Goal: Task Accomplishment & Management: Complete application form

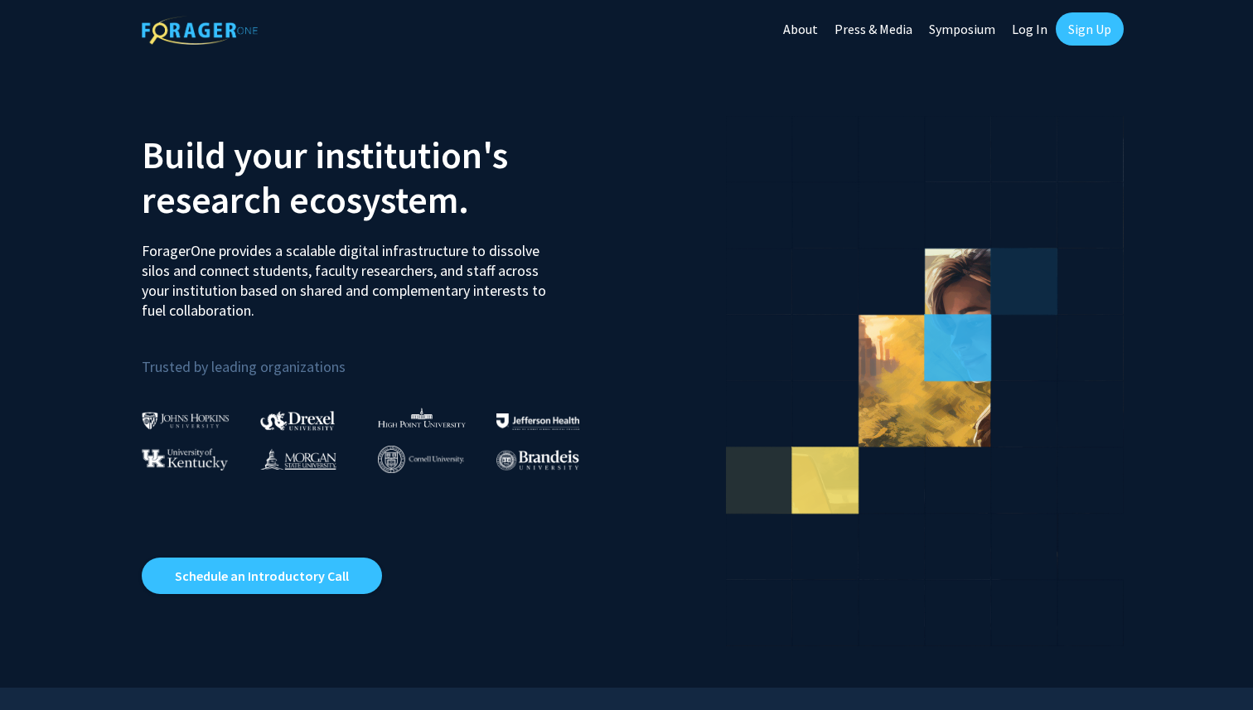
click at [1071, 29] on link "Sign Up" at bounding box center [1090, 28] width 68 height 33
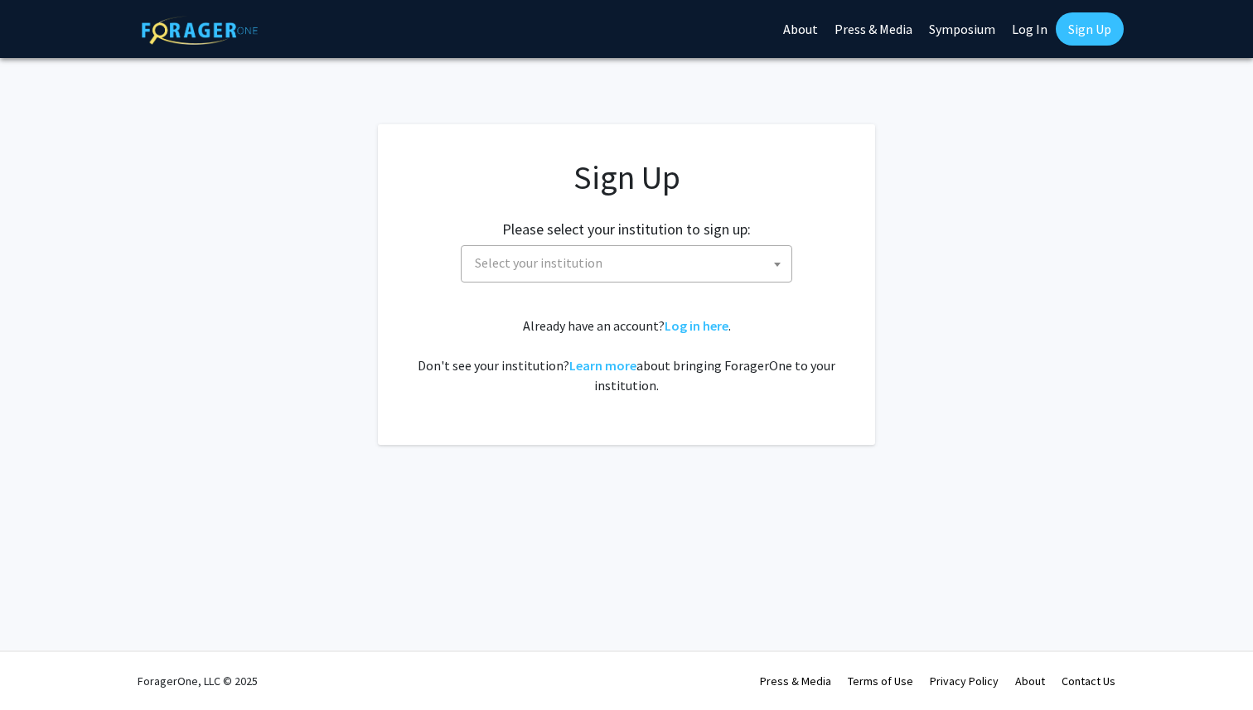
click at [601, 263] on span "Select your institution" at bounding box center [629, 263] width 323 height 34
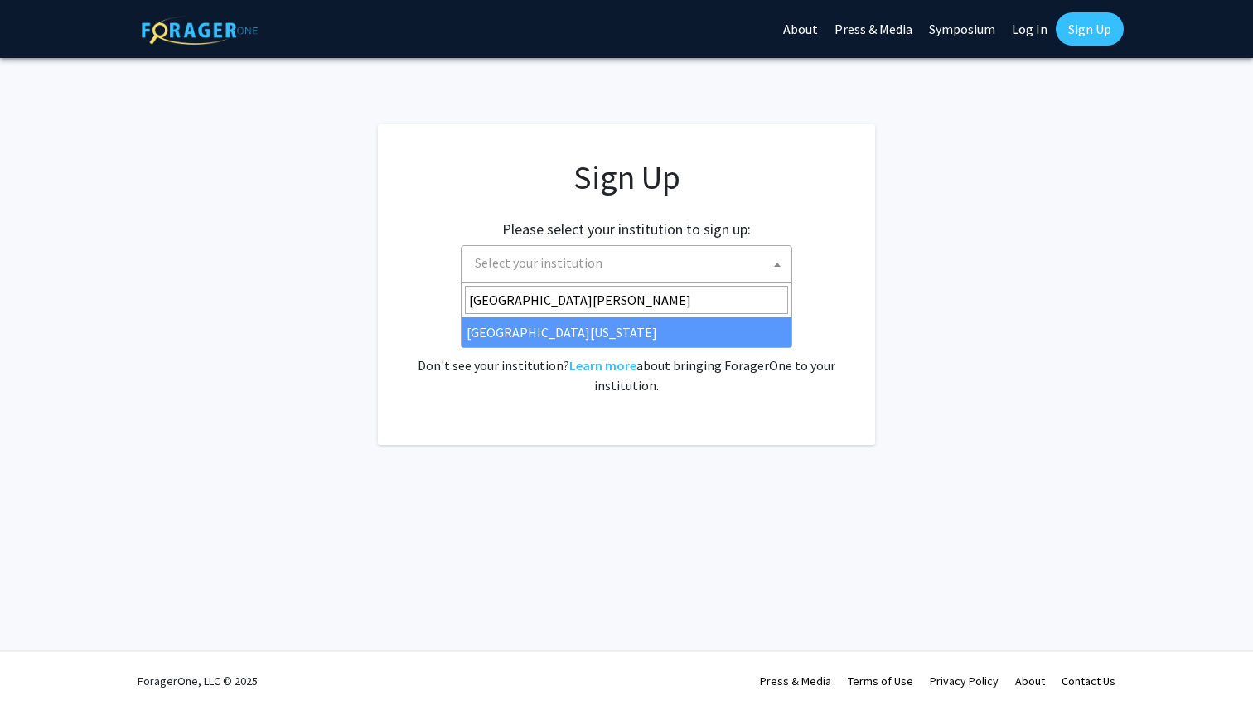
type input "university of mary"
select select "31"
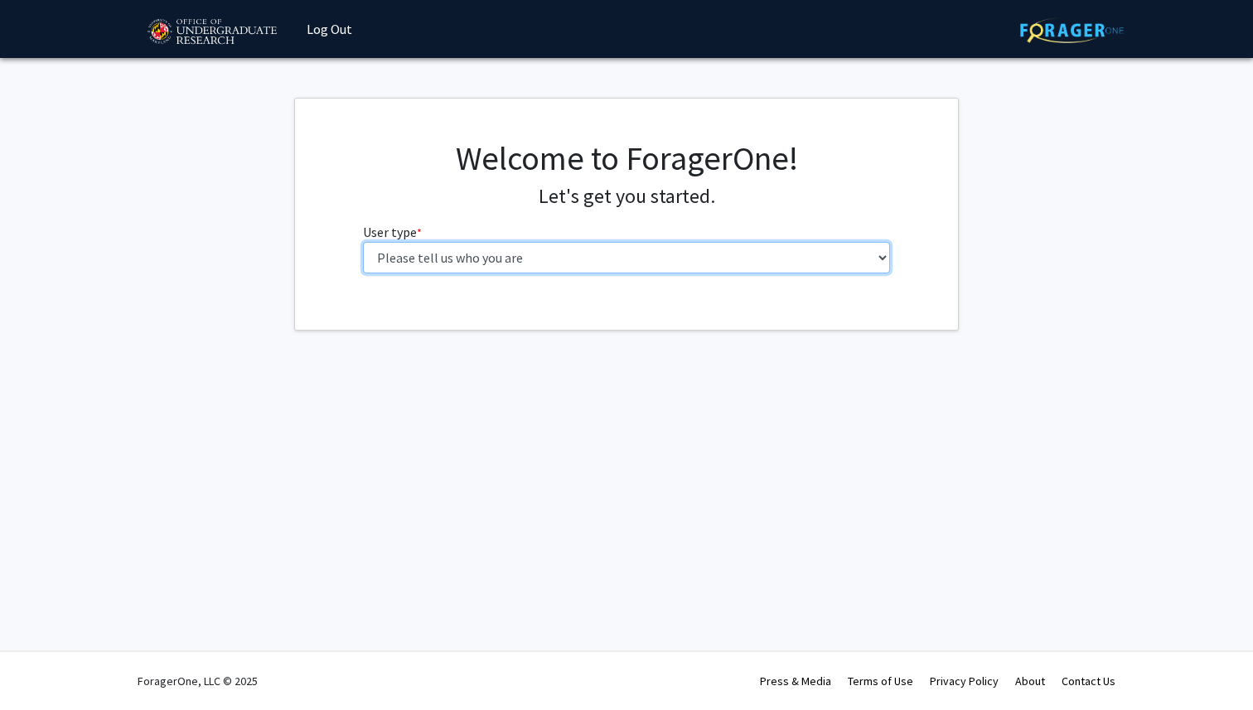
click at [581, 266] on select "Please tell us who you are Undergraduate Student Master's Student Doctoral Cand…" at bounding box center [627, 257] width 528 height 31
click at [581, 250] on select "Please tell us who you are Undergraduate Student Master's Student Doctoral Cand…" at bounding box center [627, 257] width 528 height 31
click at [598, 247] on select "Please tell us who you are Undergraduate Student Master's Student Doctoral Cand…" at bounding box center [627, 257] width 528 height 31
select select "1: undergrad"
click at [363, 242] on select "Please tell us who you are Undergraduate Student Master's Student Doctoral Cand…" at bounding box center [627, 257] width 528 height 31
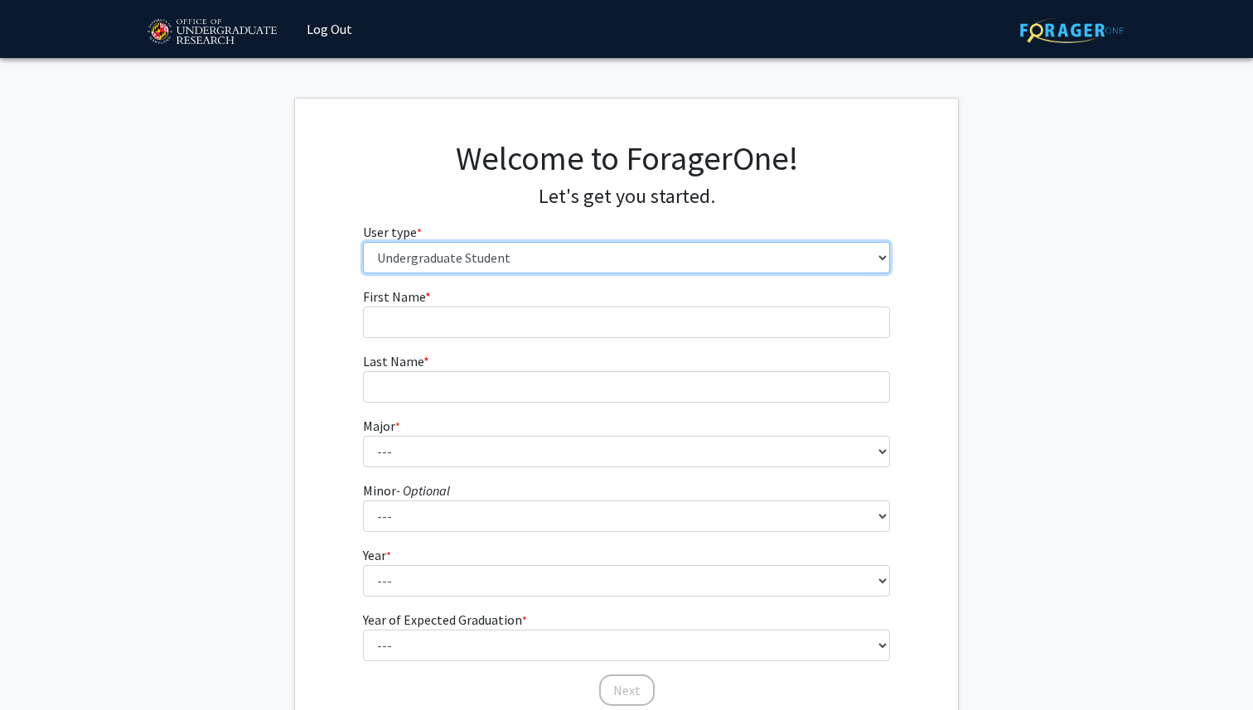
click at [591, 256] on select "Please tell us who you are Undergraduate Student Master's Student Doctoral Cand…" at bounding box center [627, 257] width 528 height 31
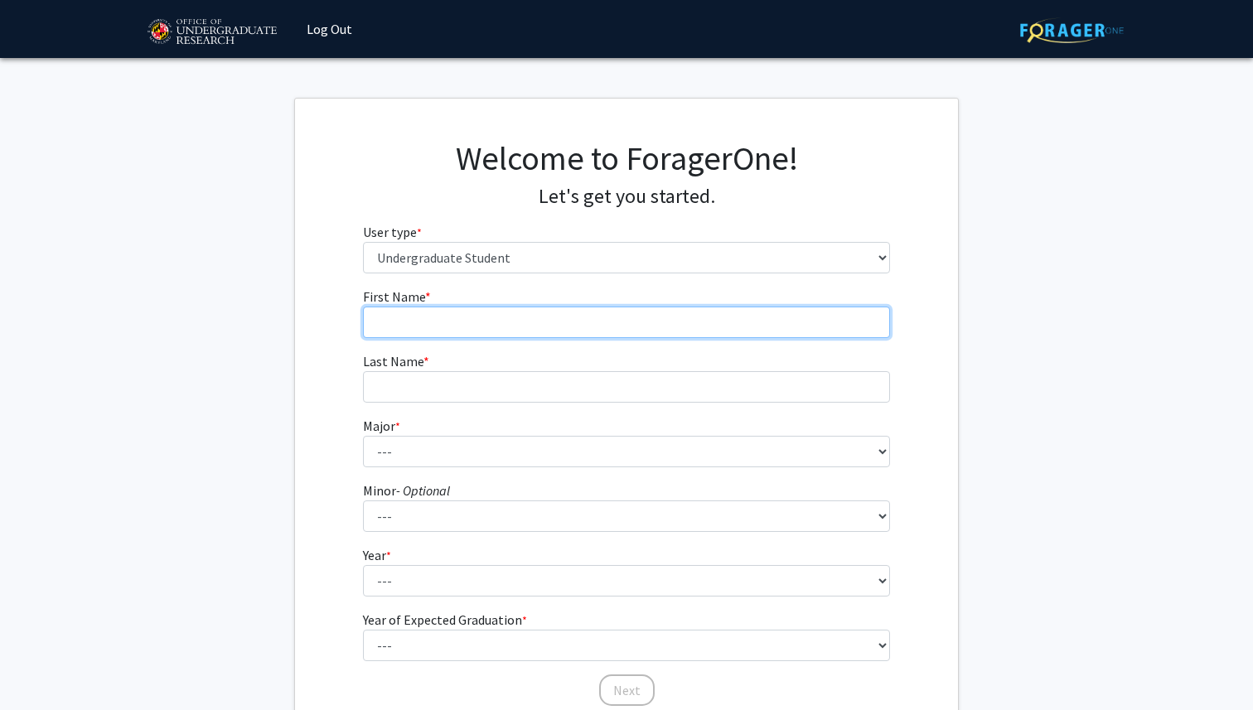
click at [545, 323] on input "First Name * required" at bounding box center [627, 322] width 528 height 31
type input "Rithvik"
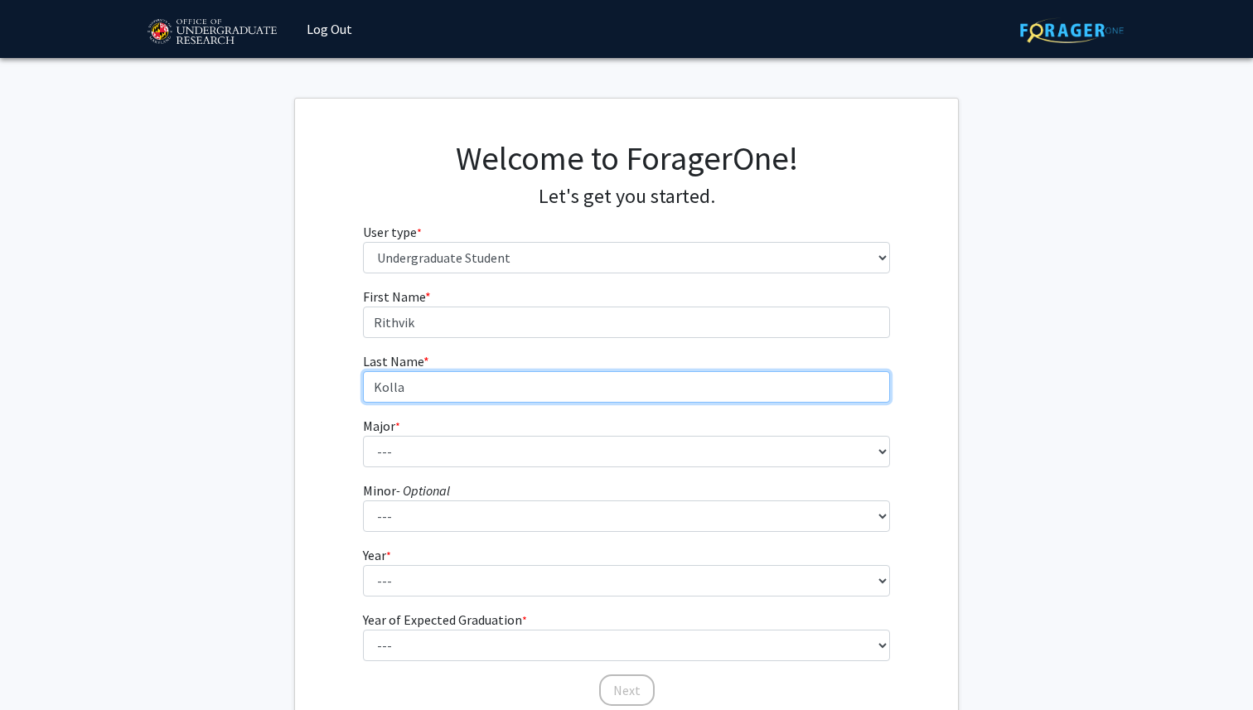
type input "Kolla"
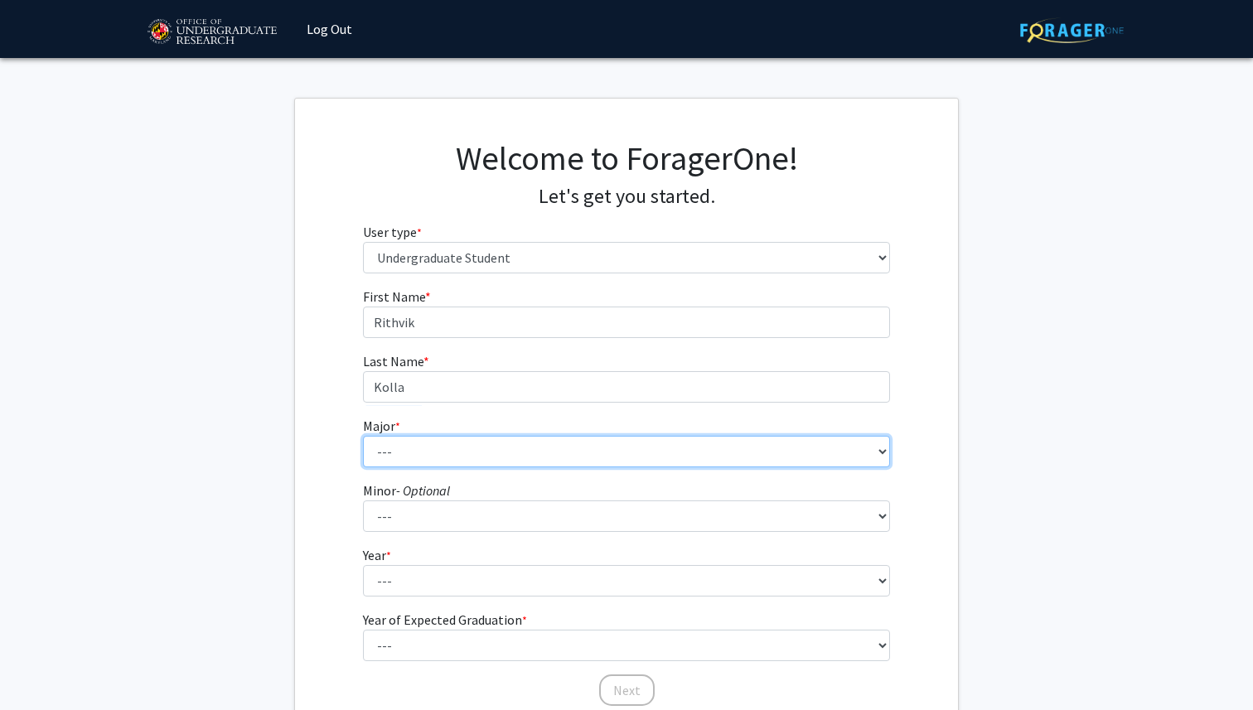
click at [491, 444] on select "--- Accounting Aerospace Engineering African American and Africana Studies Agri…" at bounding box center [627, 451] width 528 height 31
click at [513, 456] on select "--- Accounting Aerospace Engineering African American and Africana Studies Agri…" at bounding box center [627, 451] width 528 height 31
select select "69: 2370"
click at [363, 436] on select "--- Accounting Aerospace Engineering African American and Africana Studies Agri…" at bounding box center [627, 451] width 528 height 31
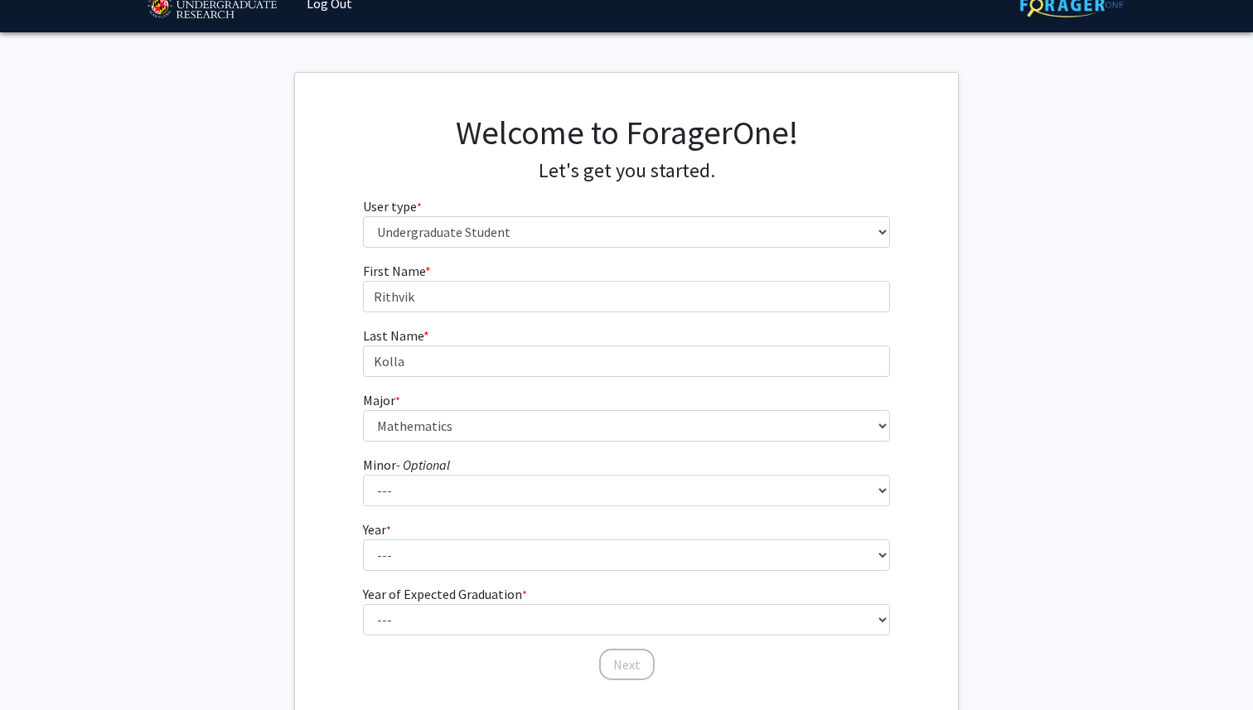
click at [462, 579] on form "First Name * required [PERSON_NAME] Last Name * required [PERSON_NAME] * requir…" at bounding box center [627, 463] width 528 height 404
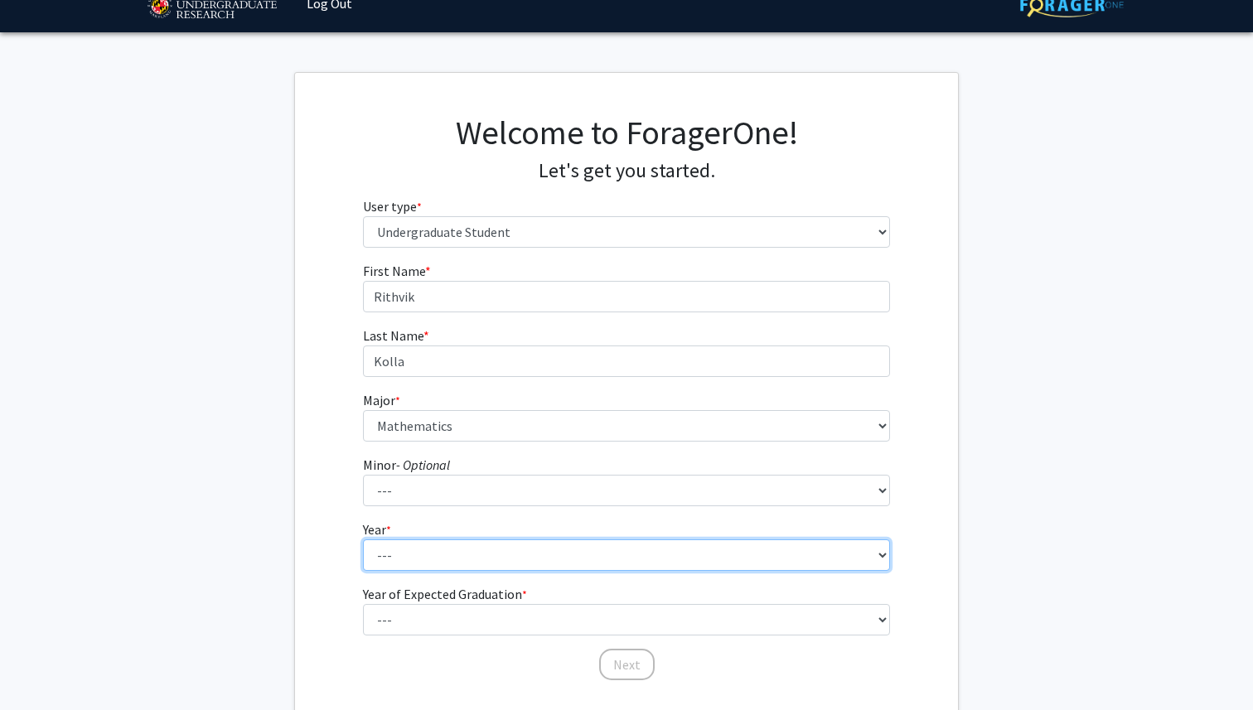
click at [462, 562] on select "--- First-year Sophomore Junior Senior Postbaccalaureate Certificate" at bounding box center [627, 555] width 528 height 31
select select "1: first-year"
click at [363, 540] on select "--- First-year Sophomore Junior Senior Postbaccalaureate Certificate" at bounding box center [627, 555] width 528 height 31
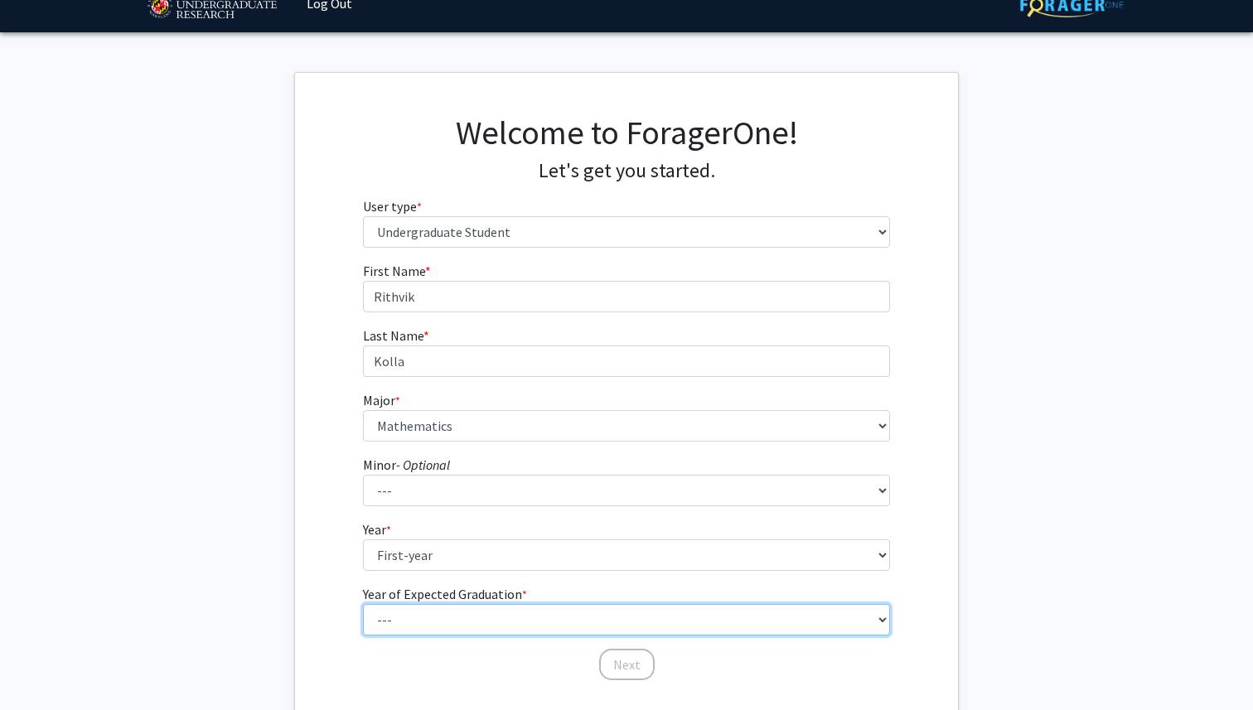
click at [446, 615] on select "--- 2025 2026 2027 2028 2029 2030 2031 2032 2033 2034" at bounding box center [627, 619] width 528 height 31
select select "5: 2029"
click at [363, 604] on select "--- 2025 2026 2027 2028 2029 2030 2031 2032 2033 2034" at bounding box center [627, 619] width 528 height 31
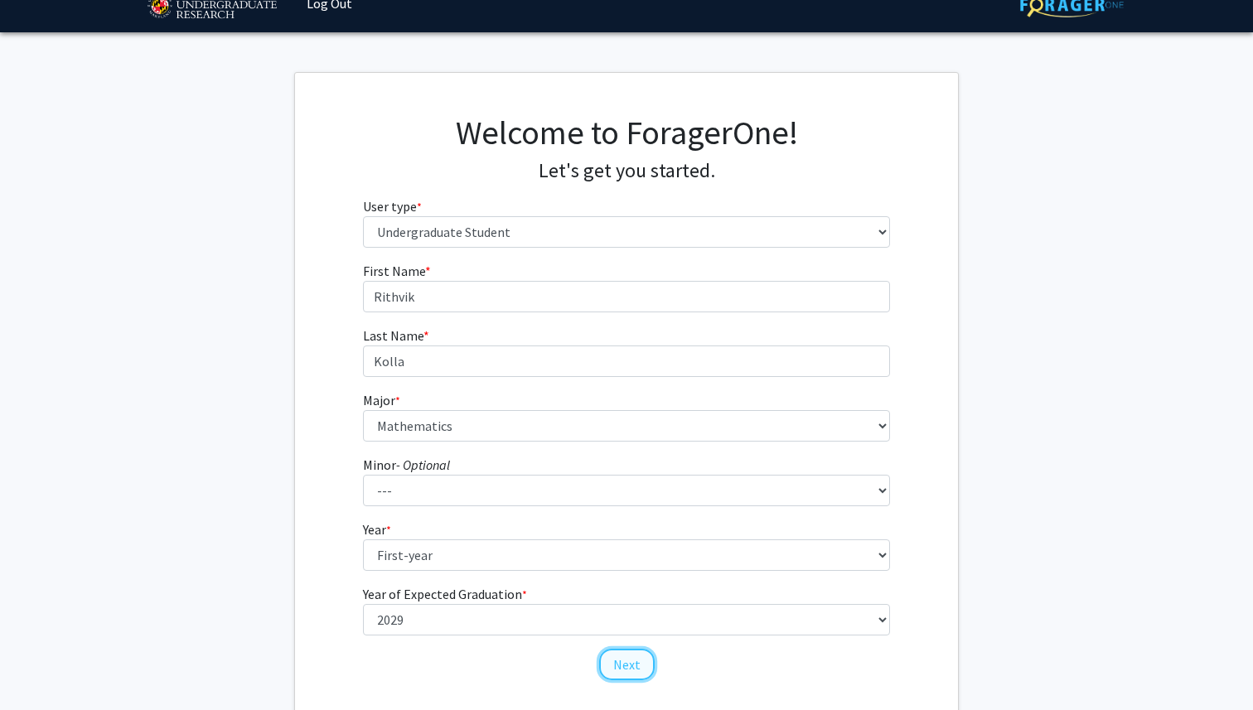
click at [612, 656] on button "Next" at bounding box center [627, 664] width 56 height 31
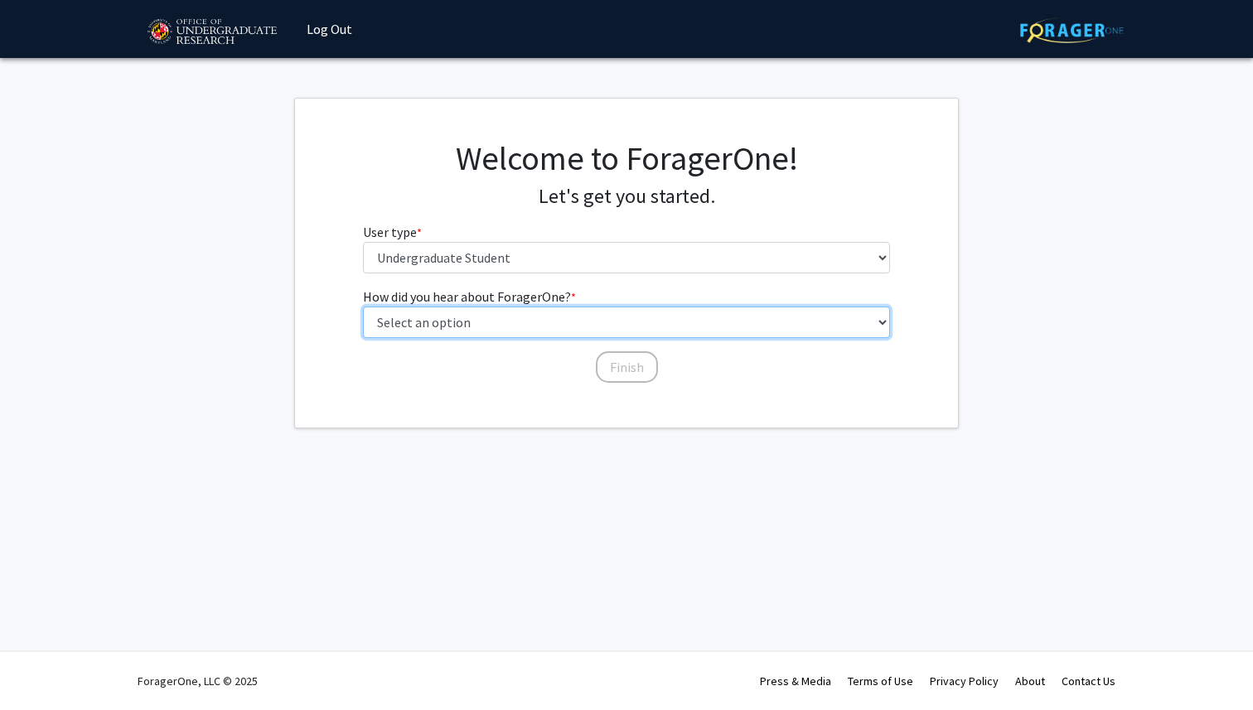
click at [511, 332] on select "Select an option Peer/student recommendation Faculty/staff recommendation Unive…" at bounding box center [627, 322] width 528 height 31
select select "1: peer_recommendation"
click at [363, 307] on select "Select an option Peer/student recommendation Faculty/staff recommendation Unive…" at bounding box center [627, 322] width 528 height 31
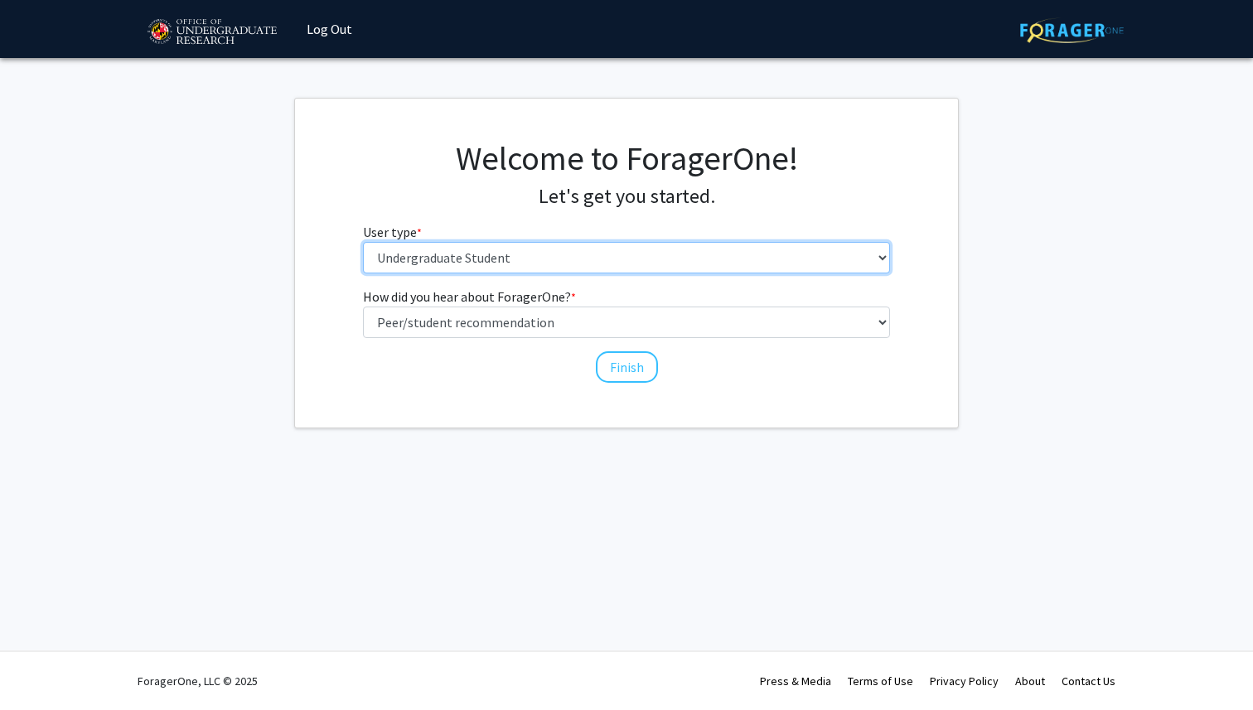
click at [516, 264] on select "Please tell us who you are Undergraduate Student Master's Student Doctoral Cand…" at bounding box center [627, 257] width 528 height 31
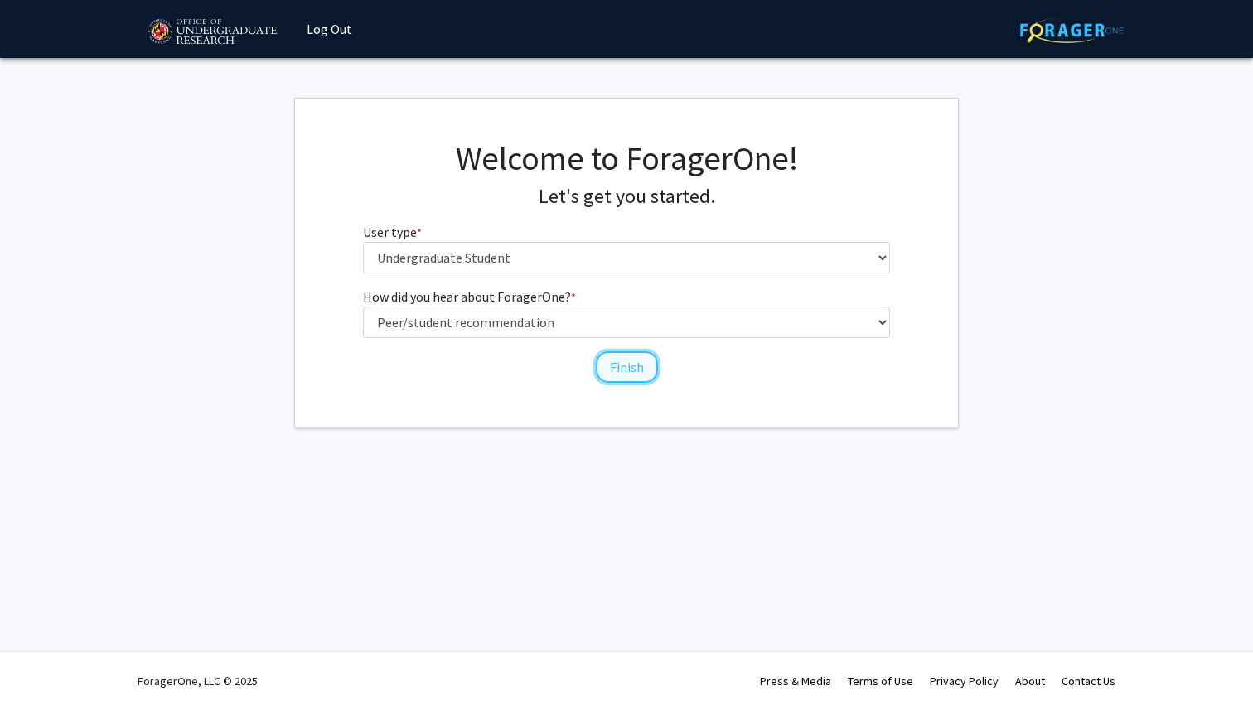
click at [621, 375] on button "Finish" at bounding box center [627, 366] width 62 height 31
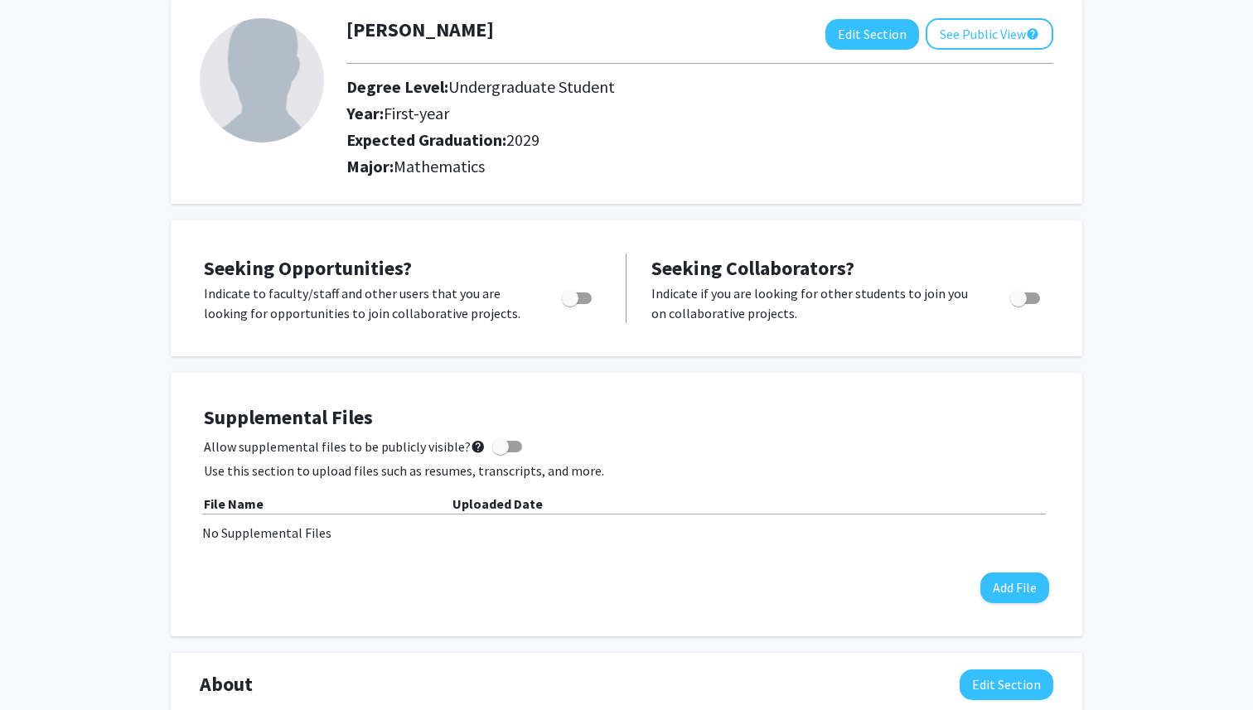
scroll to position [97, 0]
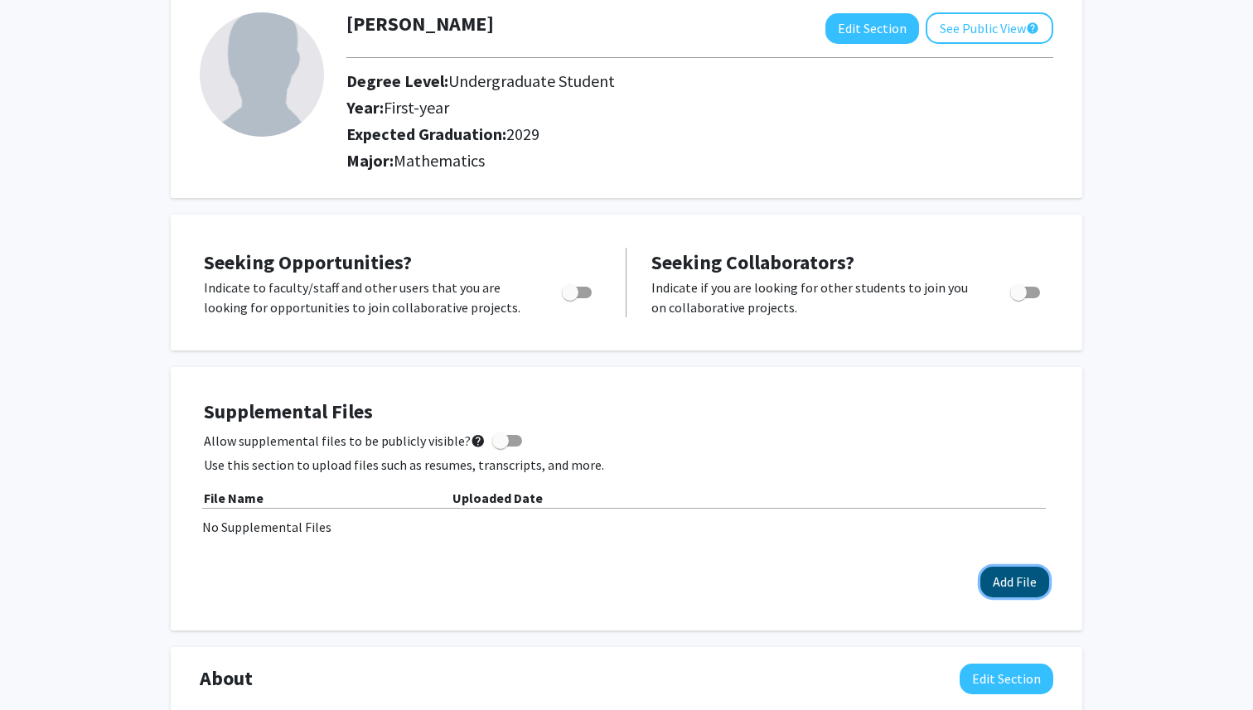
click at [1011, 573] on button "Add File" at bounding box center [1014, 582] width 69 height 31
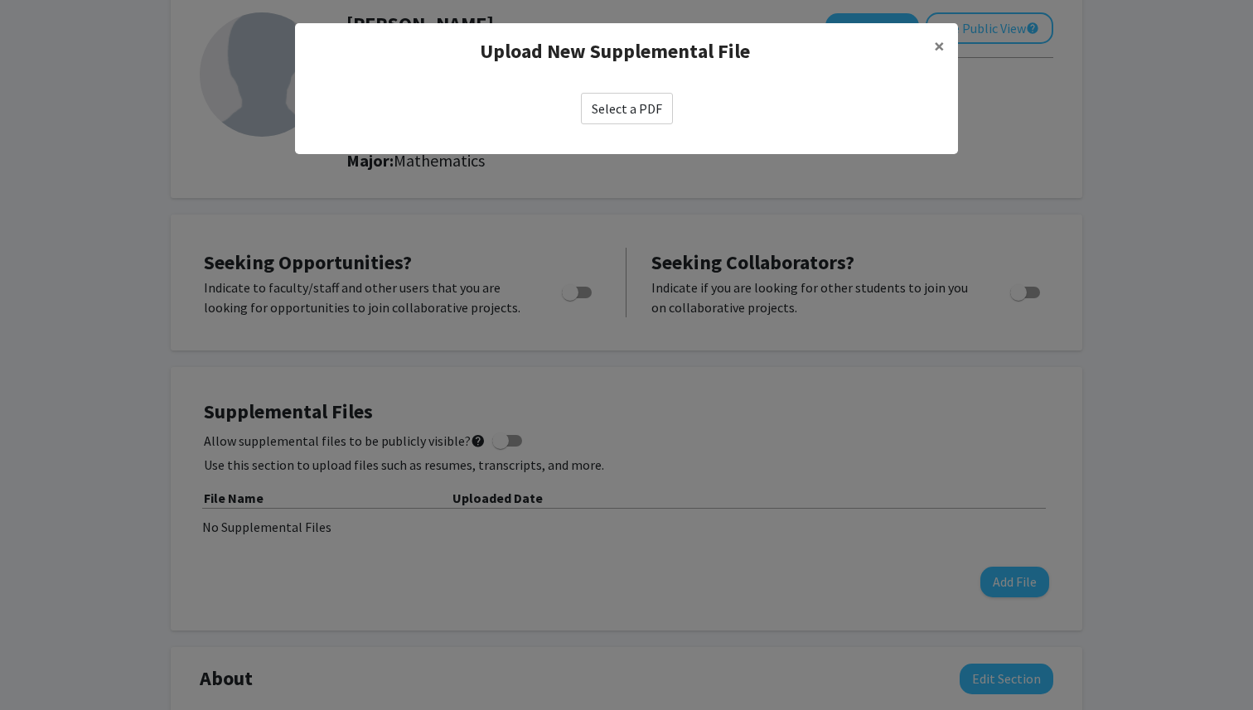
click at [658, 109] on label "Select a PDF" at bounding box center [627, 108] width 92 height 31
click at [0, 0] on input "Select a PDF" at bounding box center [0, 0] width 0 height 0
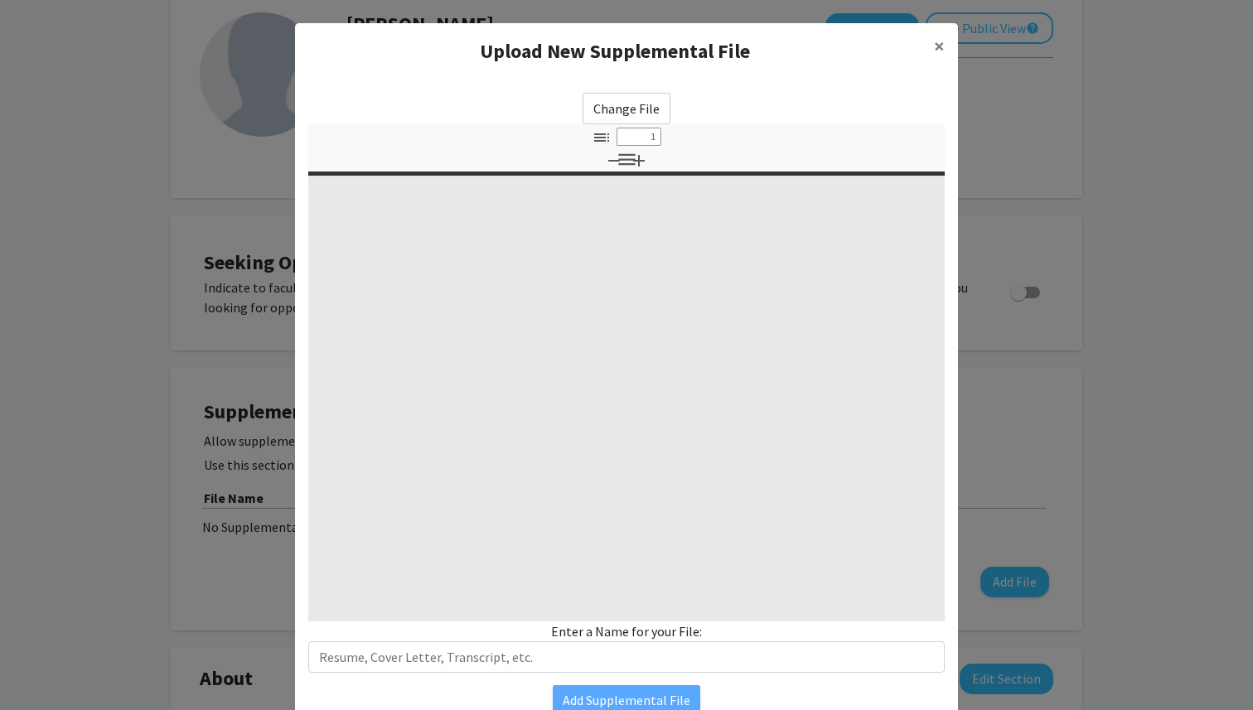
select select "custom"
type input "0"
select select "custom"
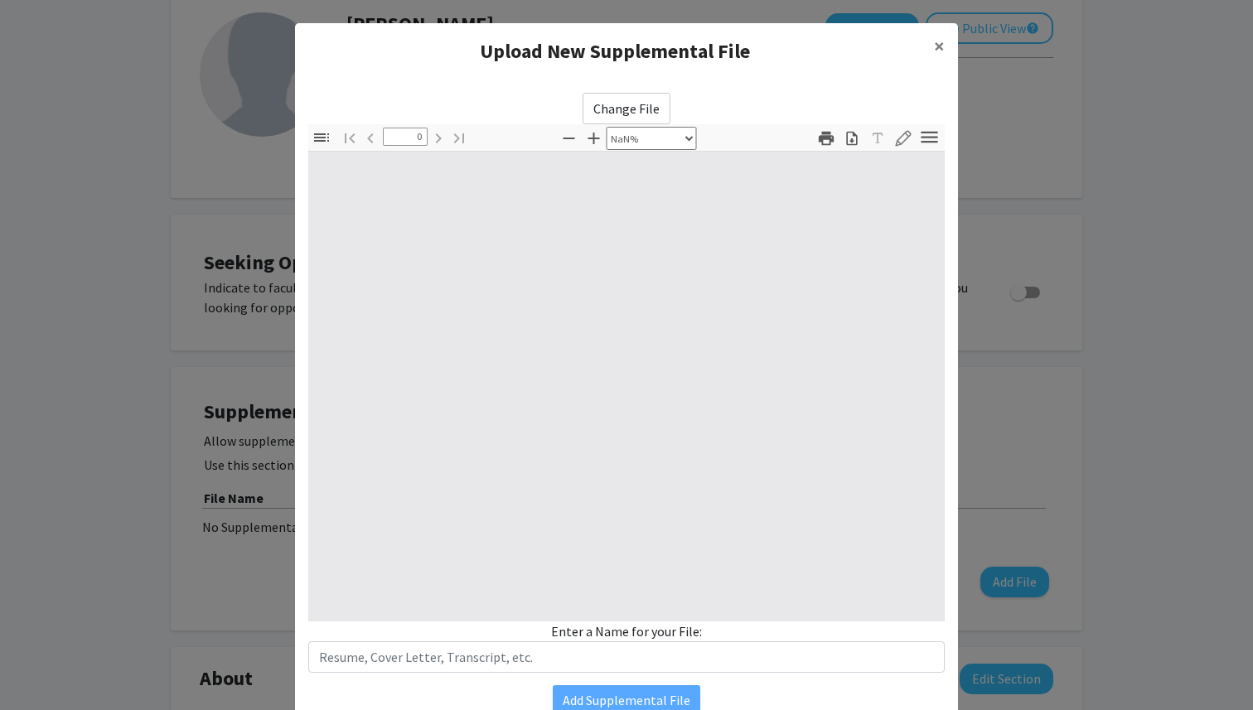
type input "1"
select select "auto"
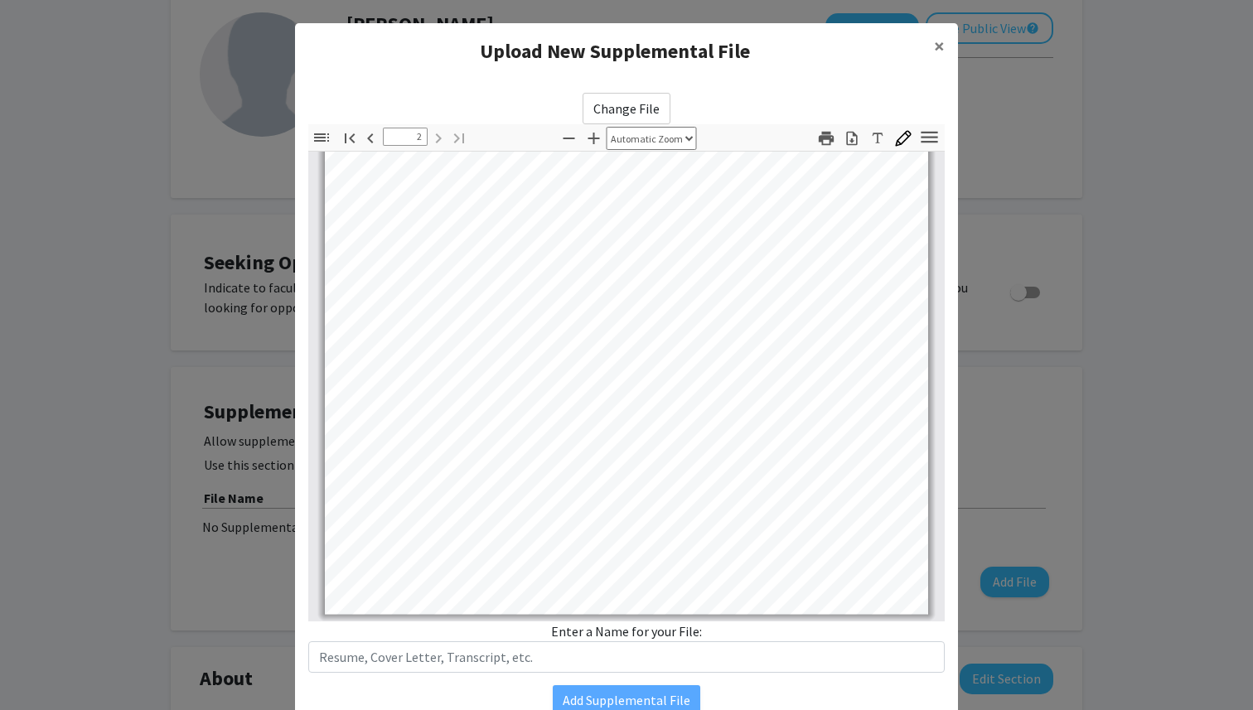
scroll to position [75, 0]
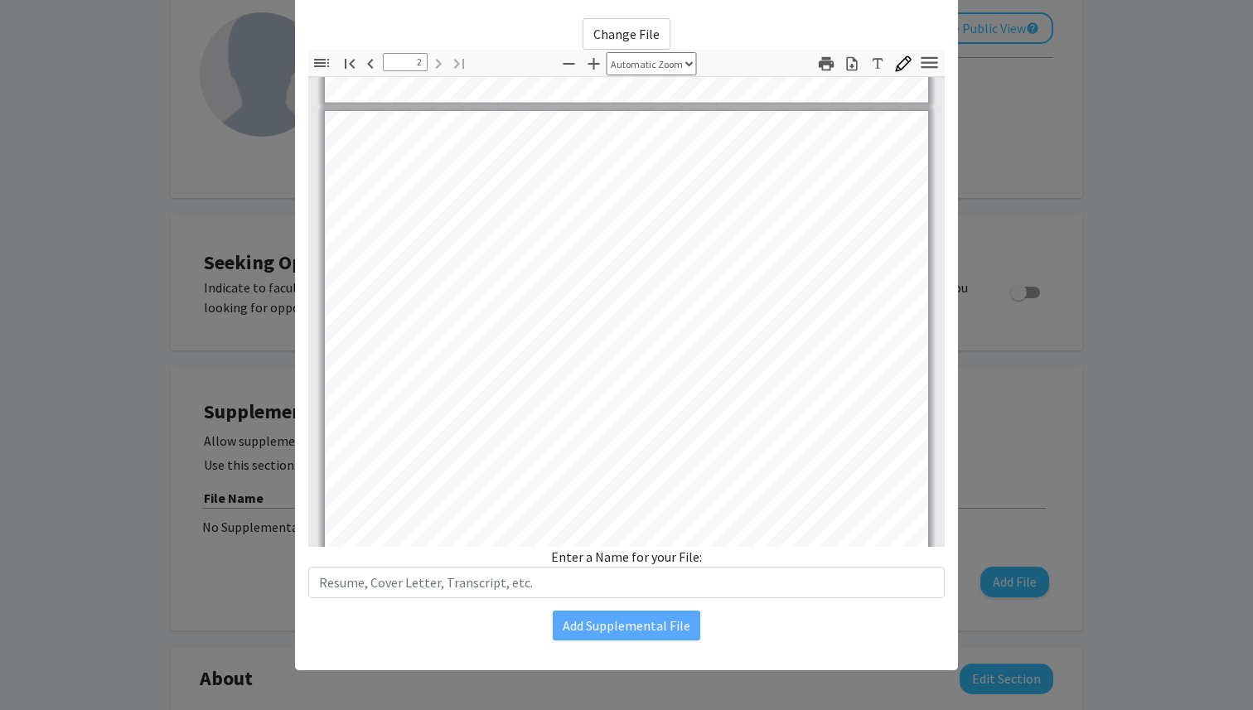
type input "1"
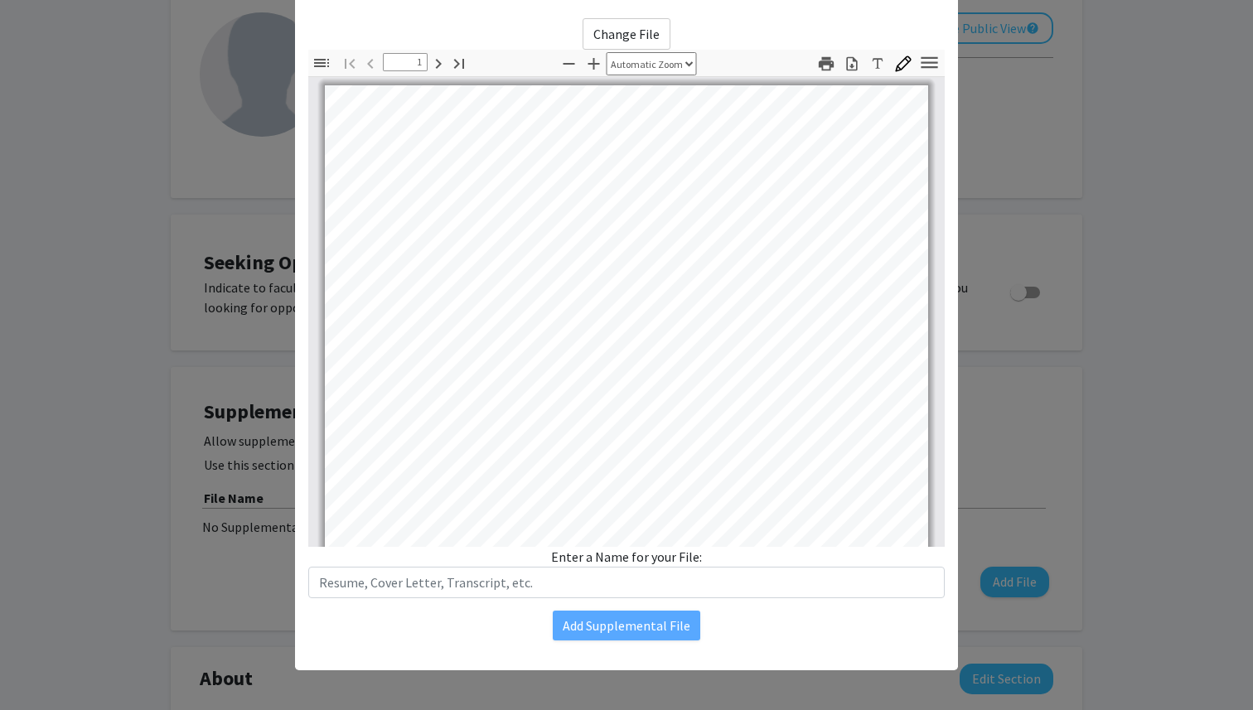
scroll to position [0, 0]
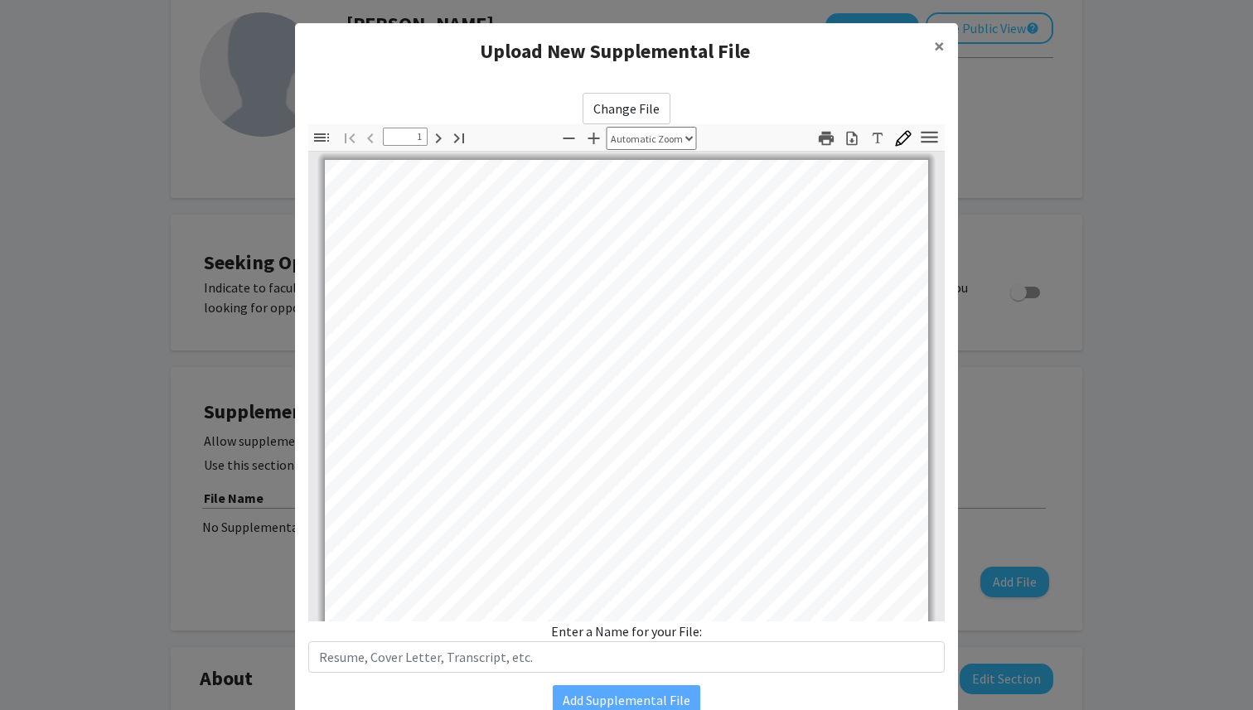
click at [632, 94] on label "Change File" at bounding box center [627, 108] width 88 height 31
click at [0, 0] on input "Change File" at bounding box center [0, 0] width 0 height 0
click at [614, 116] on label "Change File" at bounding box center [627, 108] width 88 height 31
click at [0, 0] on input "Change File" at bounding box center [0, 0] width 0 height 0
click at [934, 41] on span "×" at bounding box center [939, 46] width 11 height 26
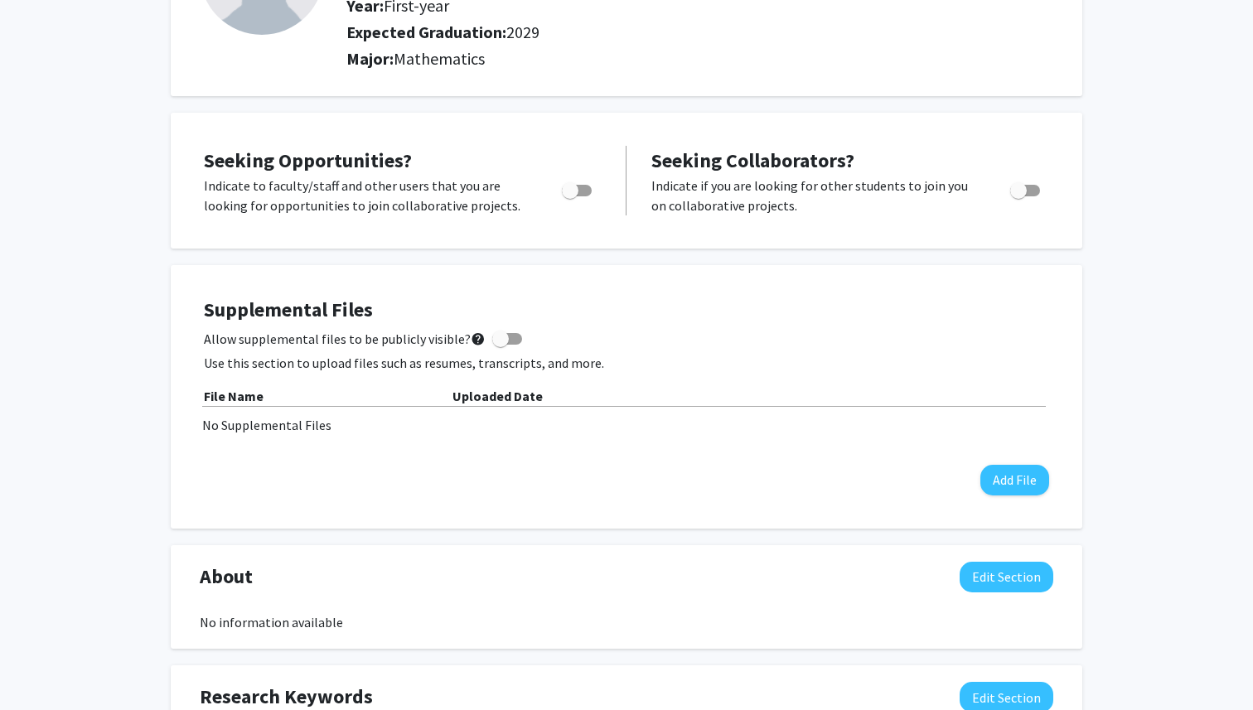
scroll to position [223, 0]
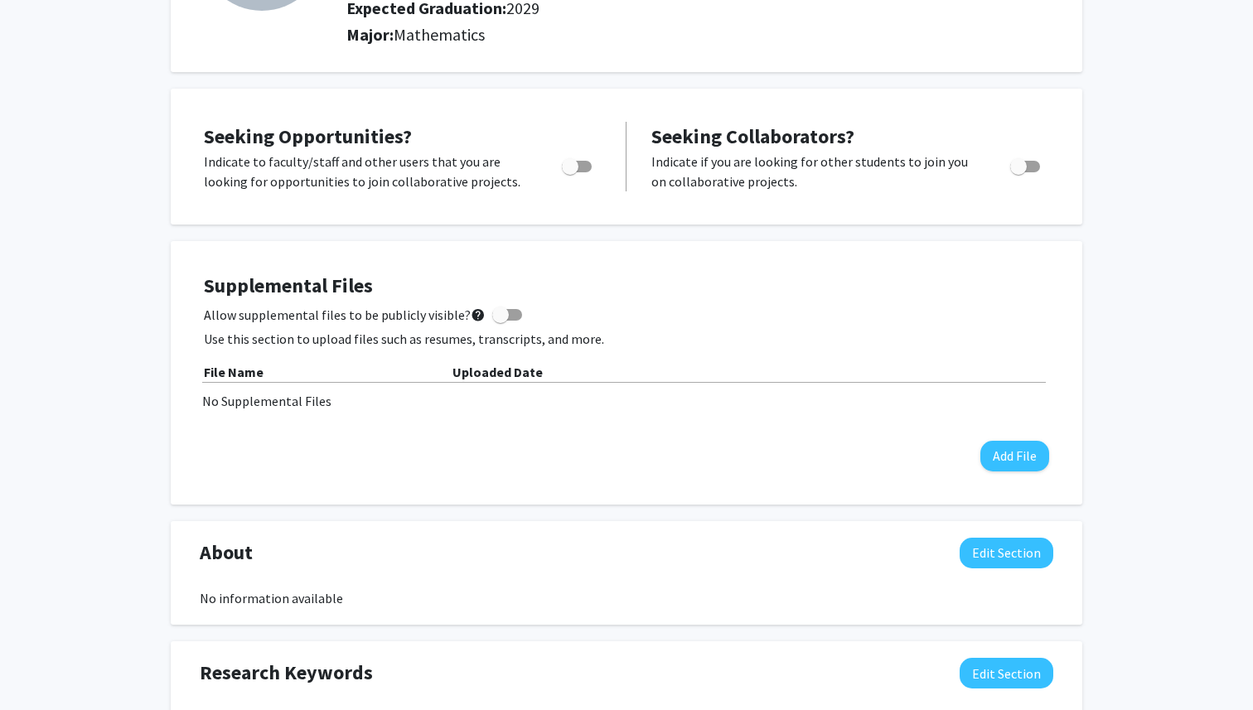
click at [570, 172] on span "Toggle" at bounding box center [570, 166] width 17 height 17
click at [570, 172] on input "Are you actively seeking opportunities?" at bounding box center [569, 172] width 1 height 1
checkbox input "true"
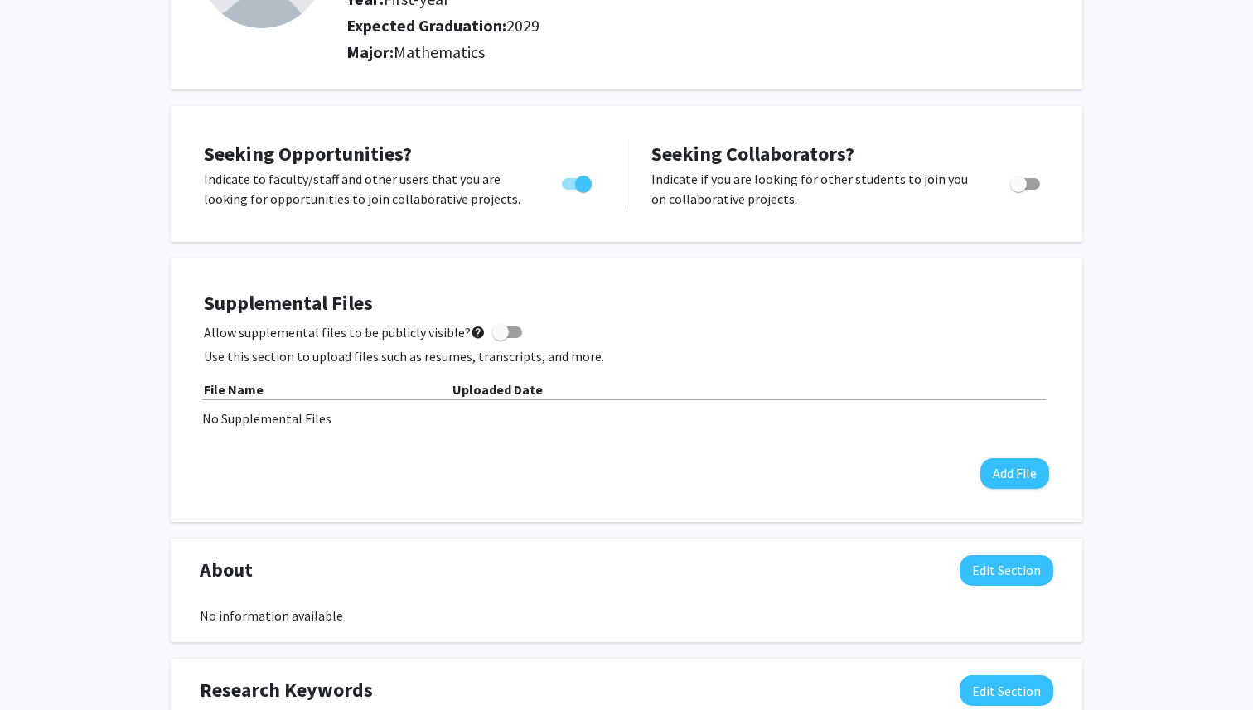
scroll to position [202, 0]
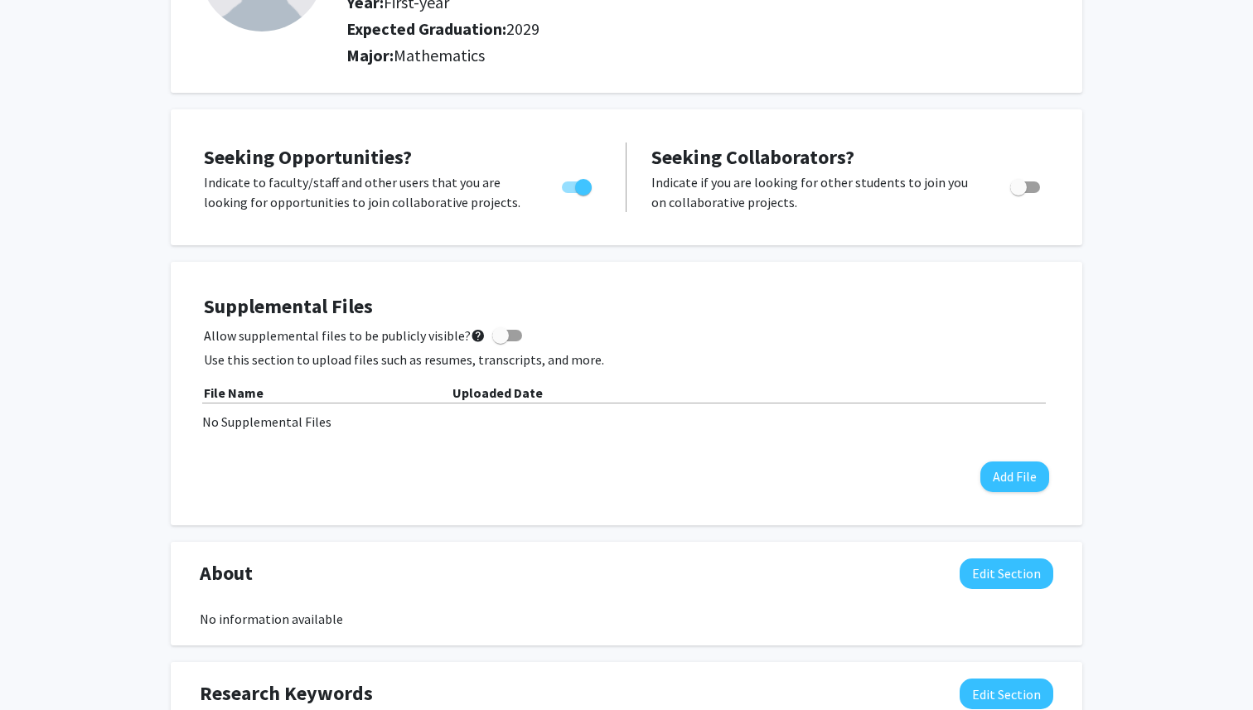
click at [1031, 192] on label "Toggle" at bounding box center [1022, 187] width 36 height 20
click at [1019, 193] on input "Would you like to receive other student requests to work with you?" at bounding box center [1018, 193] width 1 height 1
checkbox input "true"
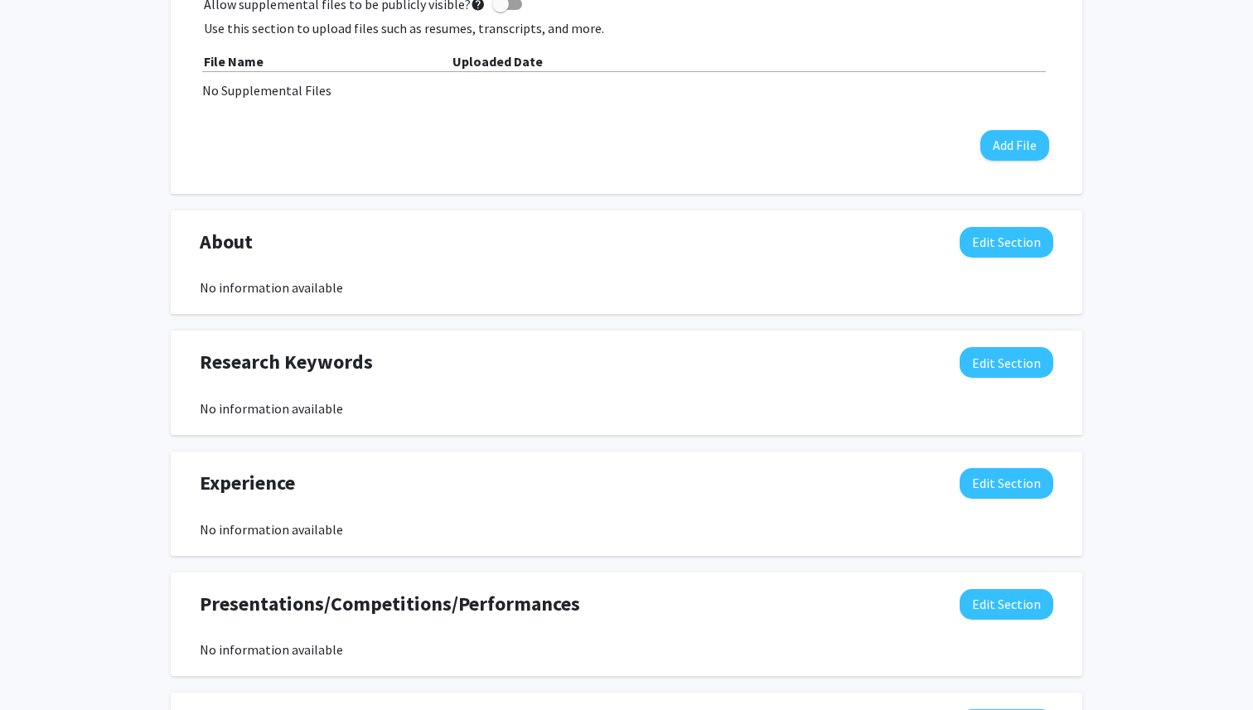
scroll to position [555, 0]
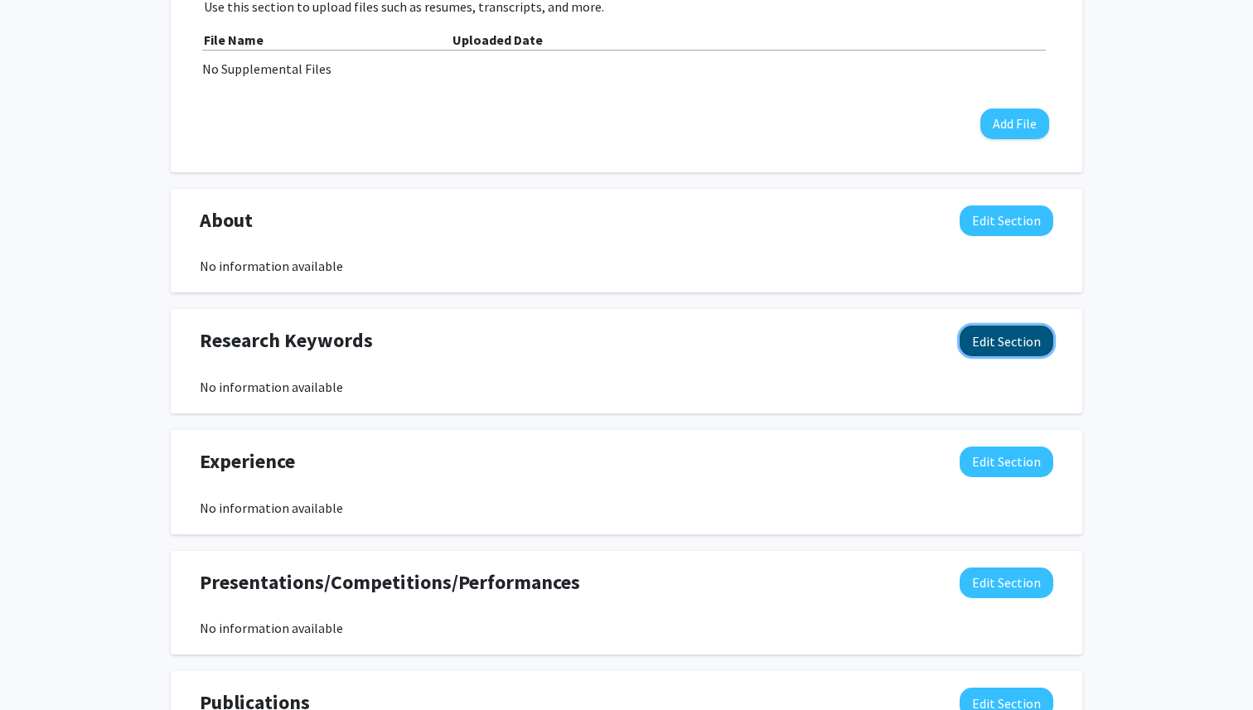
click at [993, 343] on button "Edit Section" at bounding box center [1007, 341] width 94 height 31
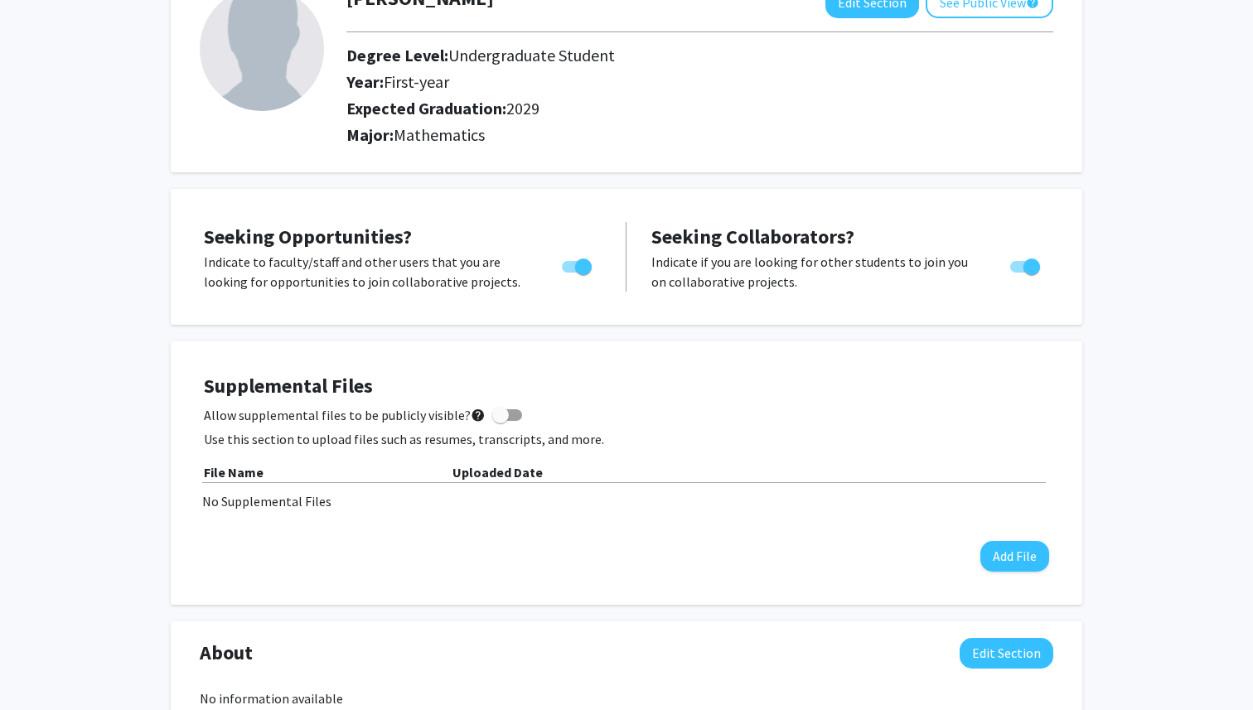
scroll to position [133, 0]
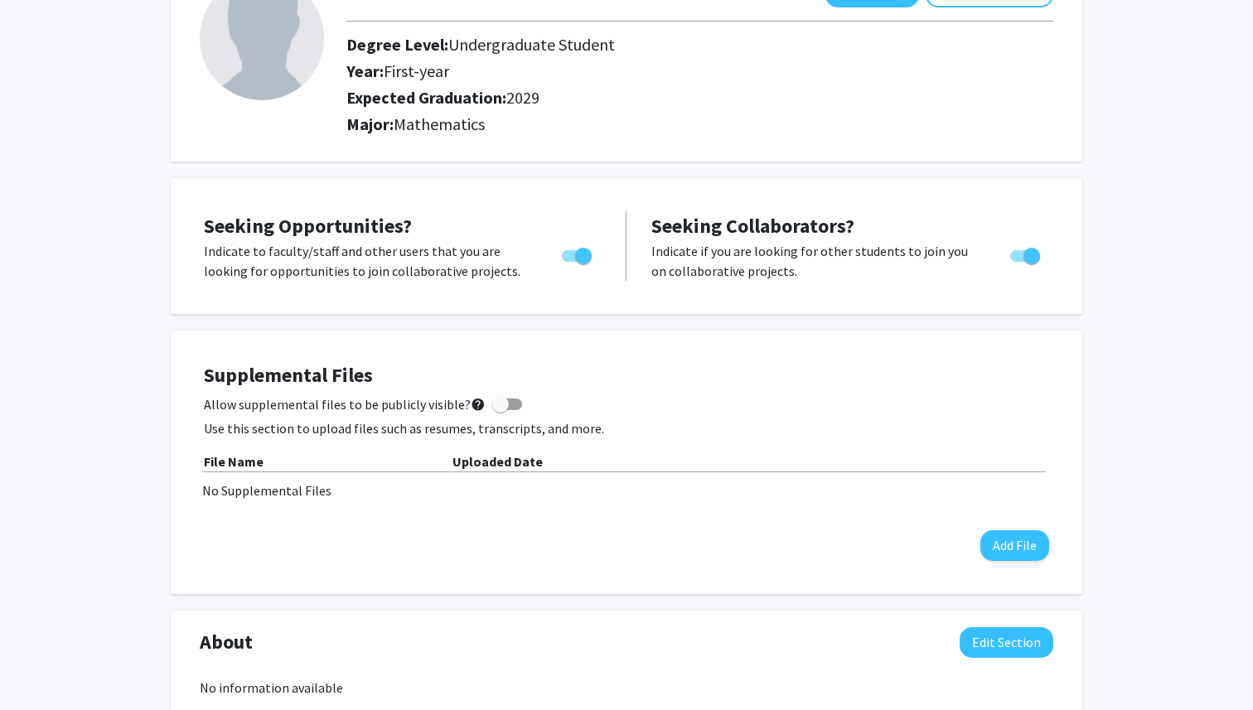
click at [496, 400] on span at bounding box center [500, 404] width 17 height 17
click at [500, 410] on input "Allow supplemental files to be publicly visible? help" at bounding box center [500, 410] width 1 height 1
checkbox input "true"
click at [1017, 540] on button "Add File" at bounding box center [1014, 545] width 69 height 31
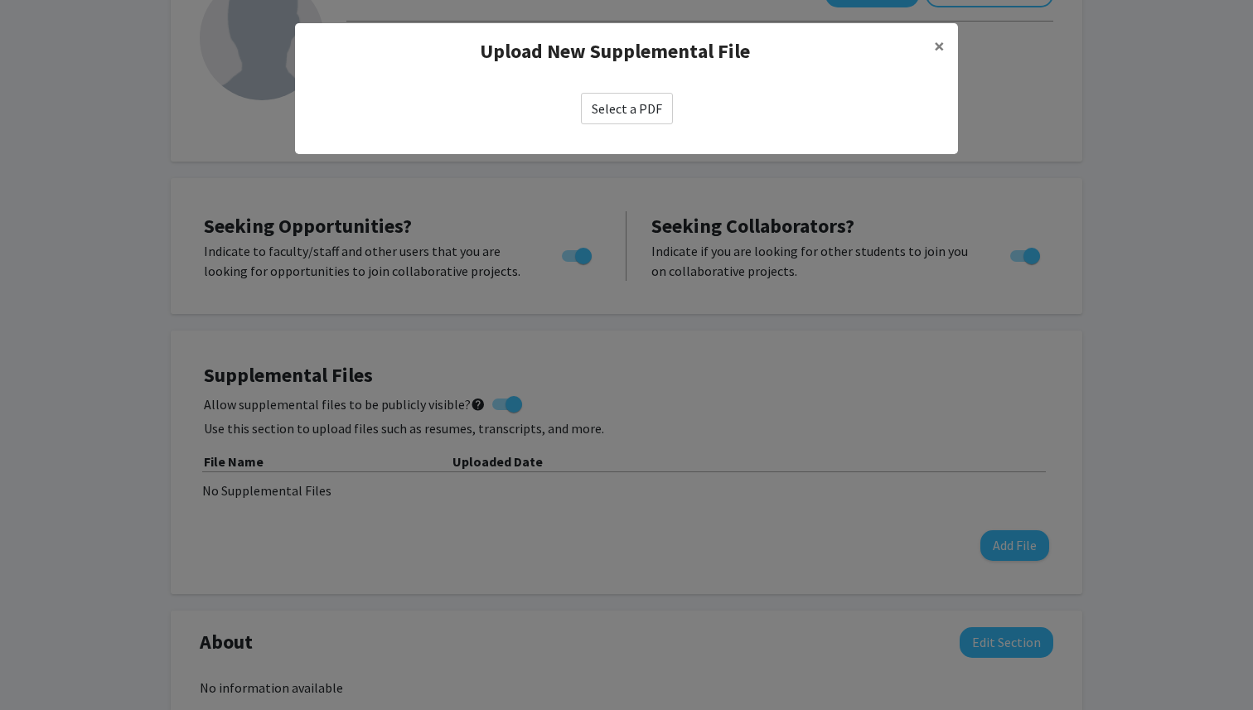
click at [637, 101] on label "Select a PDF" at bounding box center [627, 108] width 92 height 31
click at [0, 0] on input "Select a PDF" at bounding box center [0, 0] width 0 height 0
click at [937, 52] on span "×" at bounding box center [939, 46] width 11 height 26
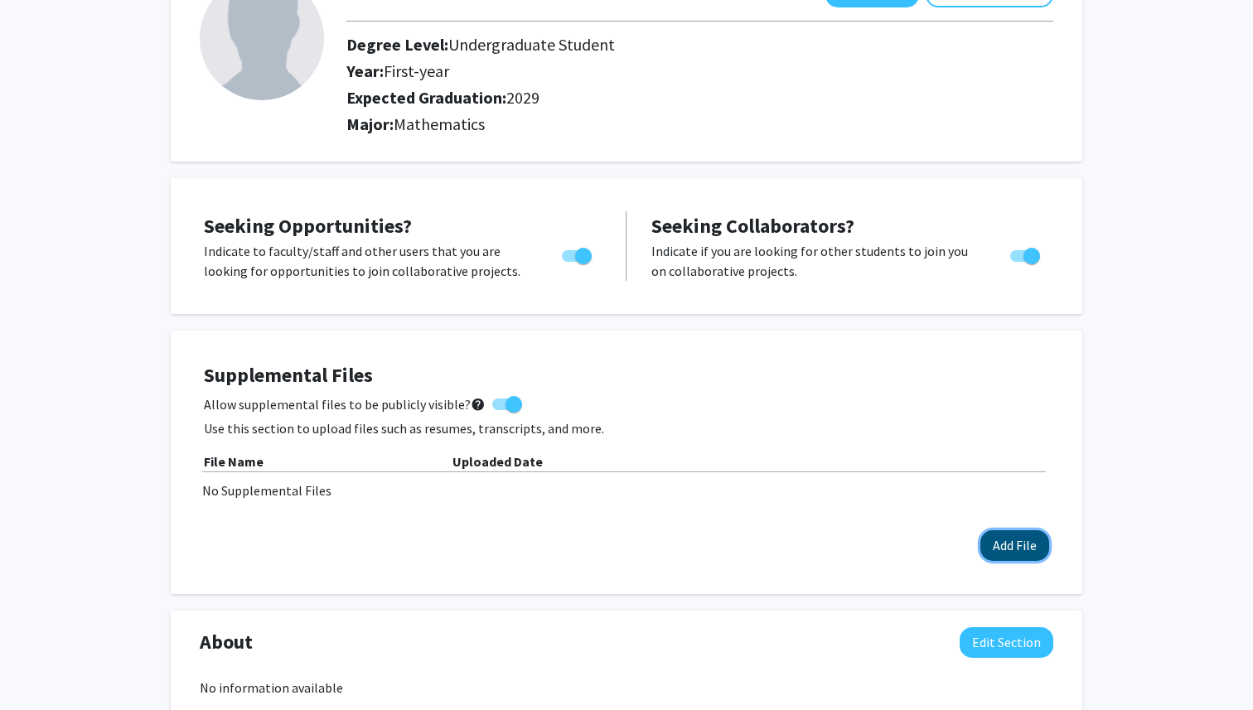
click at [1032, 552] on button "Add File" at bounding box center [1014, 545] width 69 height 31
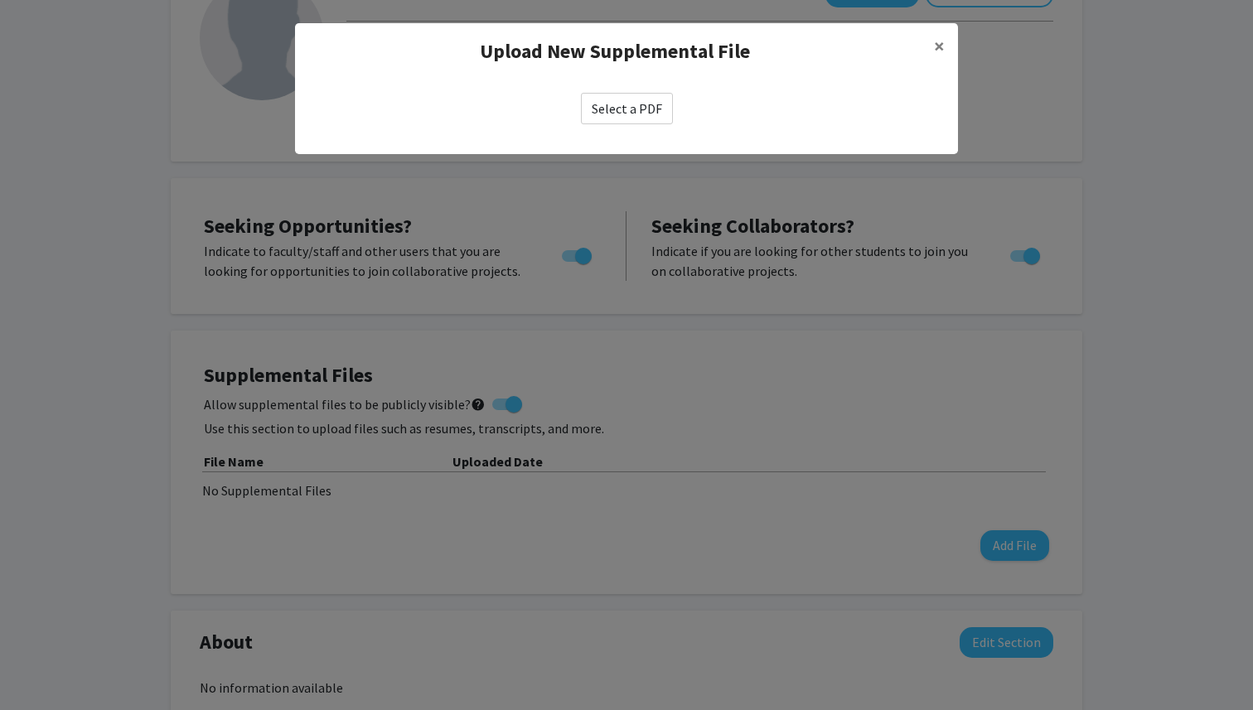
click at [593, 96] on label "Select a PDF" at bounding box center [627, 108] width 92 height 31
click at [0, 0] on input "Select a PDF" at bounding box center [0, 0] width 0 height 0
click at [626, 126] on div "Select a PDF" at bounding box center [626, 109] width 663 height 58
click at [640, 114] on label "Select a PDF" at bounding box center [627, 108] width 92 height 31
click at [0, 0] on input "Select a PDF" at bounding box center [0, 0] width 0 height 0
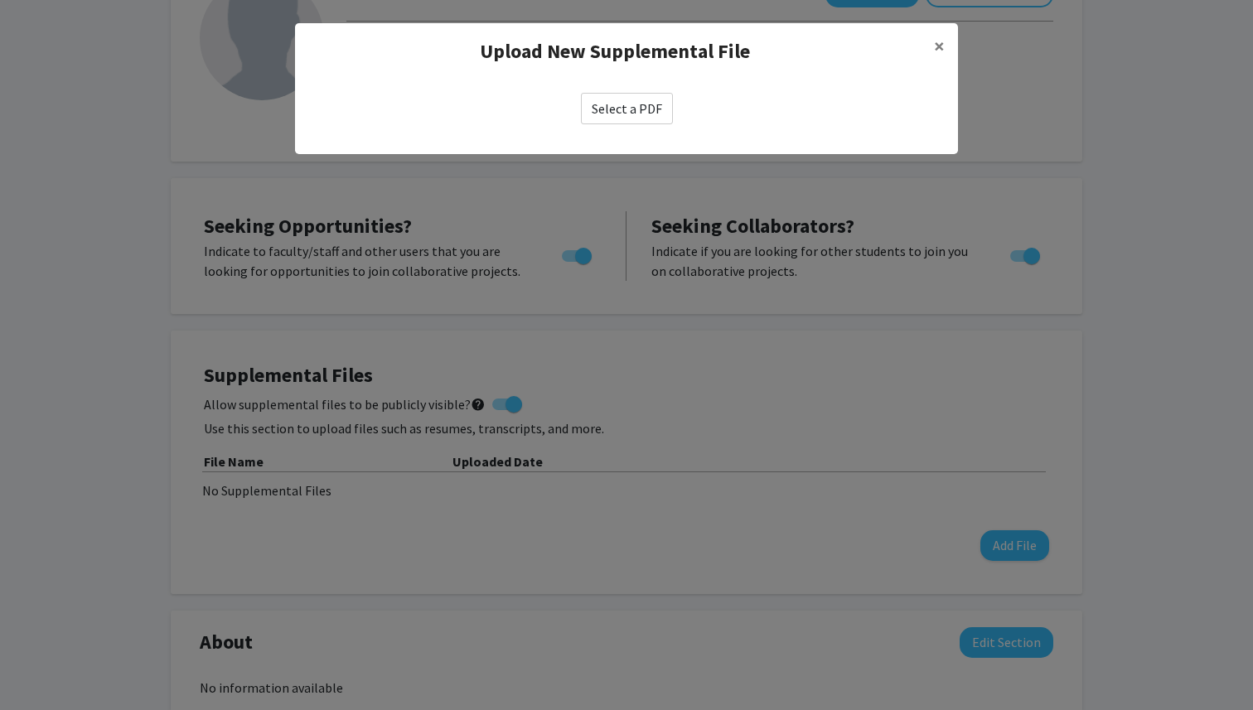
select select "custom"
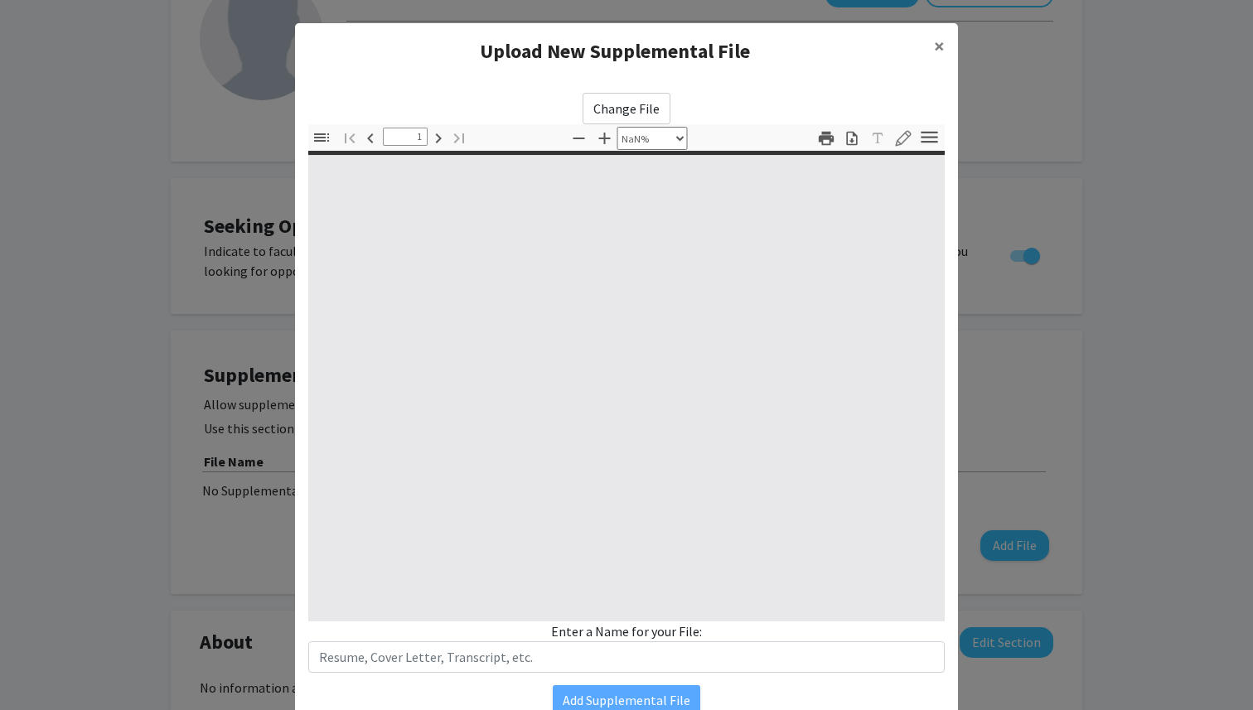
type input "0"
select select "custom"
type input "1"
select select "auto"
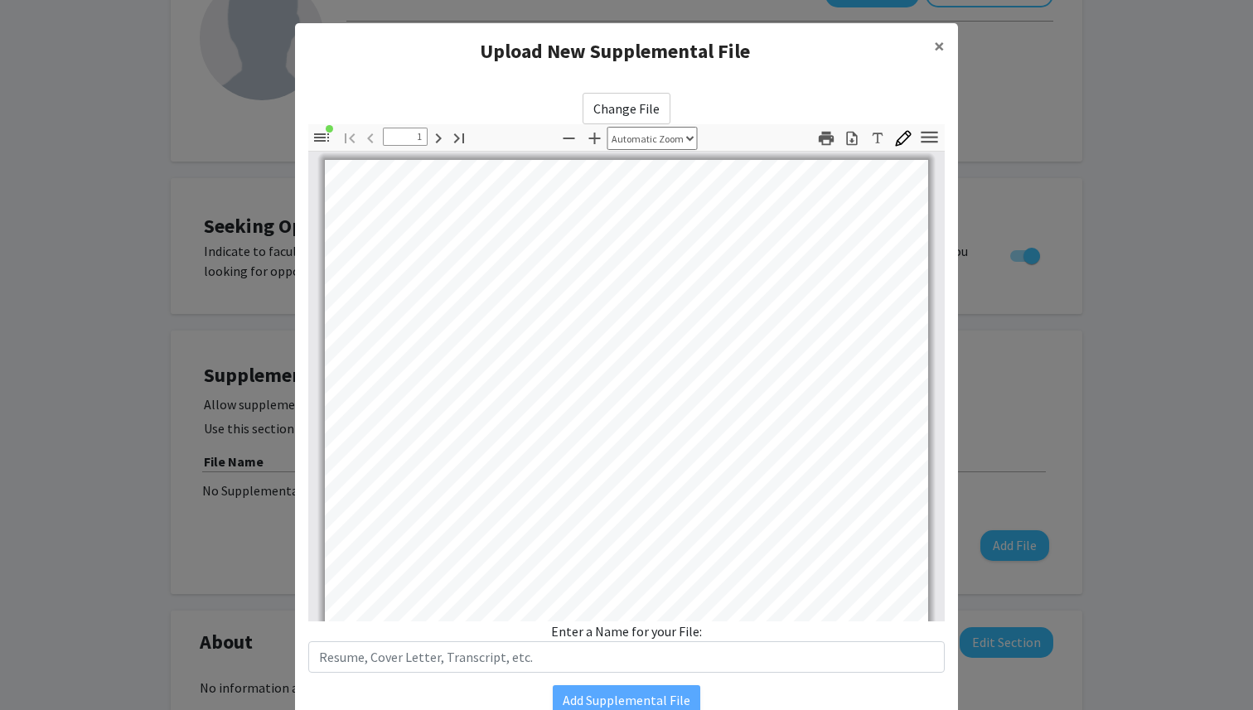
scroll to position [0, 0]
click at [633, 104] on label "Change File" at bounding box center [627, 108] width 88 height 31
click at [0, 0] on input "Change File" at bounding box center [0, 0] width 0 height 0
type input "0"
select select "custom"
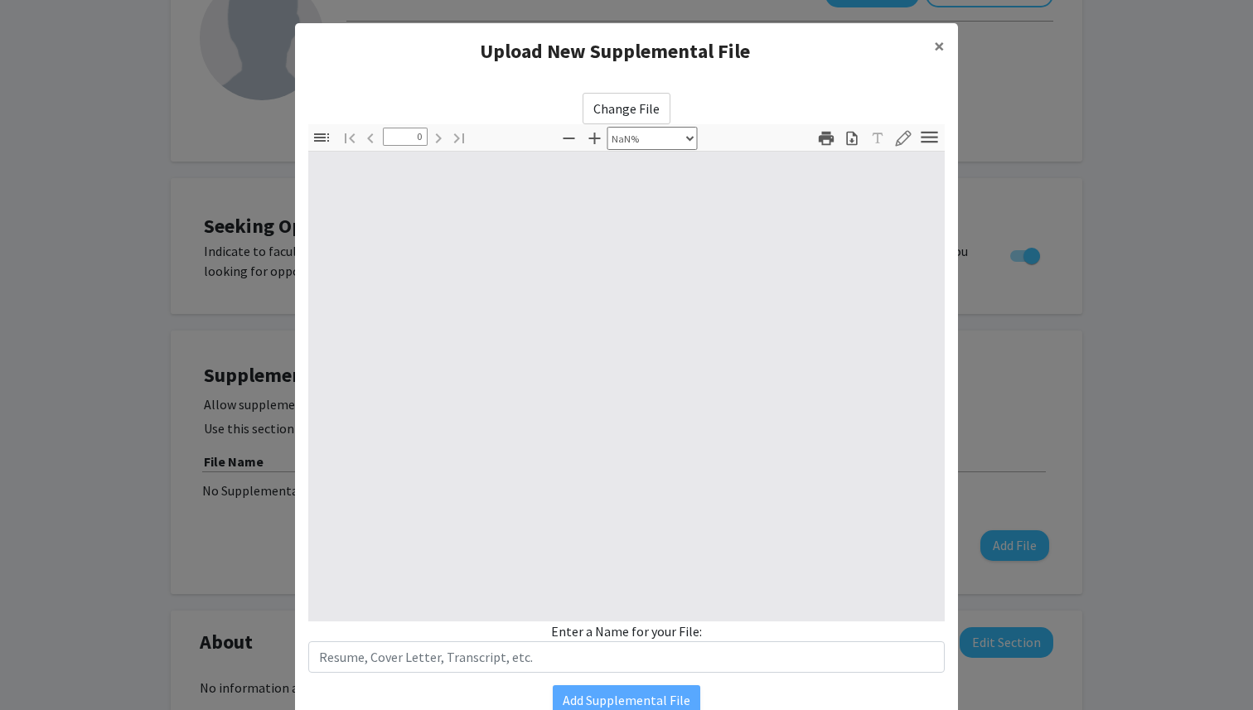
type input "1"
select select "auto"
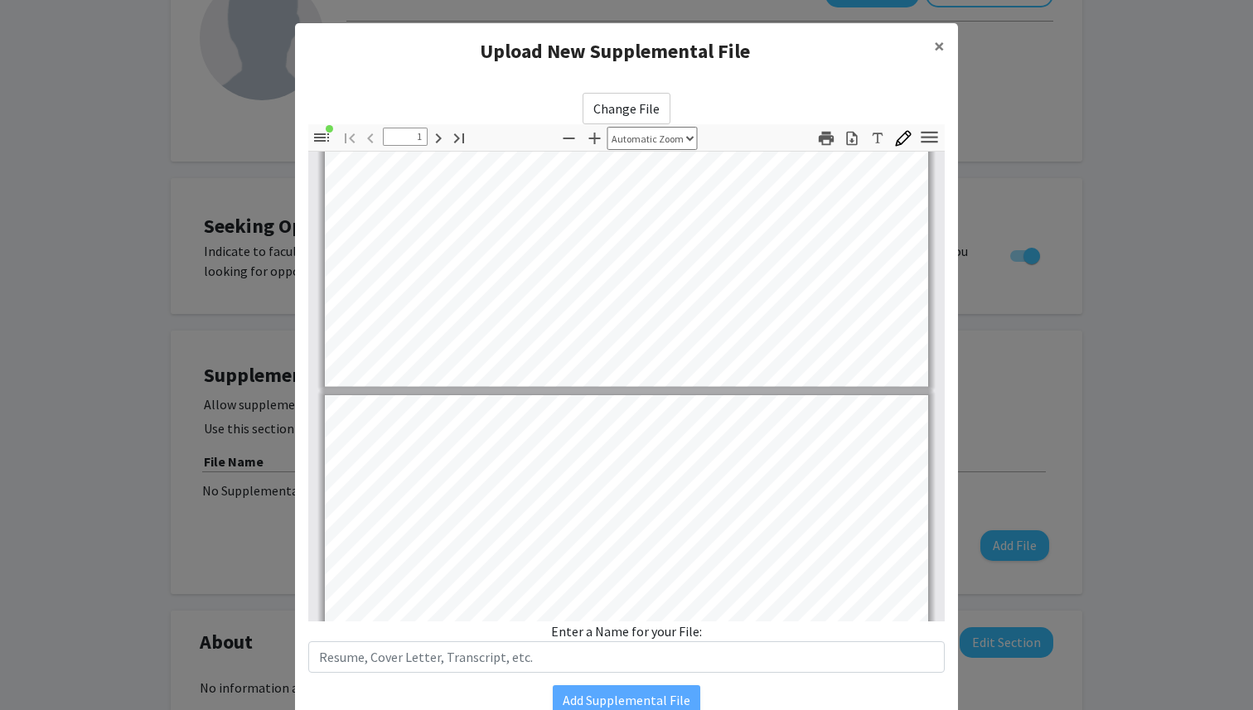
type input "2"
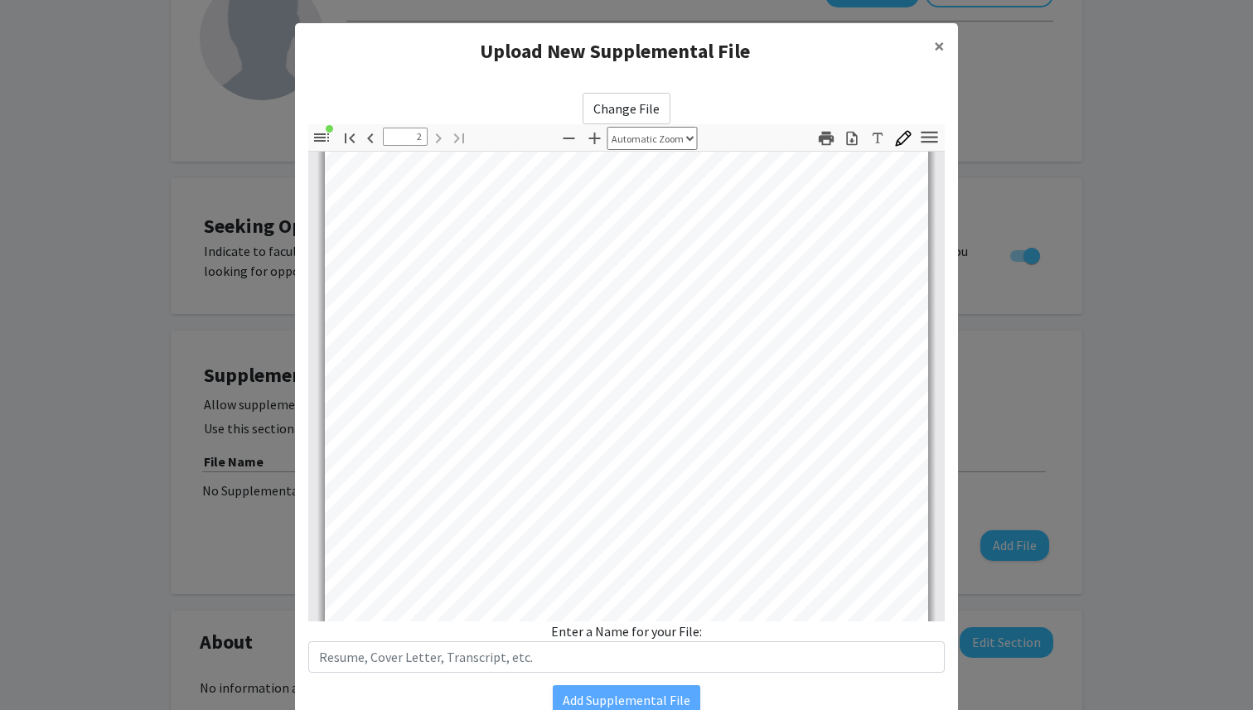
scroll to position [1116, 0]
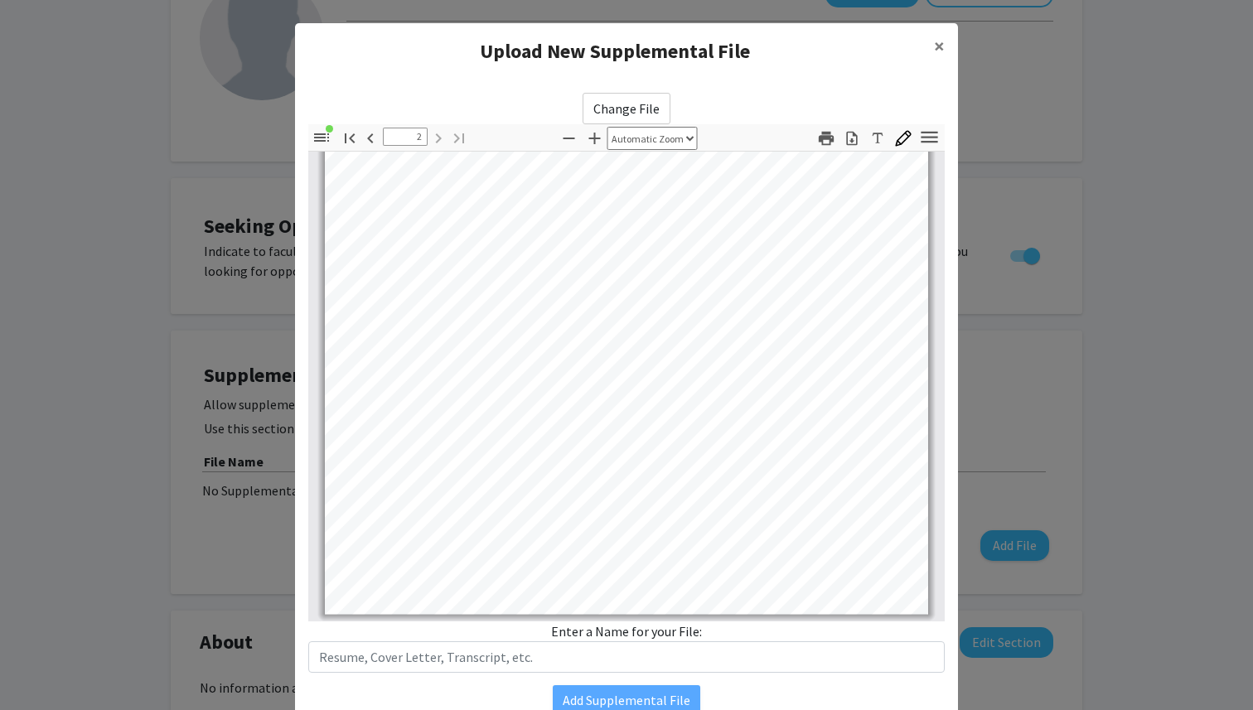
click at [639, 637] on div "Enter a Name for your File:" at bounding box center [626, 647] width 637 height 51
click at [639, 626] on div "Enter a Name for your File:" at bounding box center [626, 647] width 637 height 51
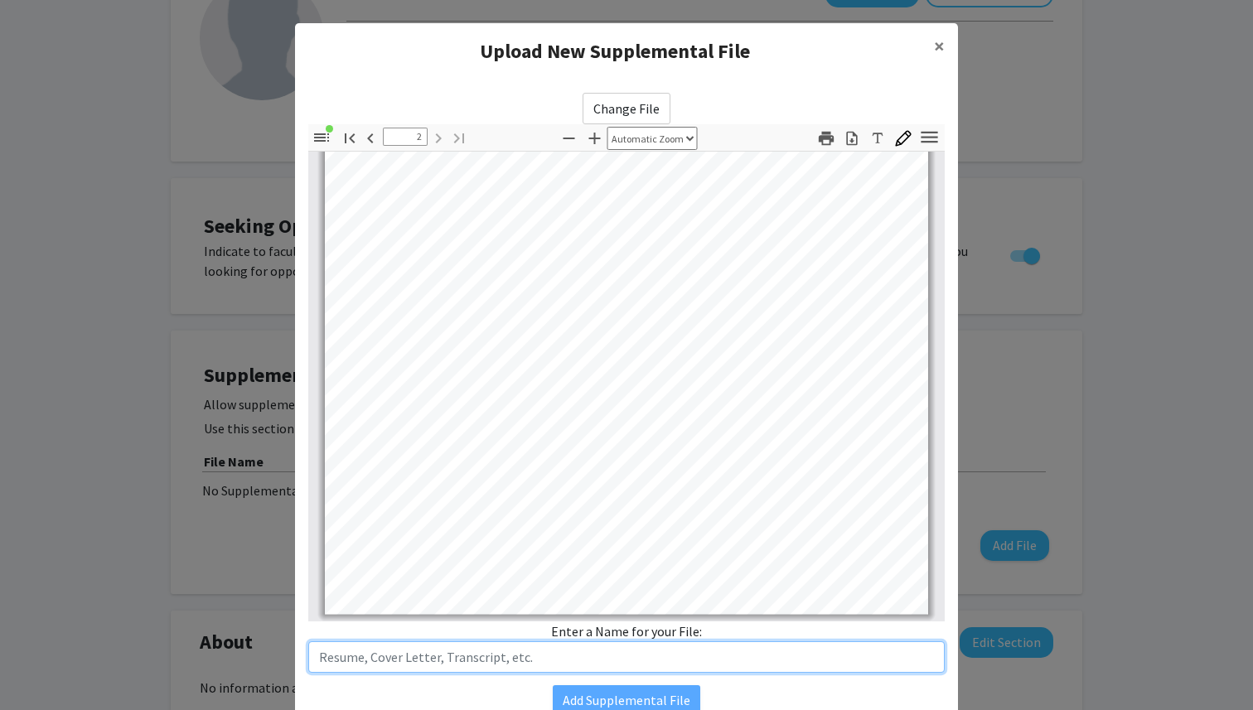
click at [624, 663] on input "text" at bounding box center [626, 656] width 637 height 31
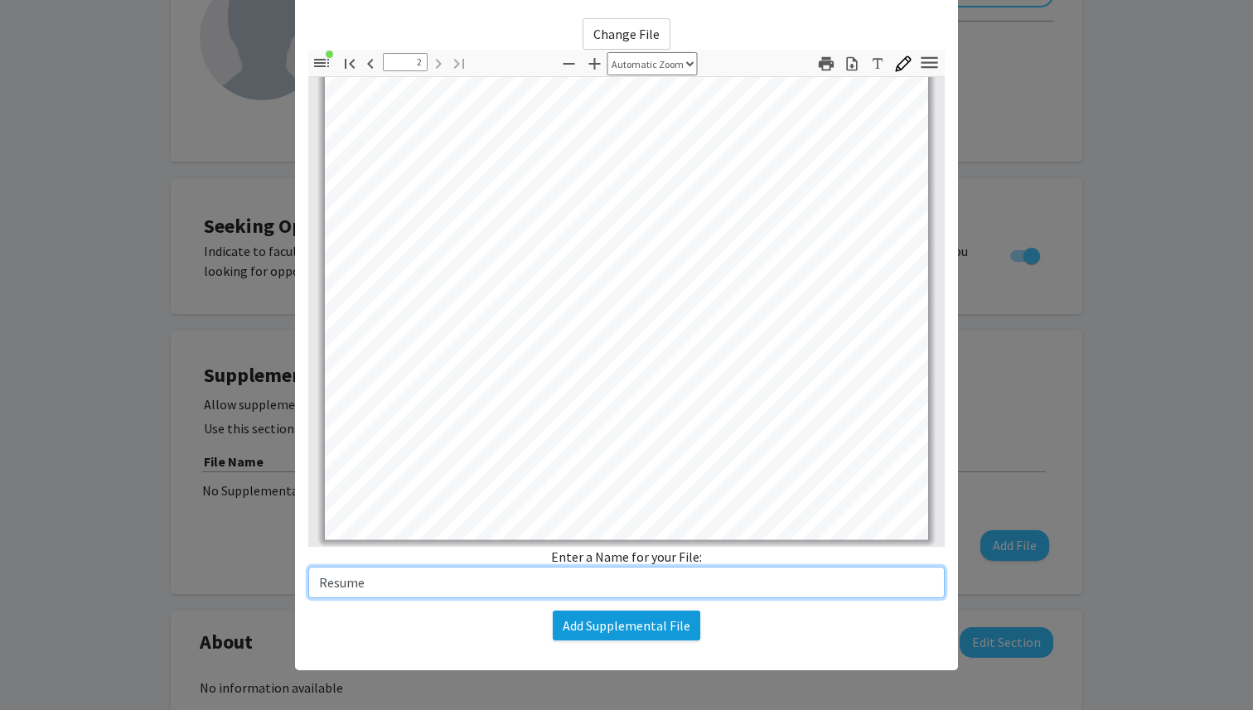
type input "Resume"
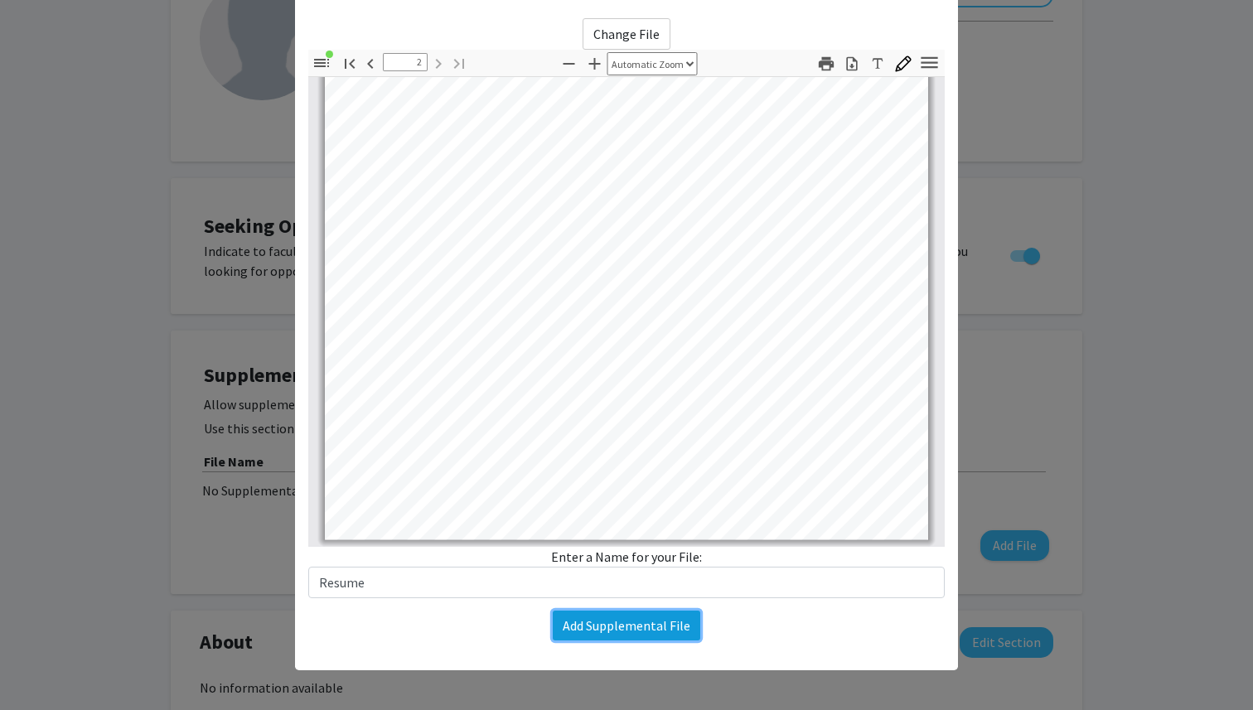
click at [617, 634] on button "Add Supplemental File" at bounding box center [627, 626] width 148 height 30
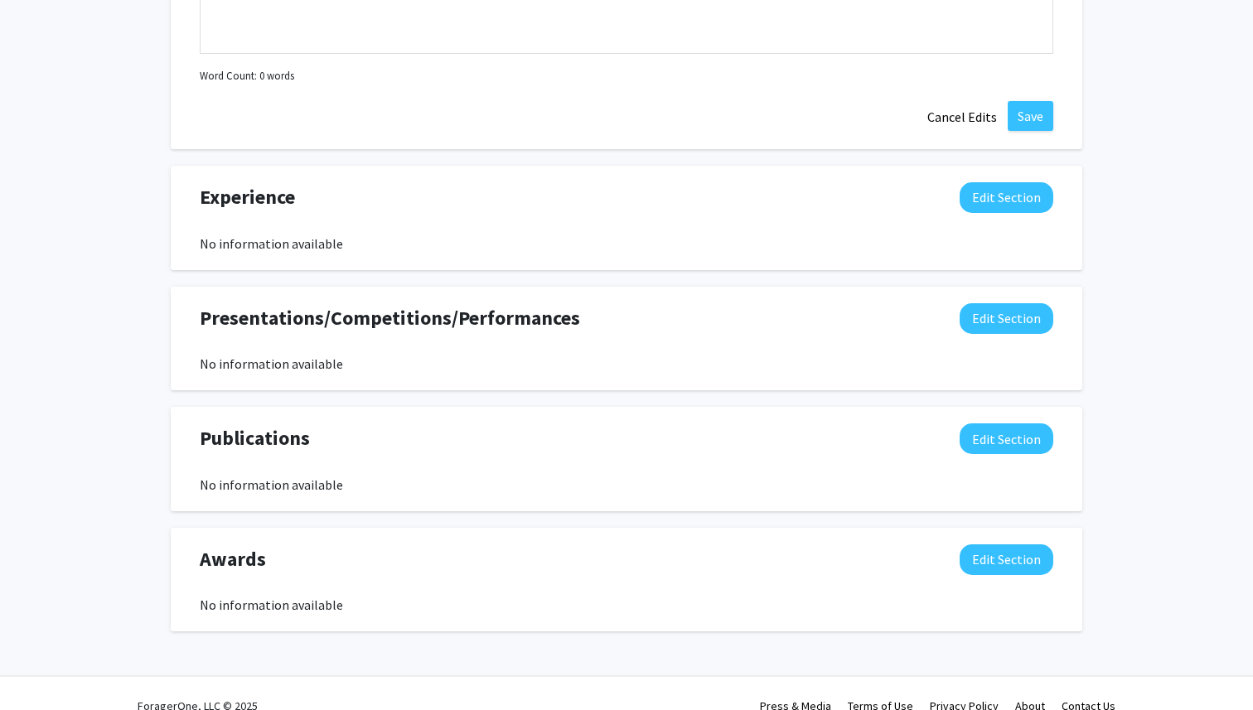
scroll to position [1233, 0]
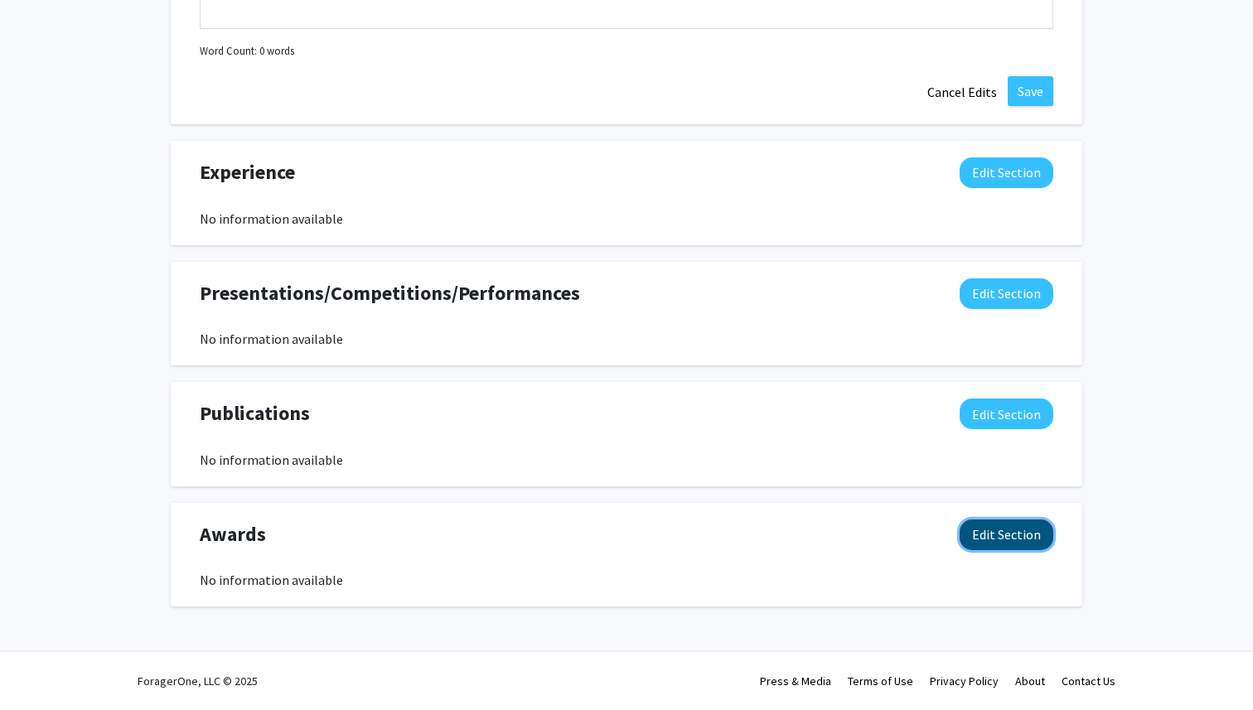
click at [977, 540] on button "Edit Section" at bounding box center [1007, 535] width 94 height 31
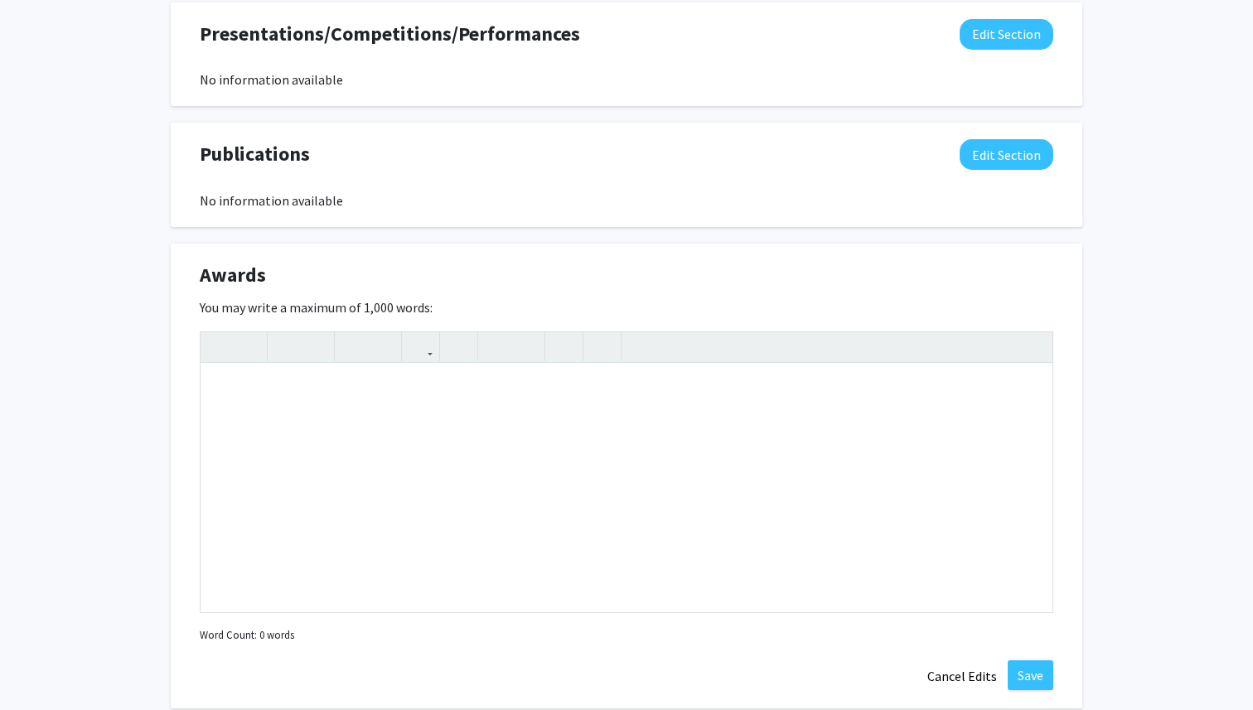
scroll to position [1567, 0]
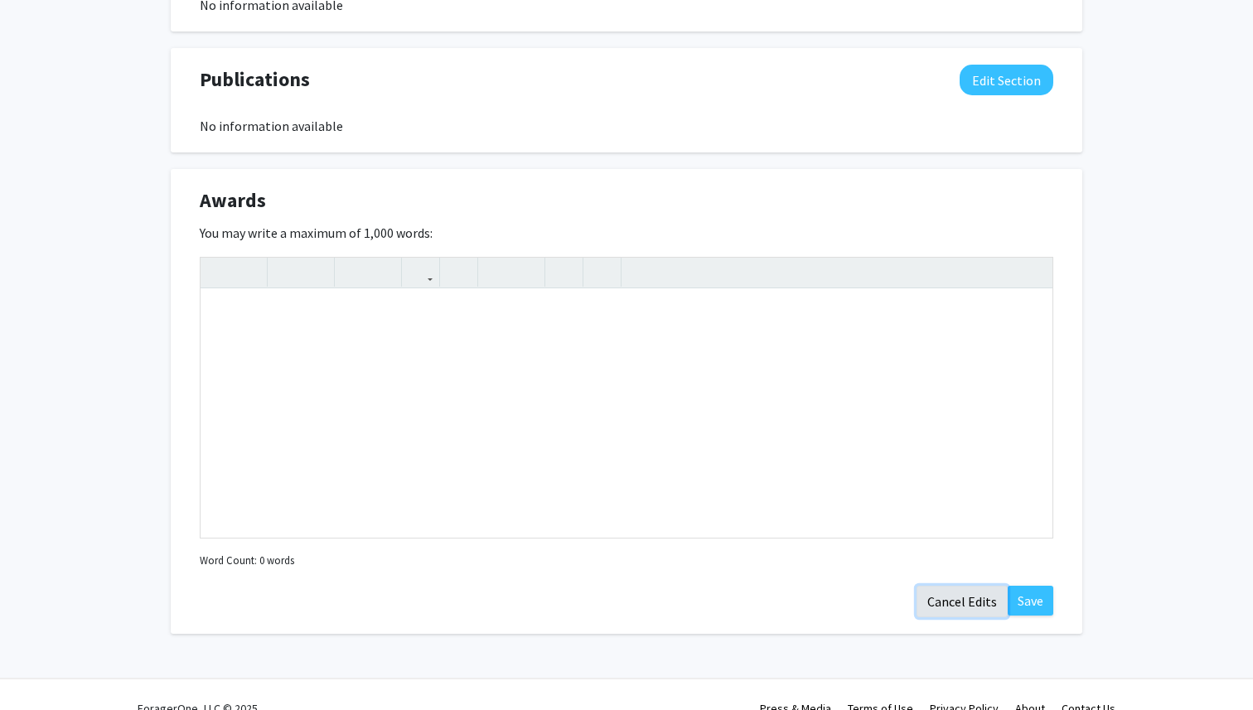
click at [969, 607] on button "Cancel Edits" at bounding box center [962, 601] width 91 height 31
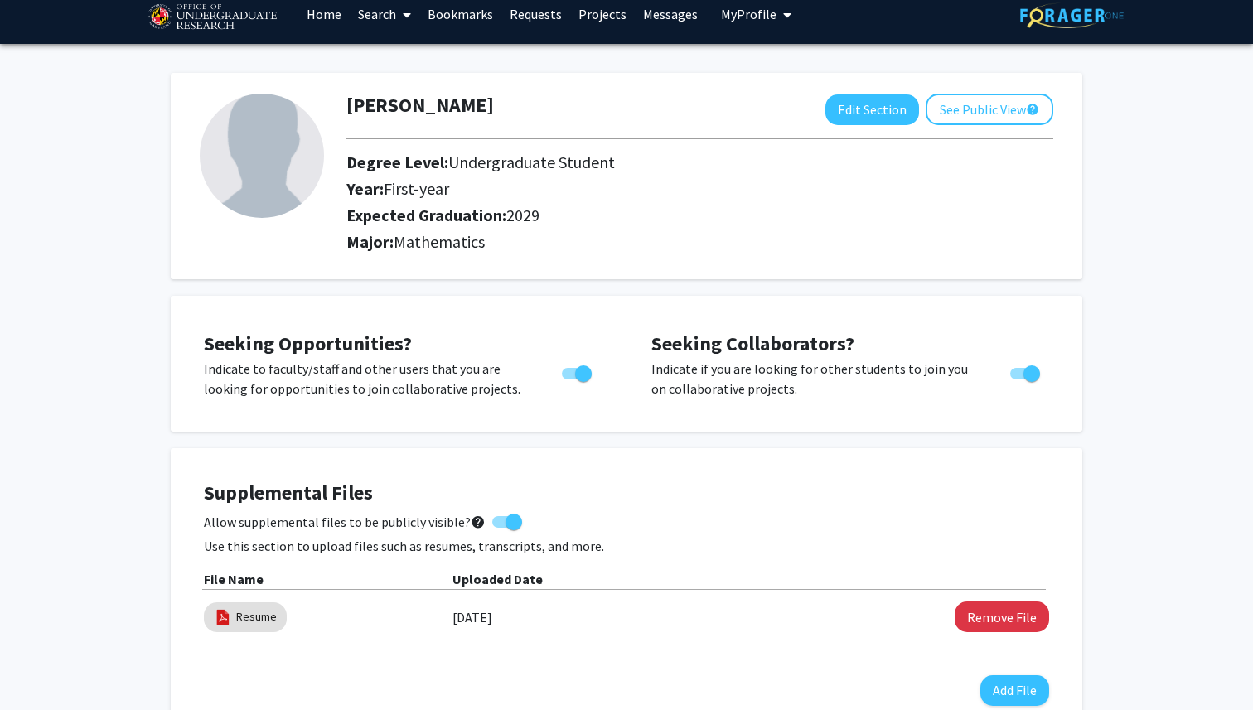
scroll to position [104, 0]
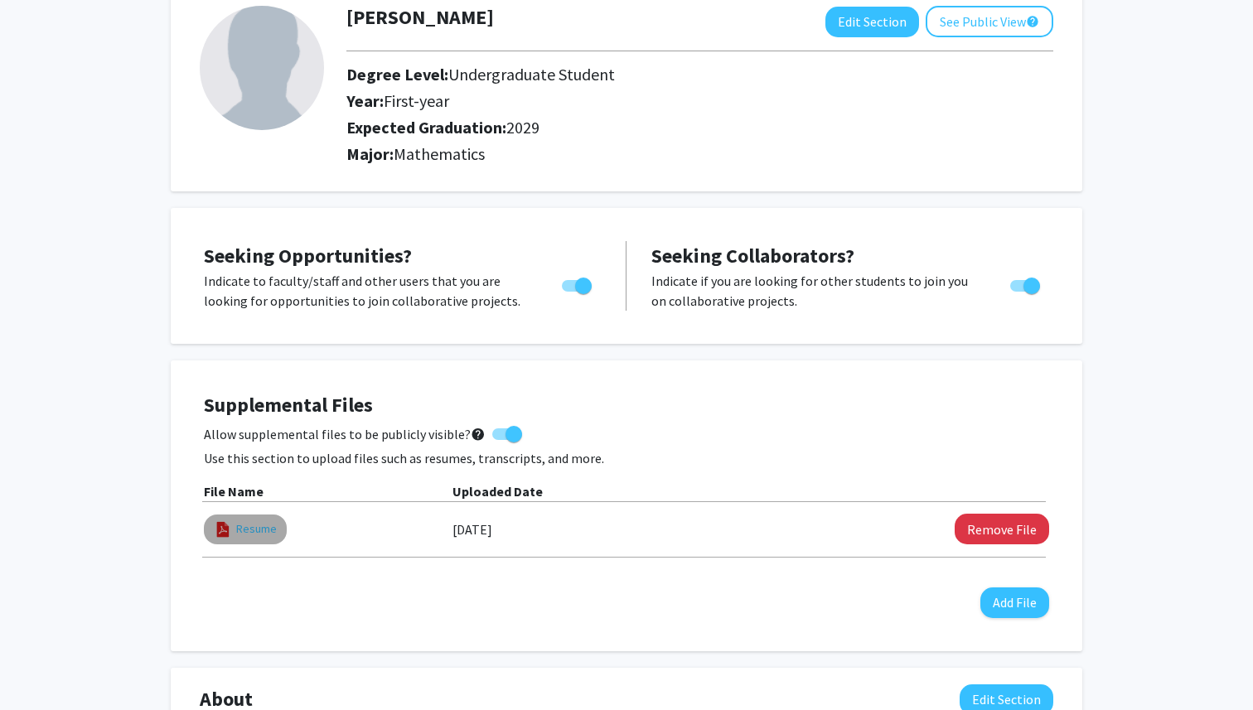
click at [262, 522] on link "Resume" at bounding box center [256, 528] width 41 height 17
select select "custom"
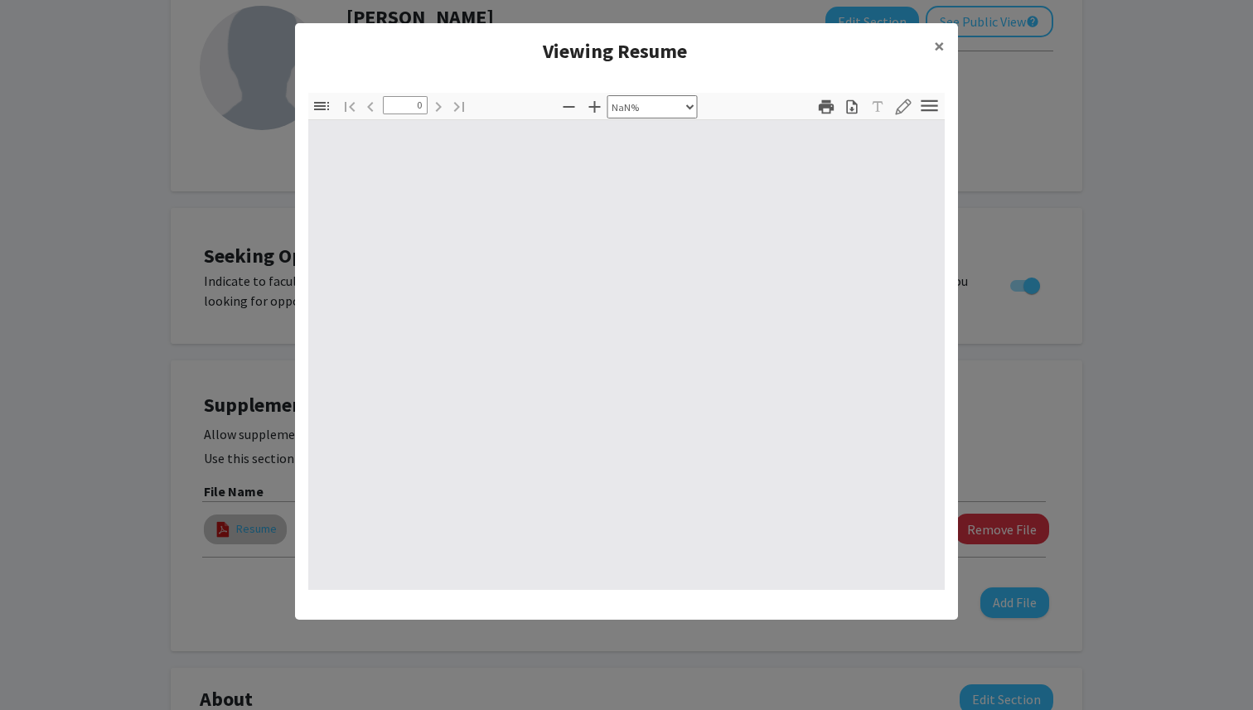
type input "1"
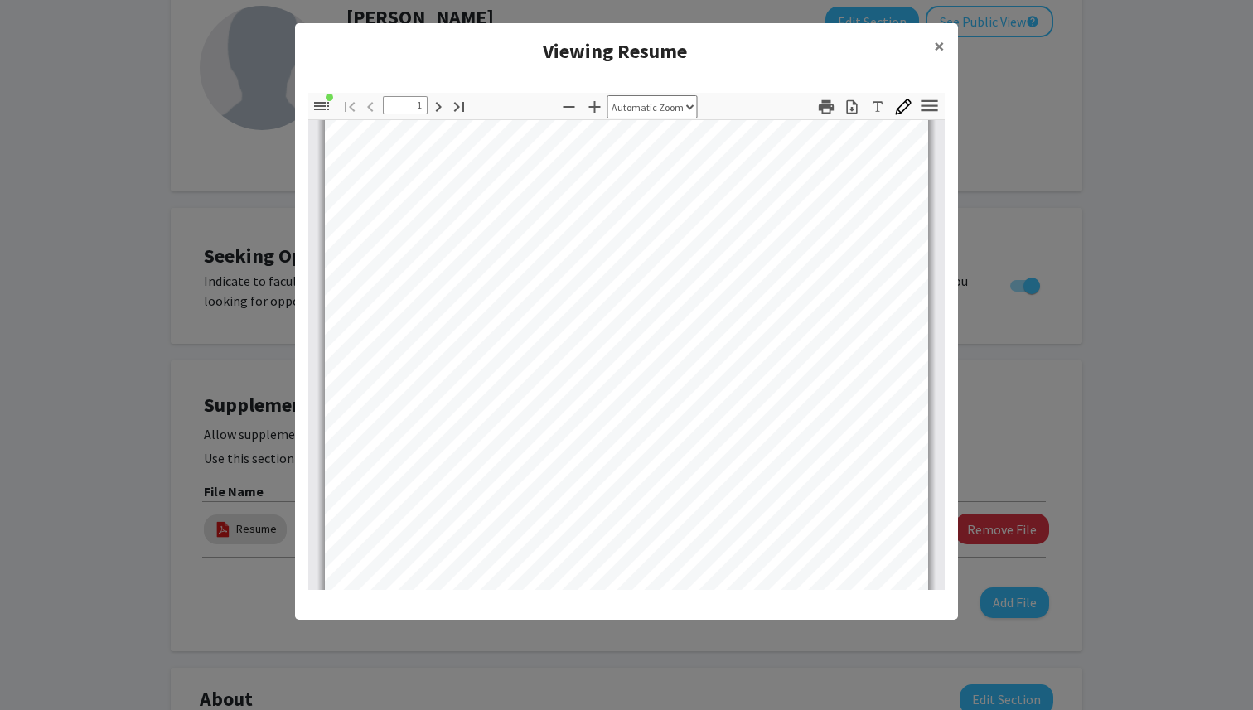
scroll to position [208, 0]
select select "custom"
click at [929, 40] on button "×" at bounding box center [939, 46] width 37 height 46
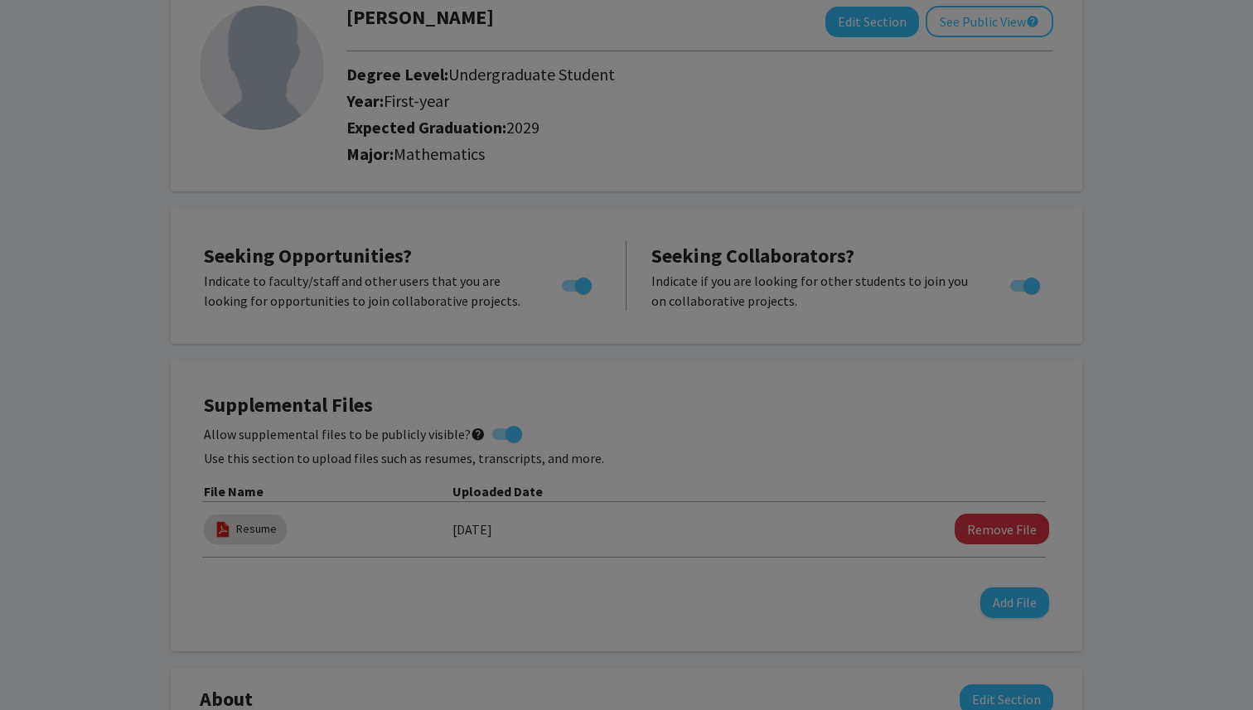
click at [930, 41] on ng-component "Viewing Resume × Thumbnails Document Outline Attachments Layers Current Outline…" at bounding box center [626, 164] width 663 height 580
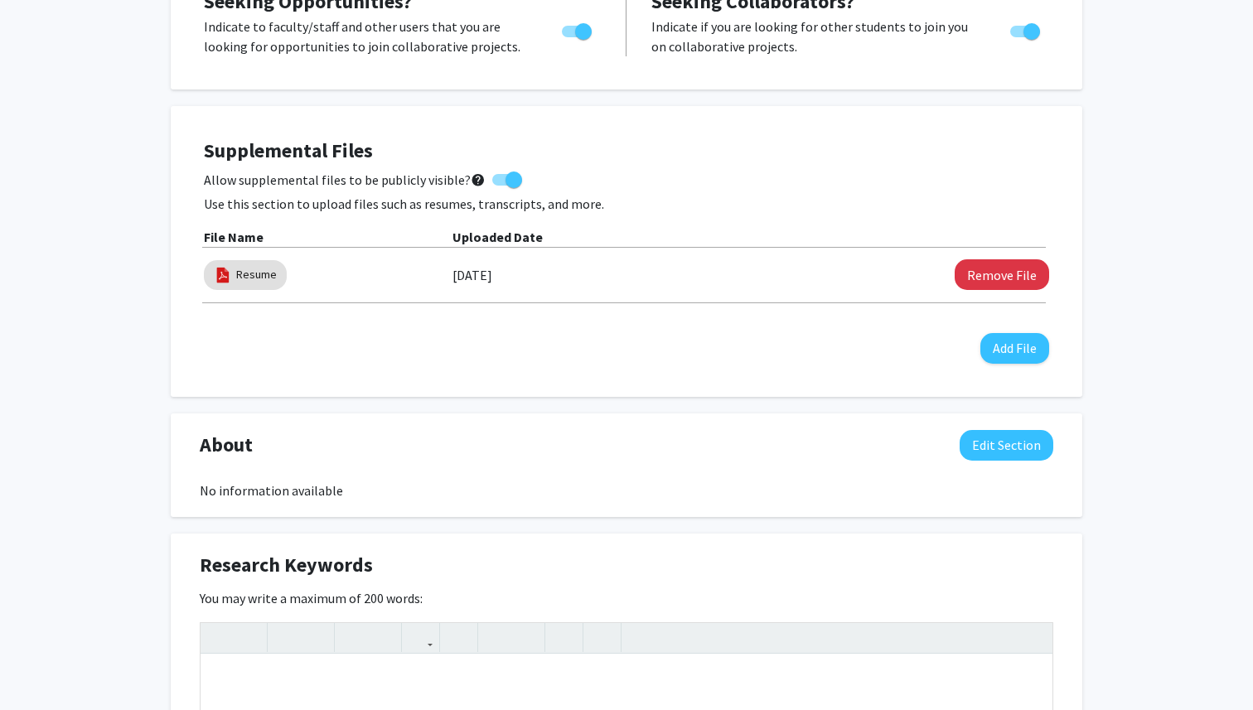
scroll to position [319, 0]
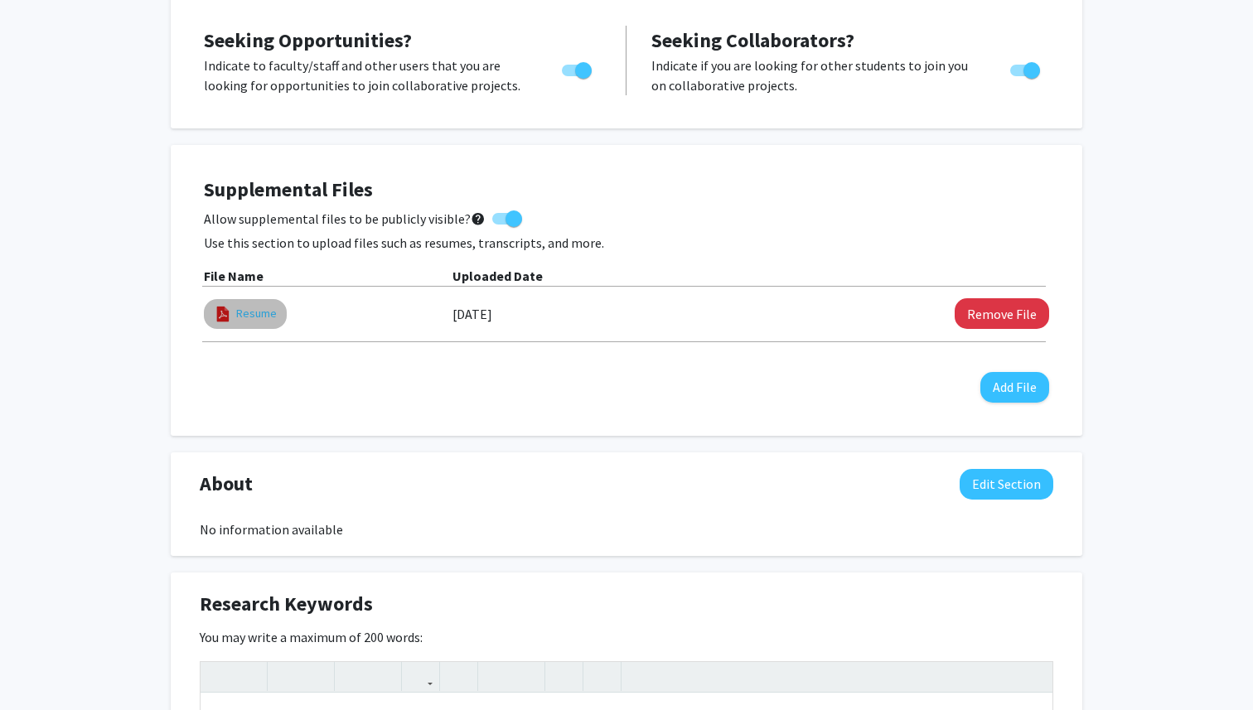
click at [254, 313] on link "Resume" at bounding box center [256, 313] width 41 height 17
select select "custom"
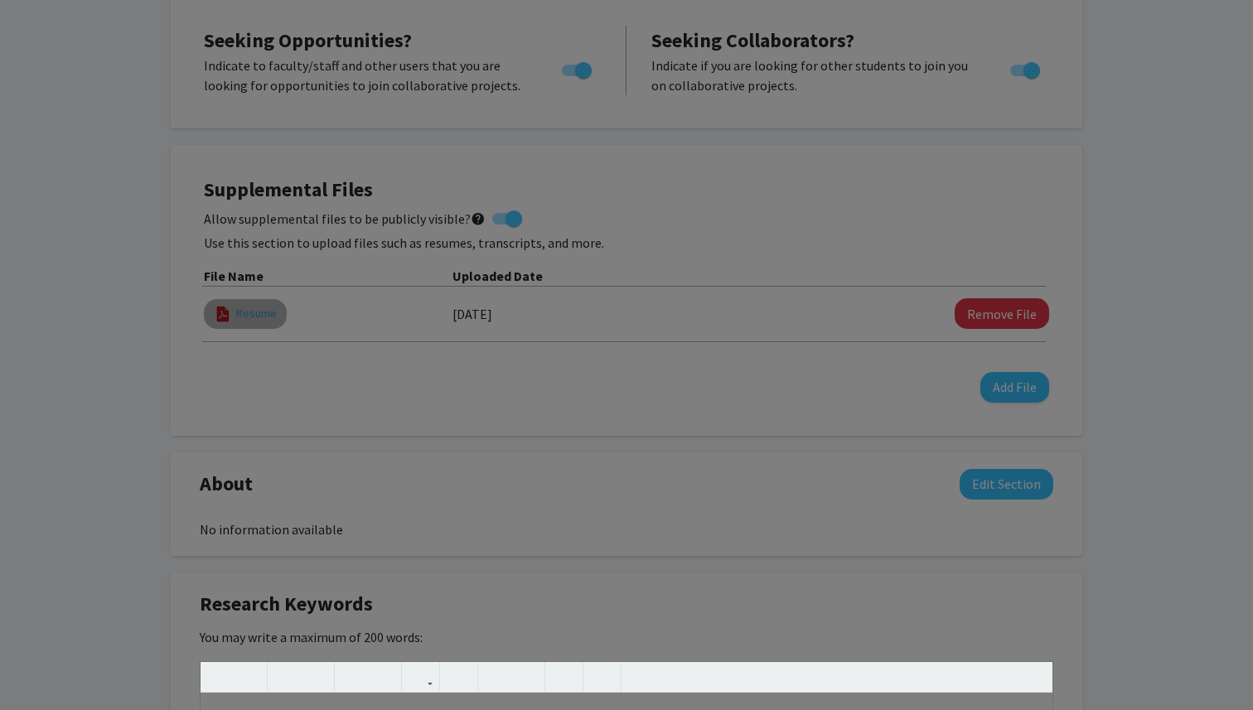
type input "0"
select select "custom"
type input "1"
select select "custom"
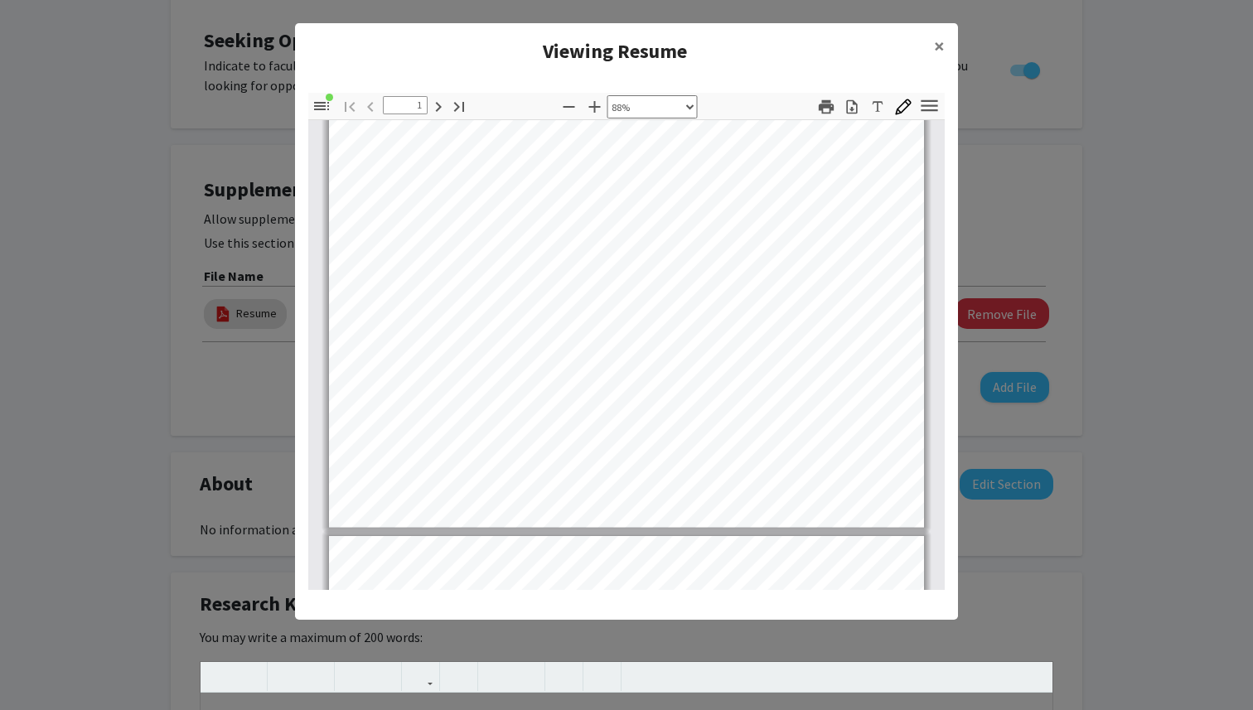
type input "2"
select select "custom"
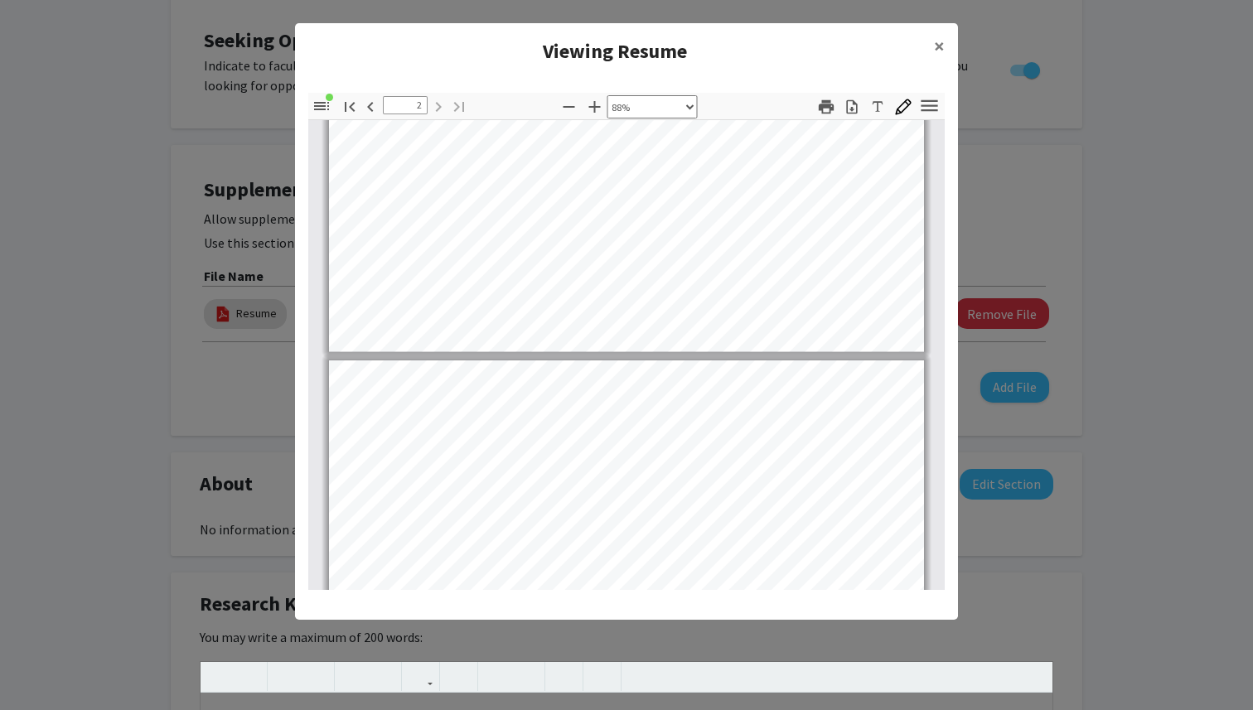
type input "1"
select select "custom"
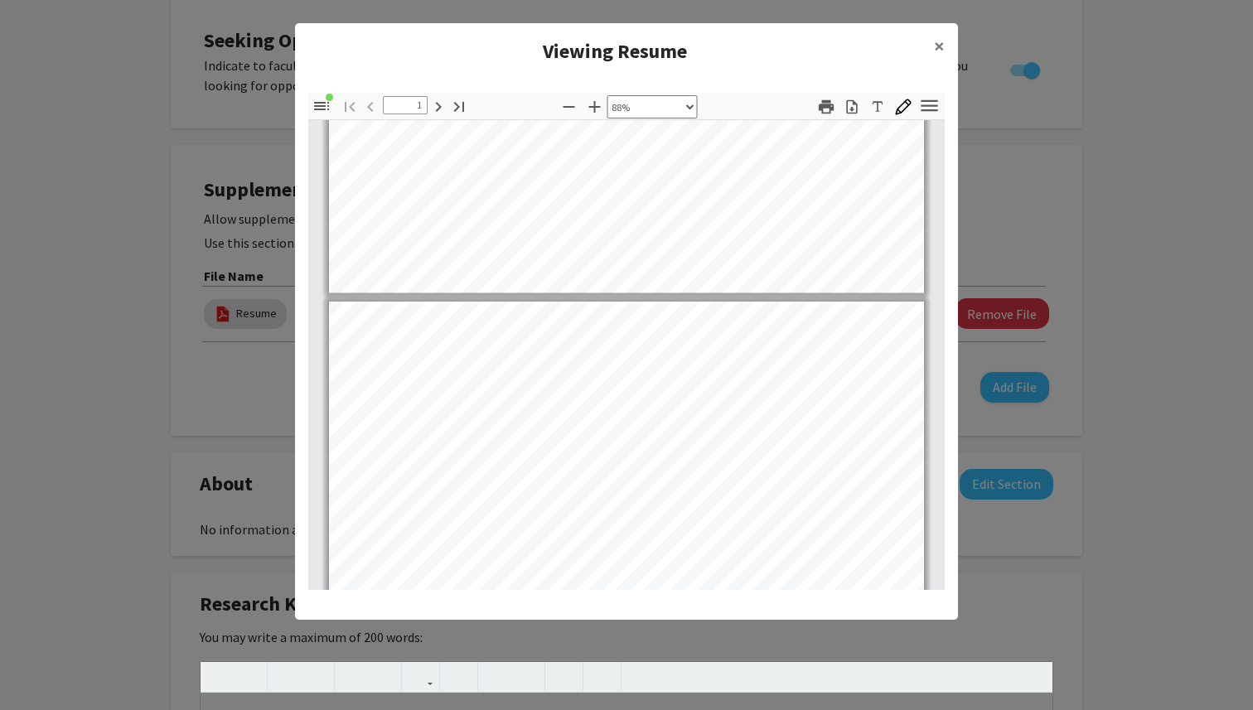
type input "2"
select select "custom"
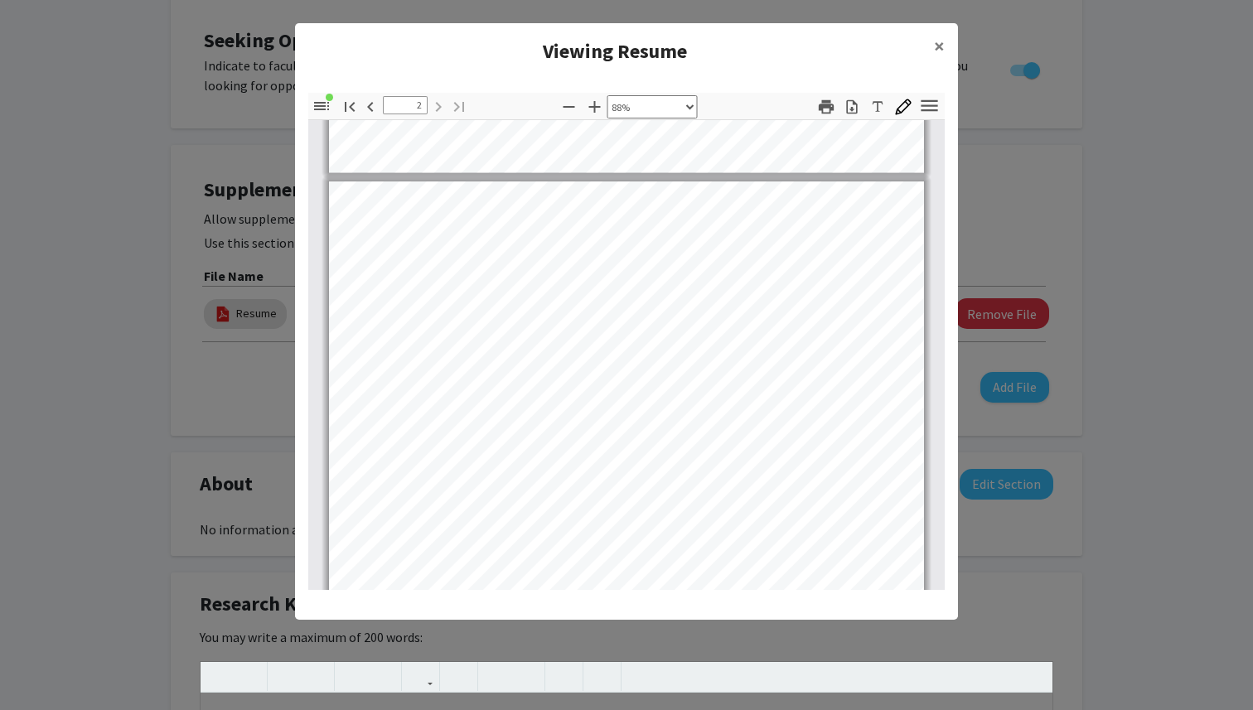
scroll to position [727, 0]
type input "1"
select select "custom"
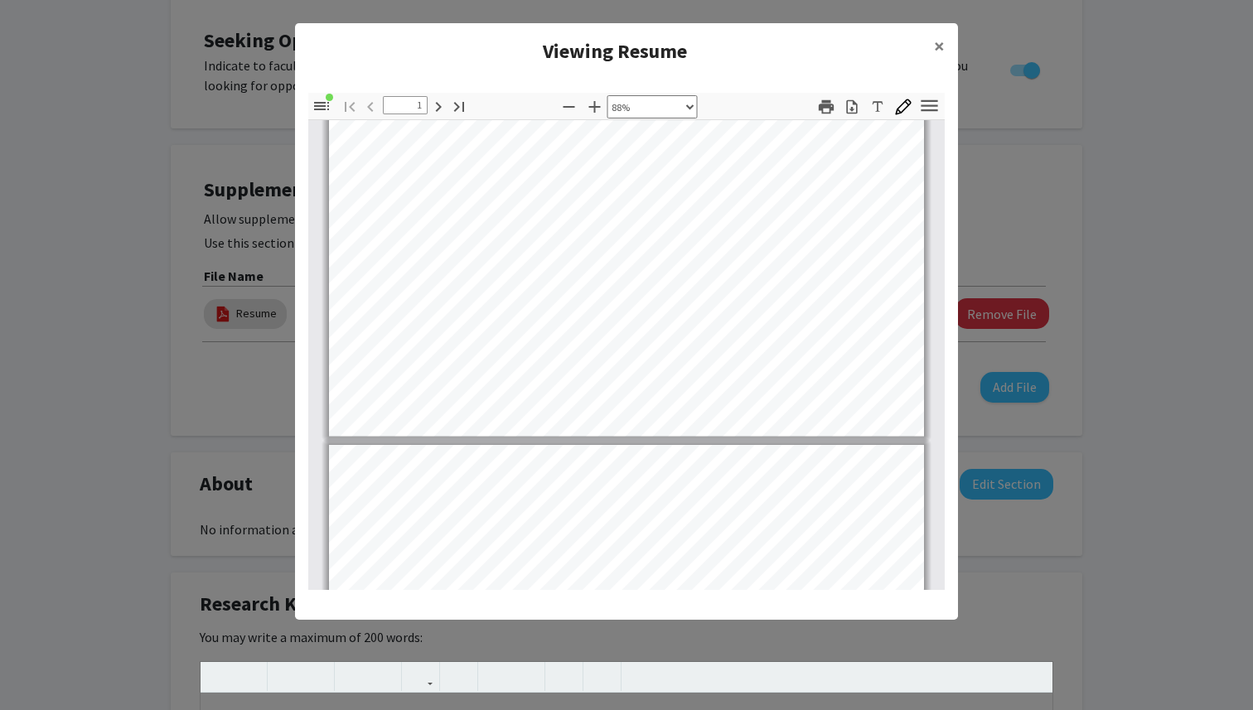
type input "2"
select select "custom"
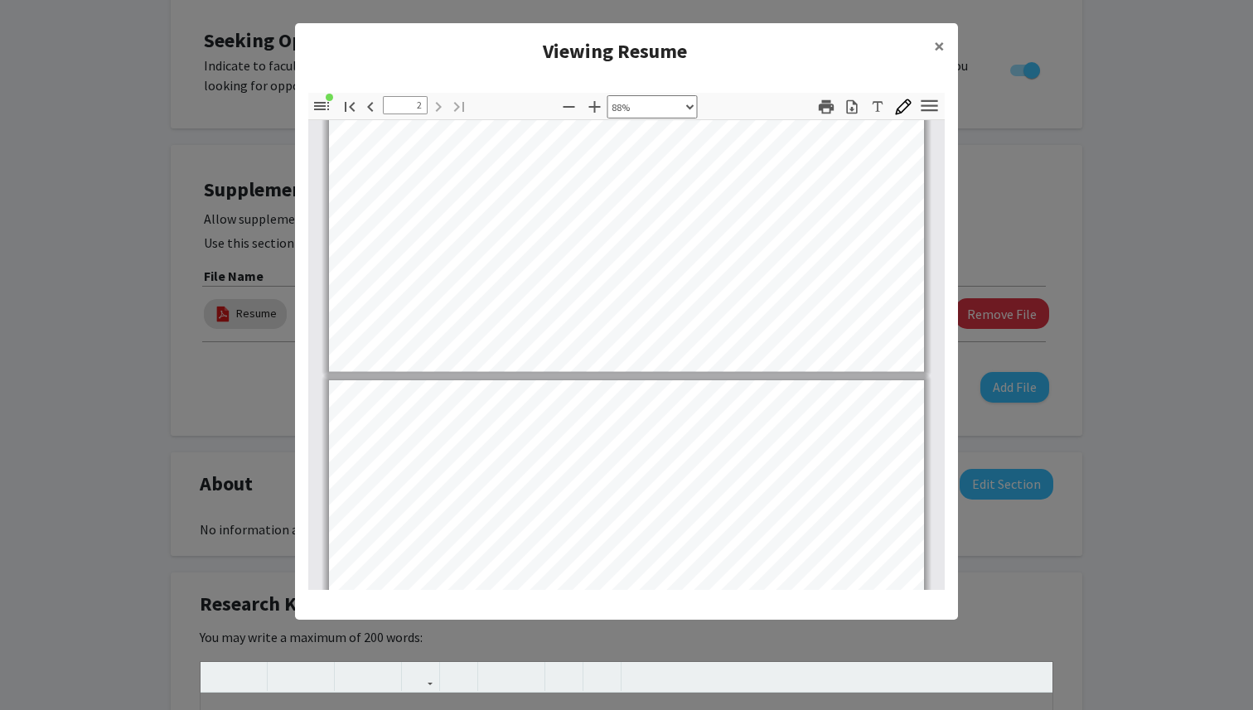
type input "1"
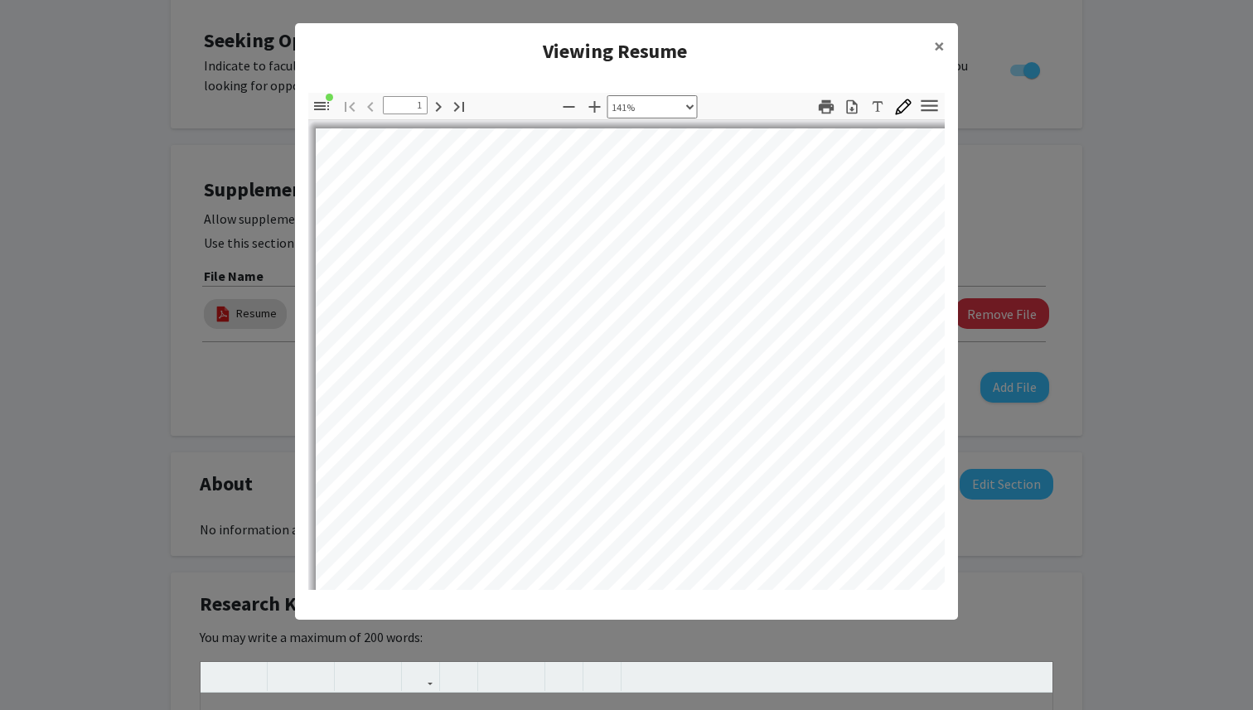
select select "custom"
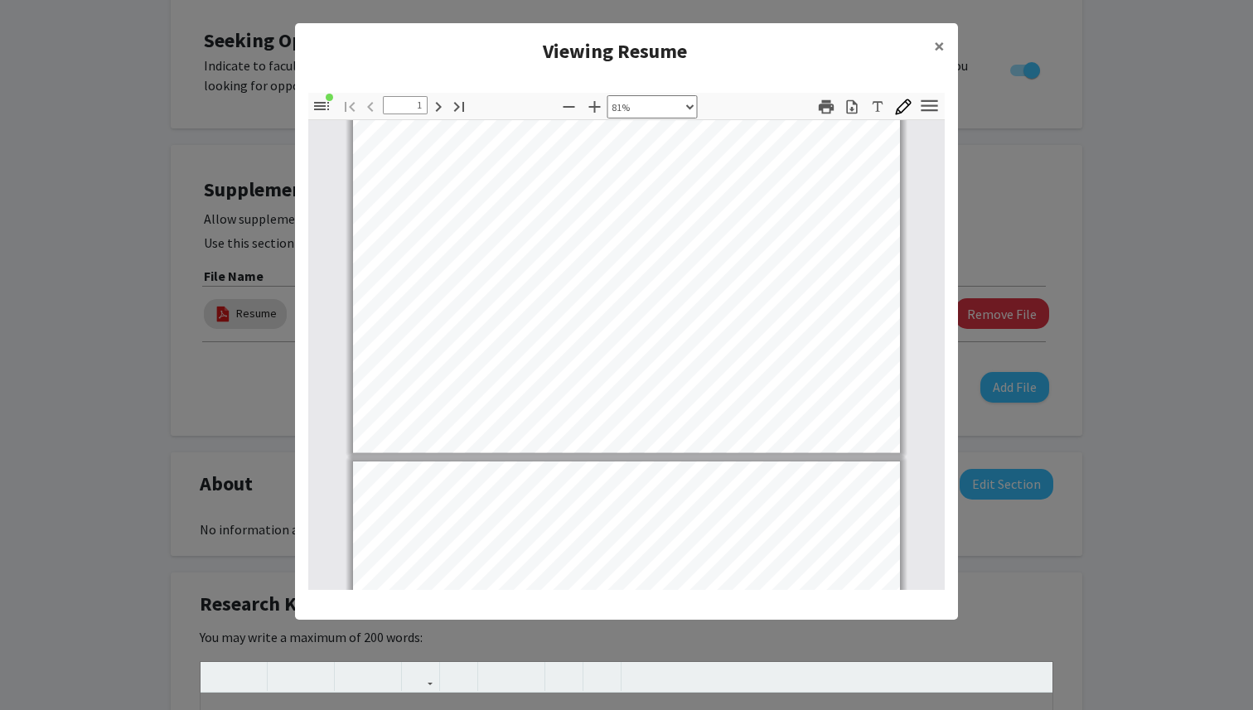
type input "2"
select select "custom"
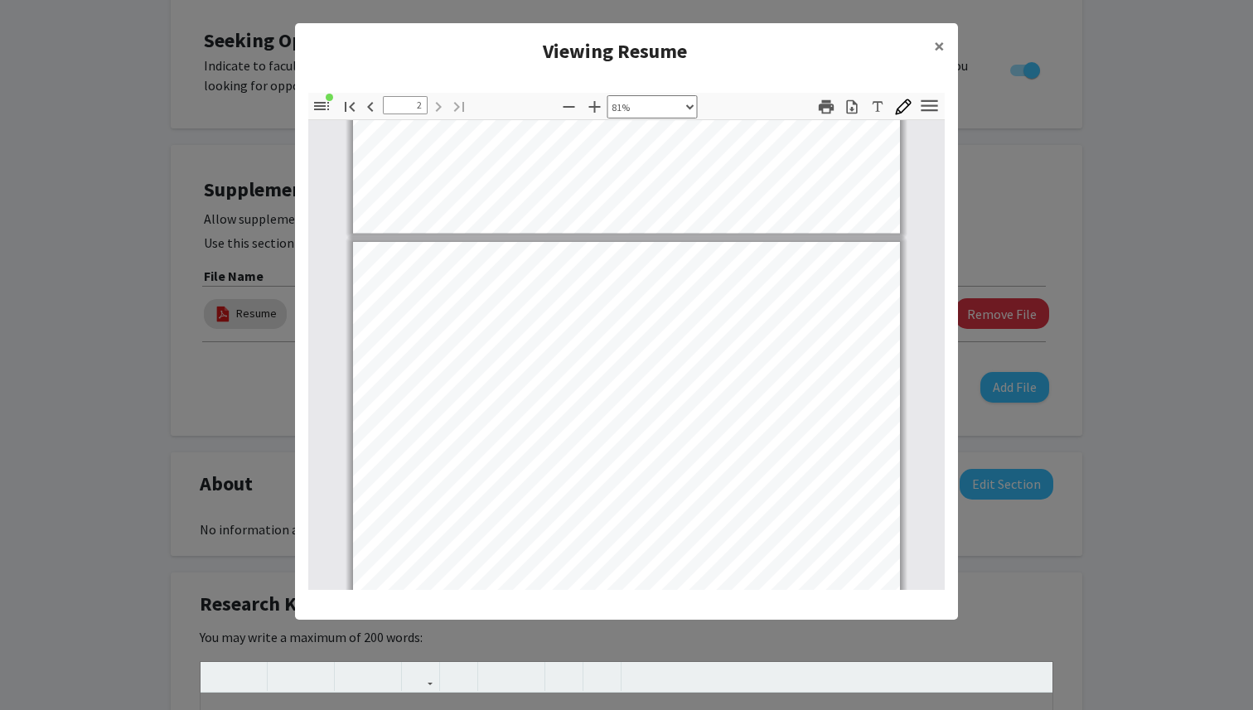
scroll to position [613, 0]
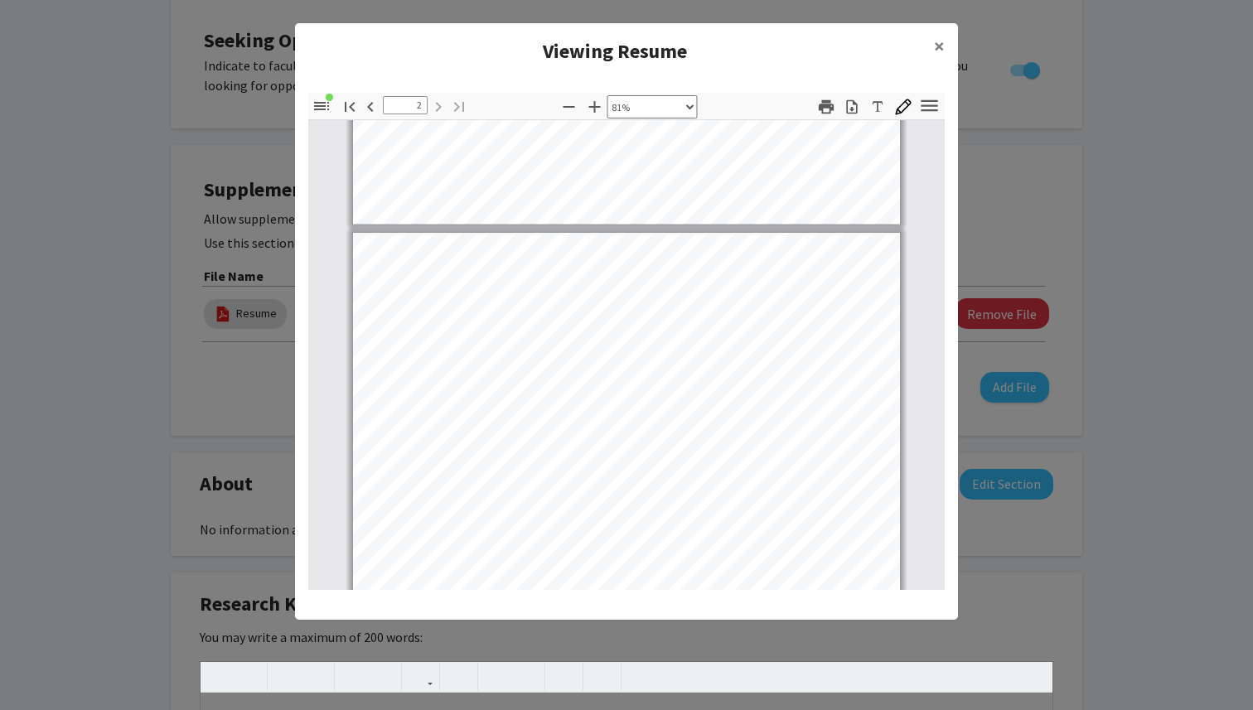
type input "2"
select select "custom"
type input "2"
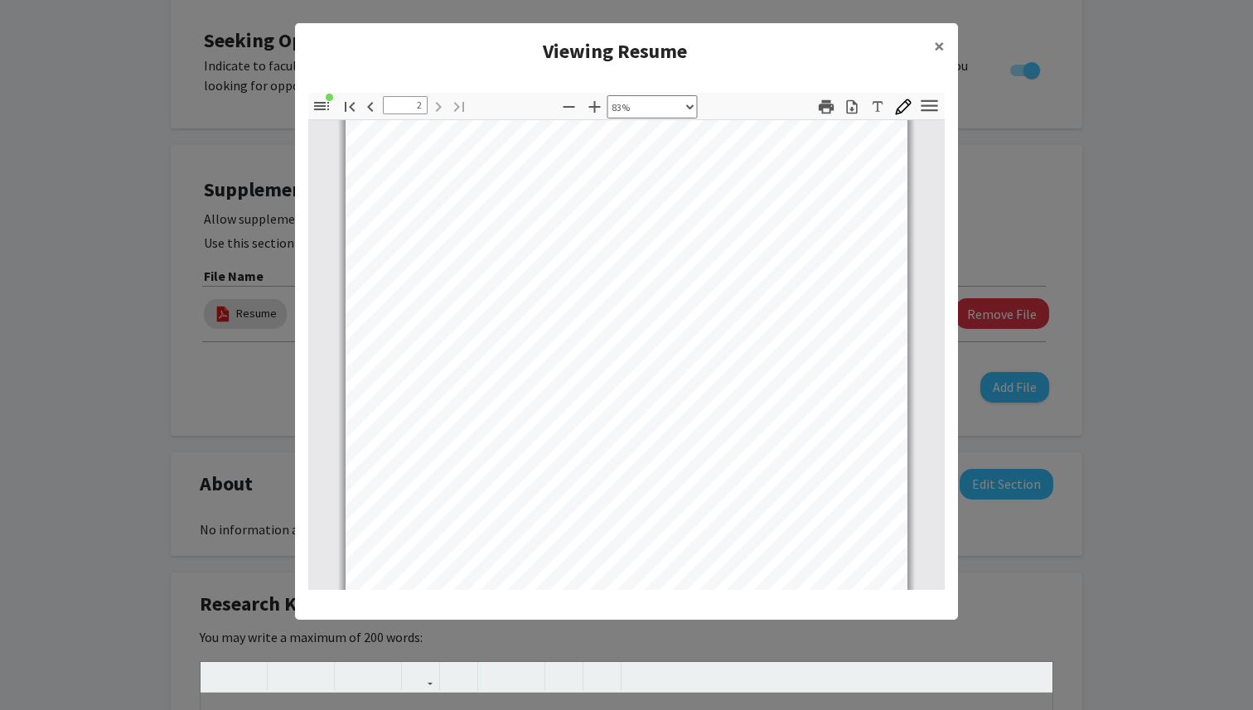
scroll to position [775, 0]
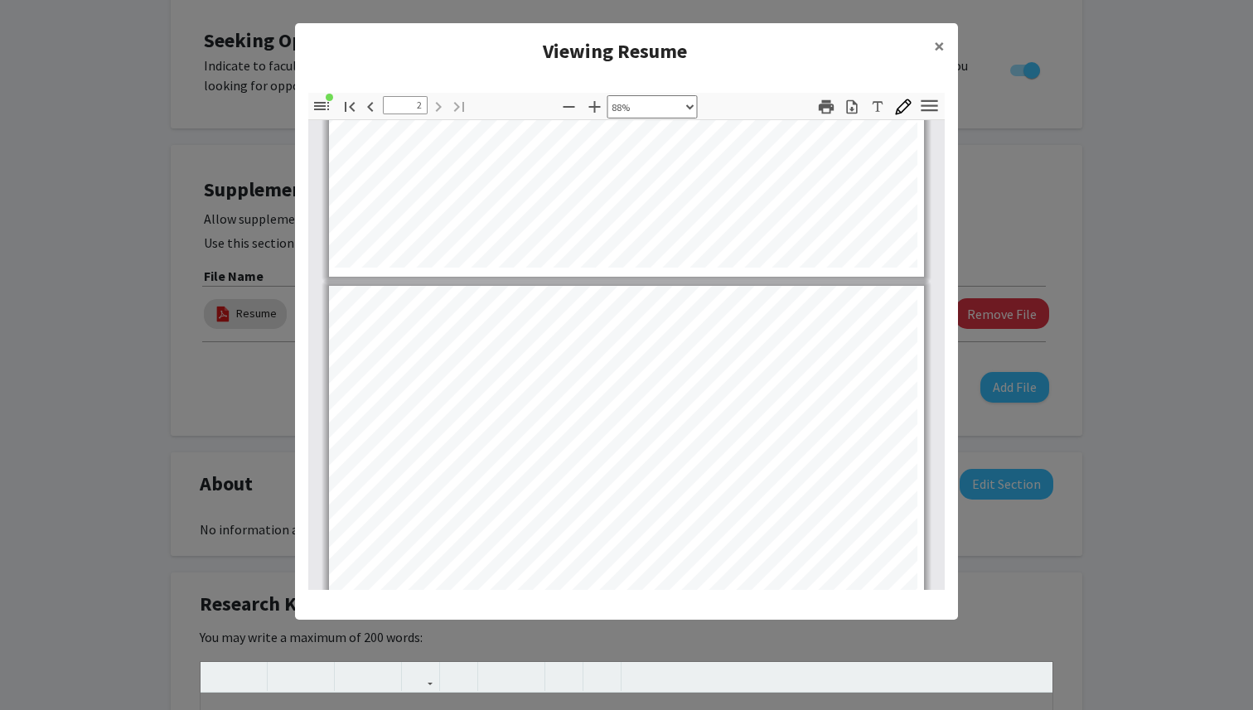
select select "custom"
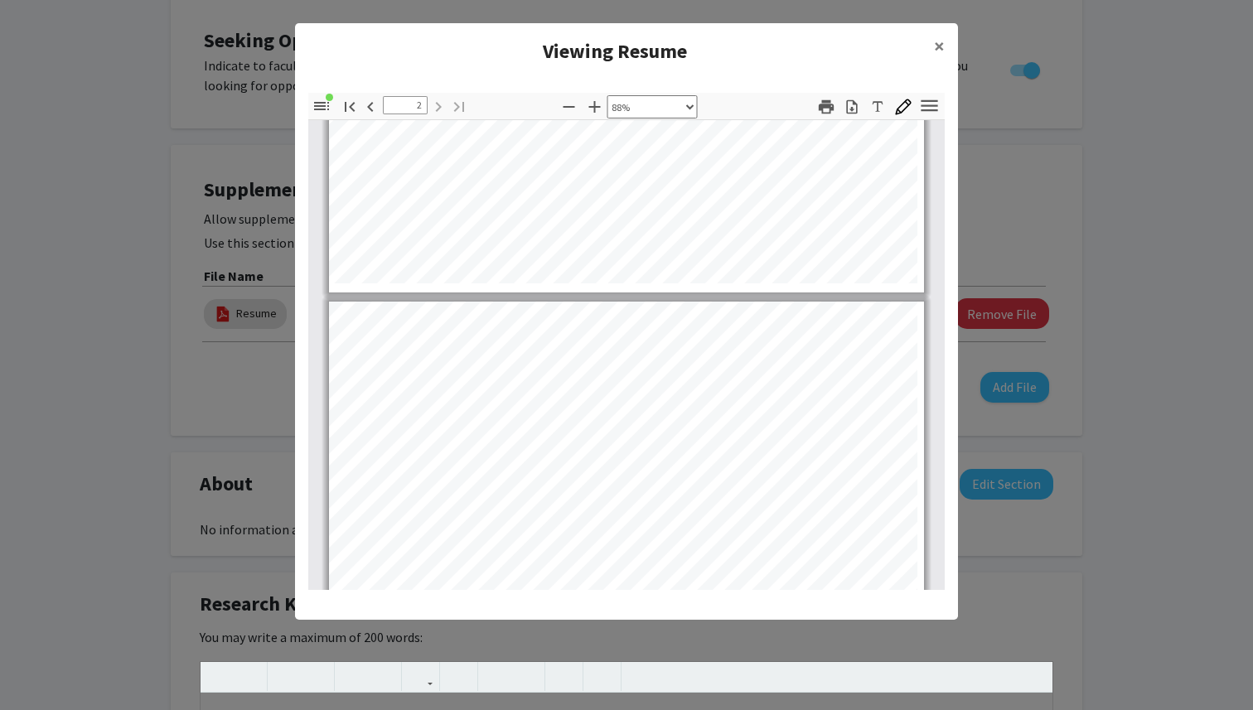
type input "2"
select select "custom"
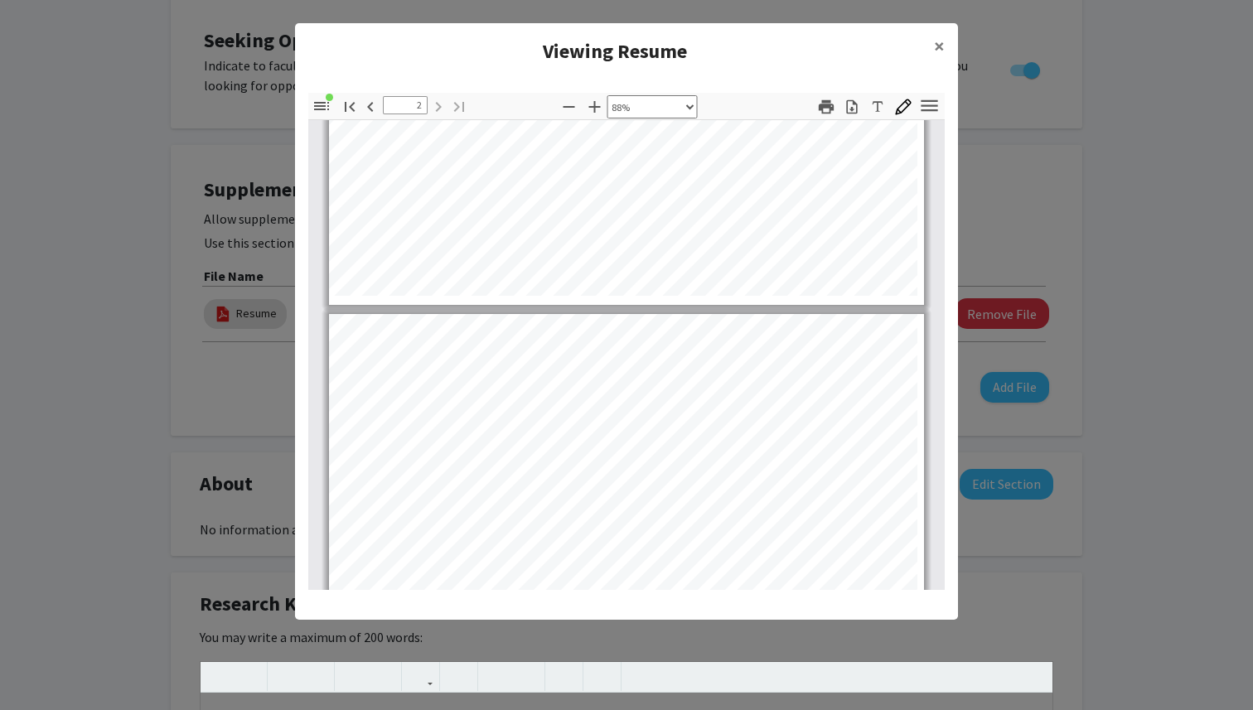
type input "2"
select select "custom"
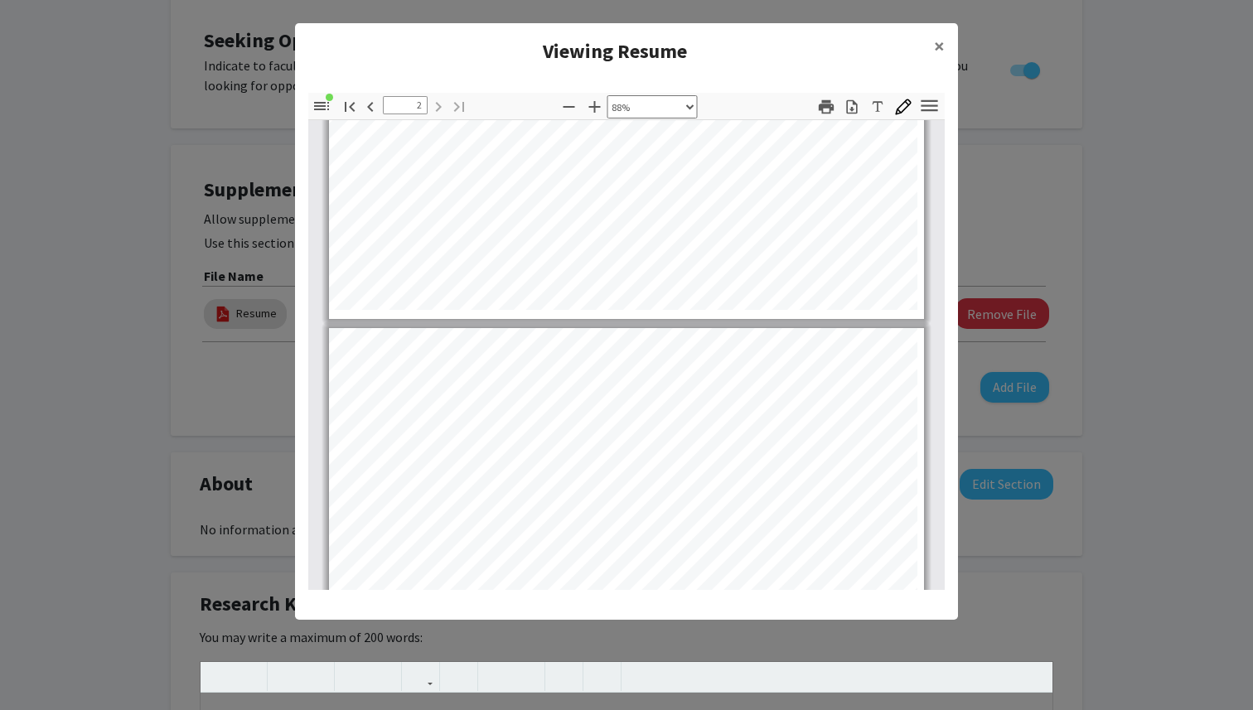
type input "2"
select select "custom"
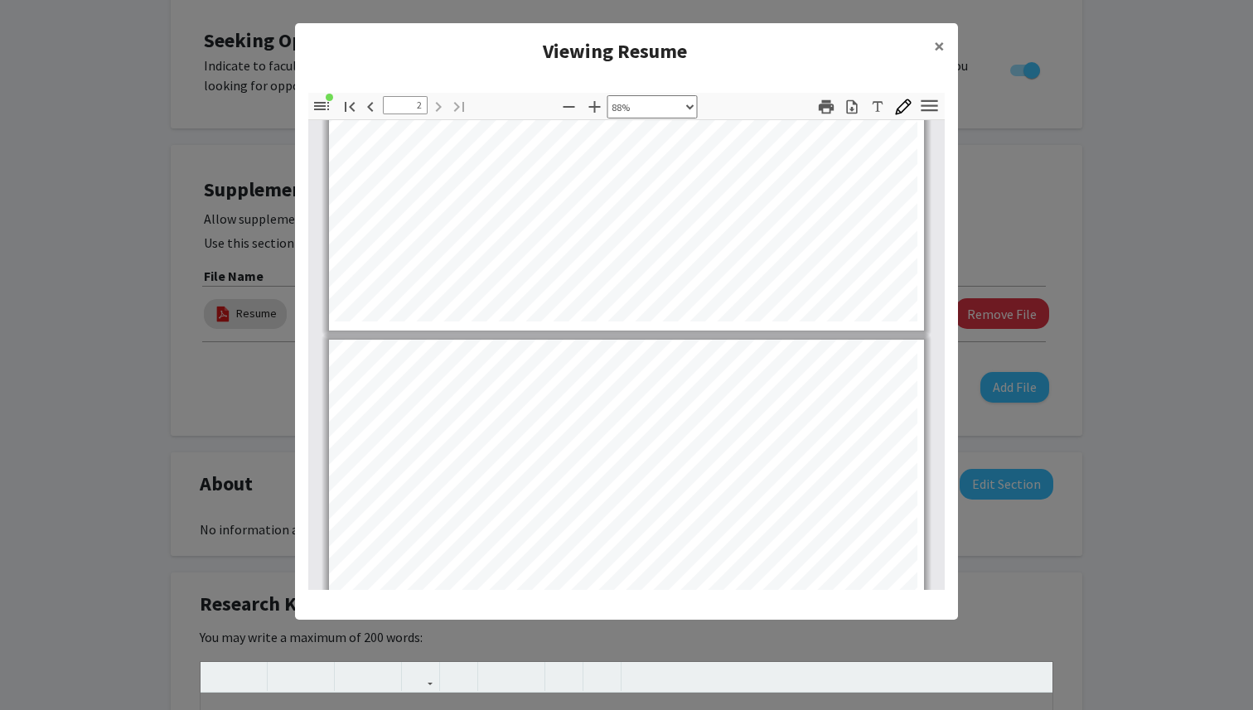
type input "2"
select select "custom"
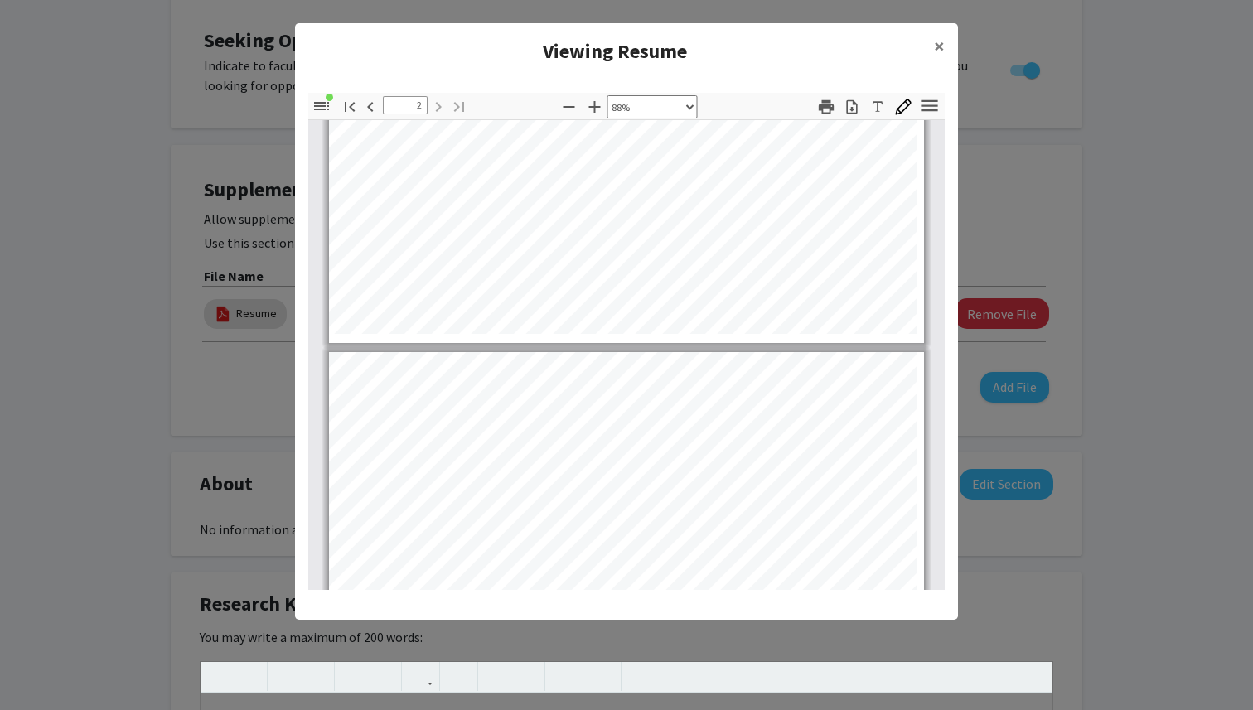
type input "2"
select select "custom"
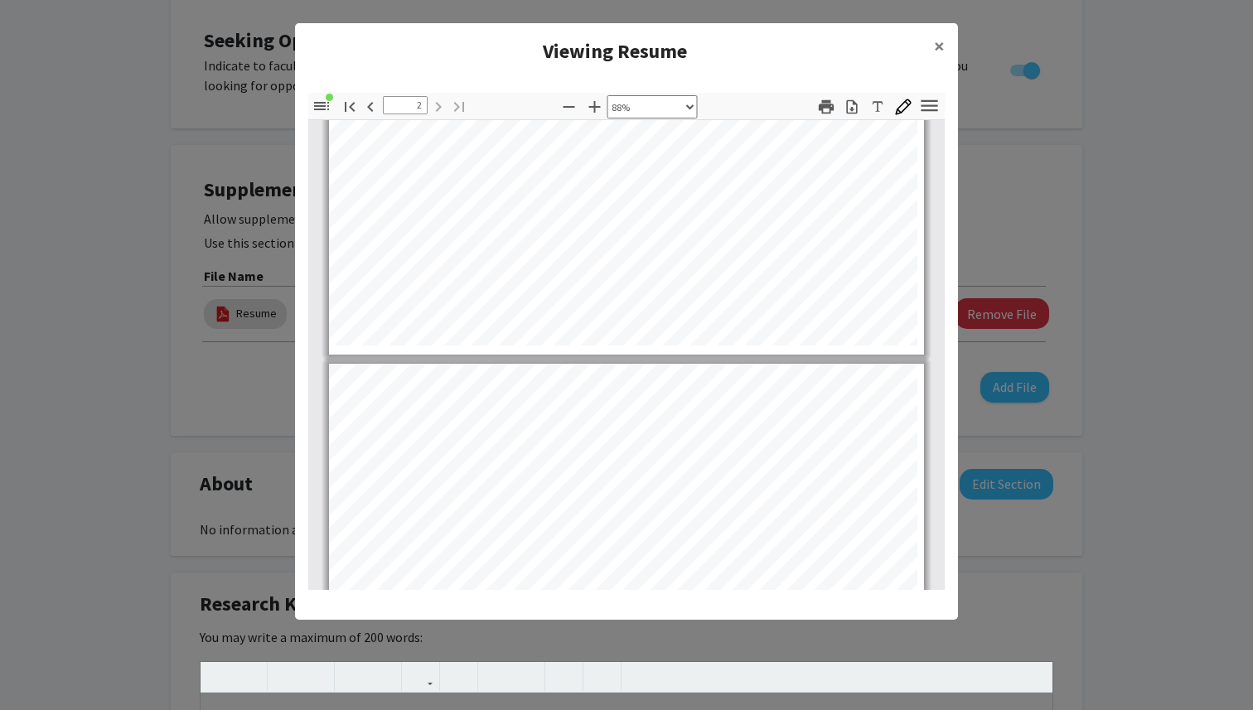
type input "2"
select select "custom"
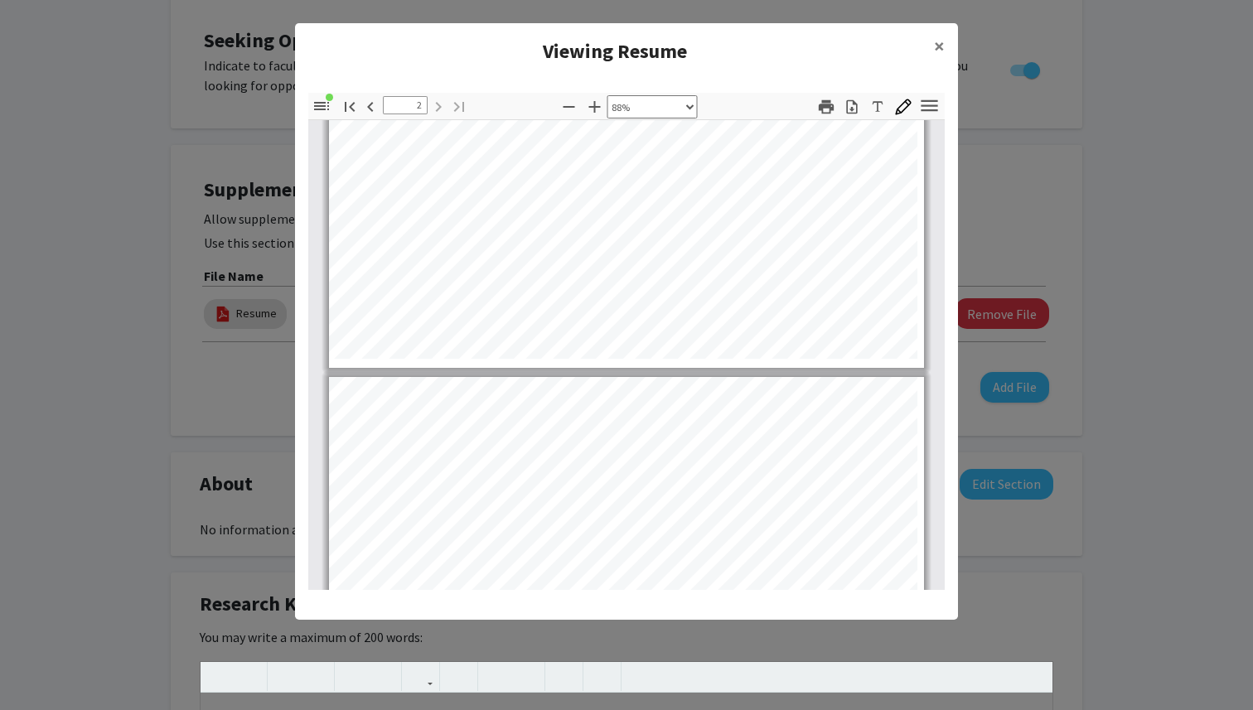
type input "2"
select select "custom"
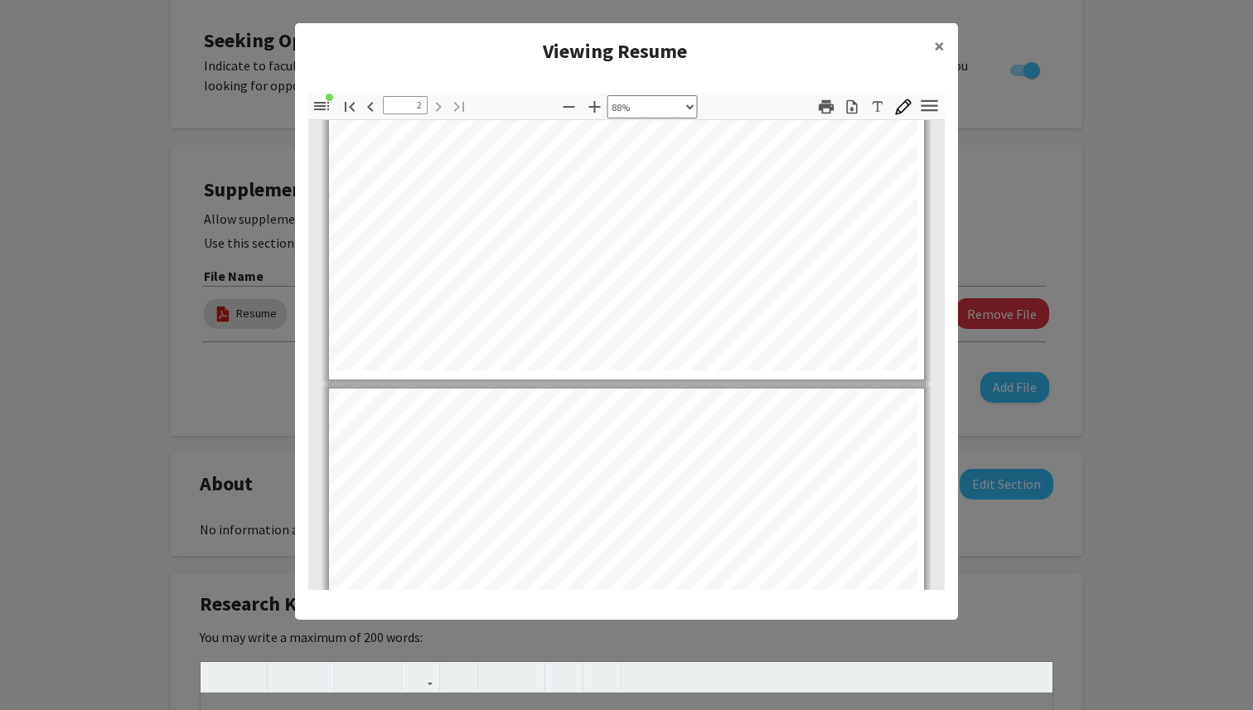
type input "2"
select select "custom"
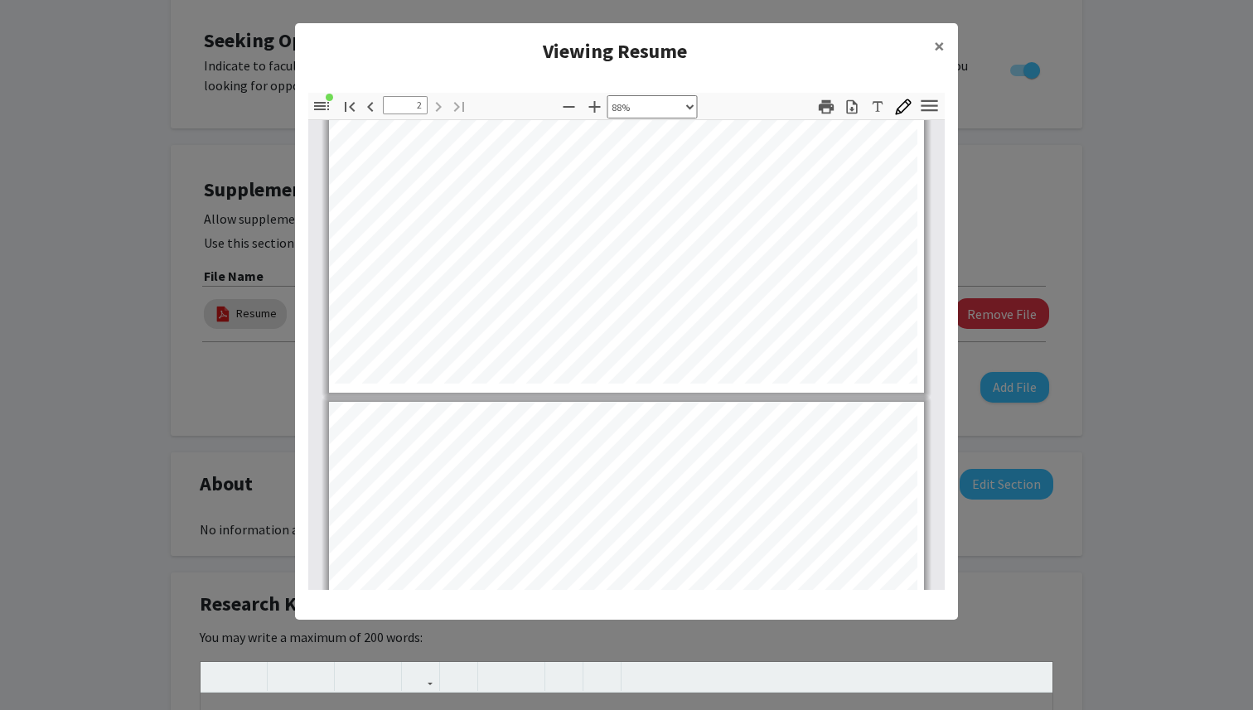
type input "2"
select select "custom"
type input "2"
select select "custom"
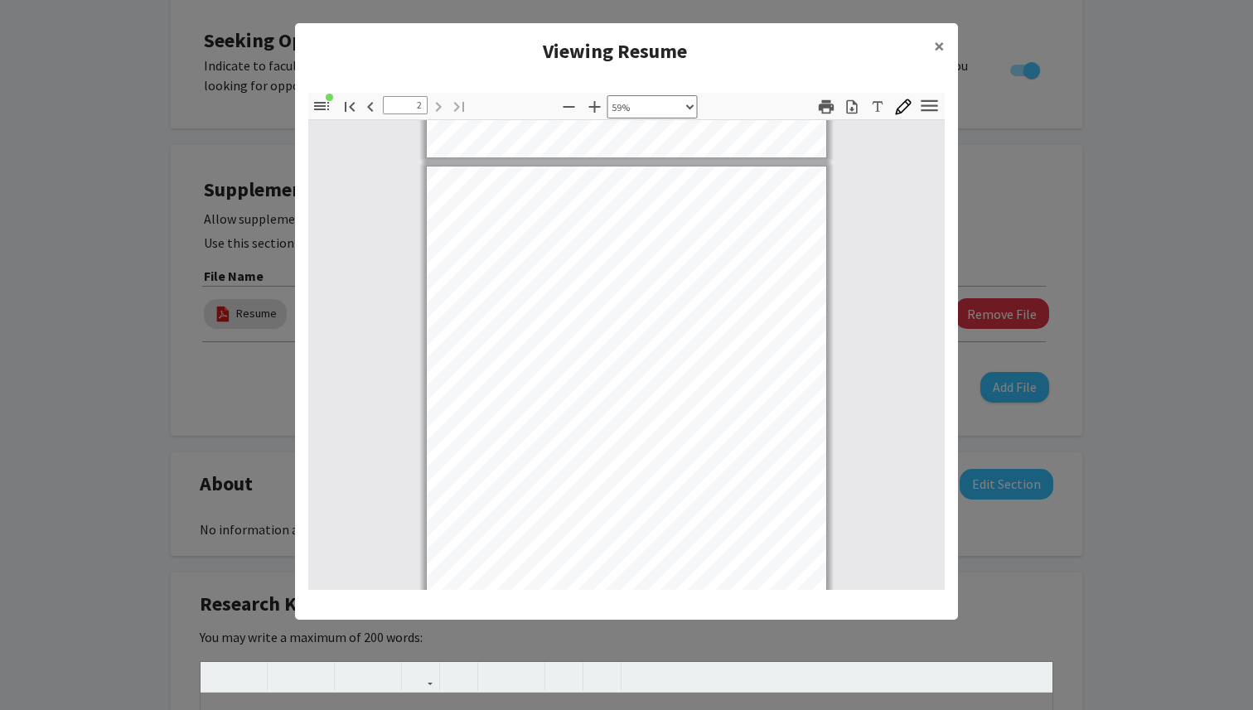
type input "2"
select select "custom"
type input "2"
select select "custom"
type input "2"
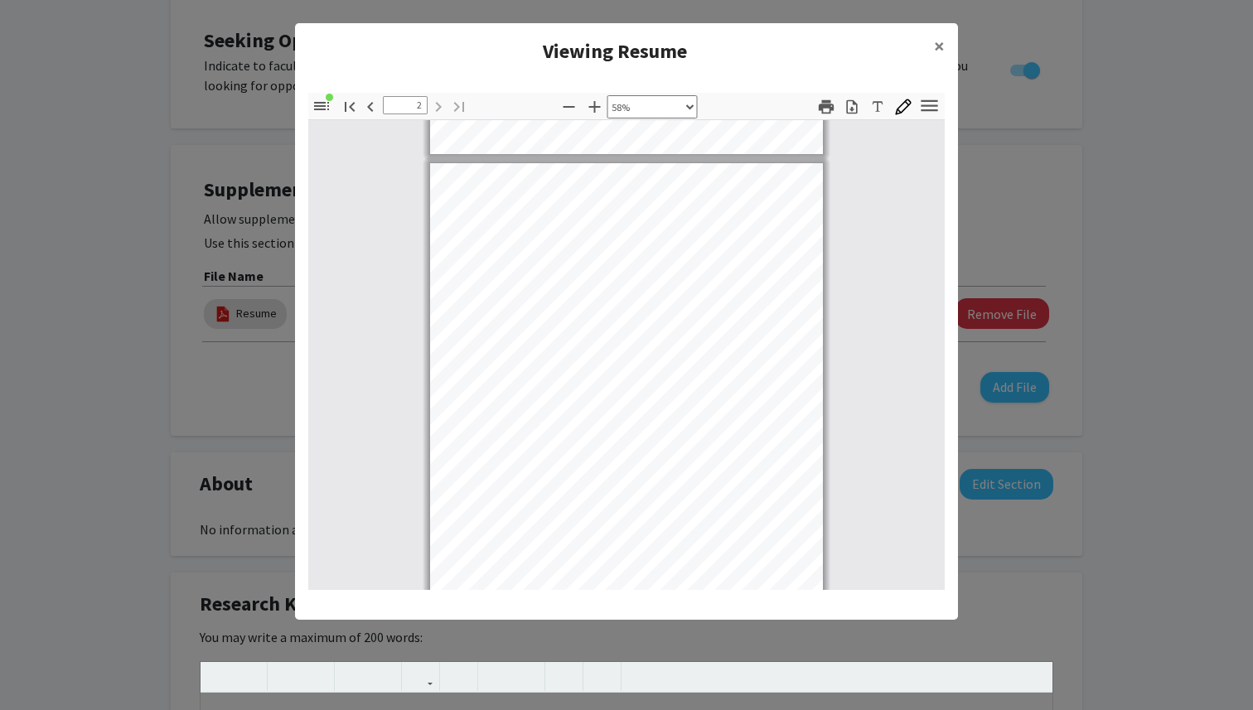
select select "custom"
type input "2"
select select "custom"
type input "2"
select select "custom"
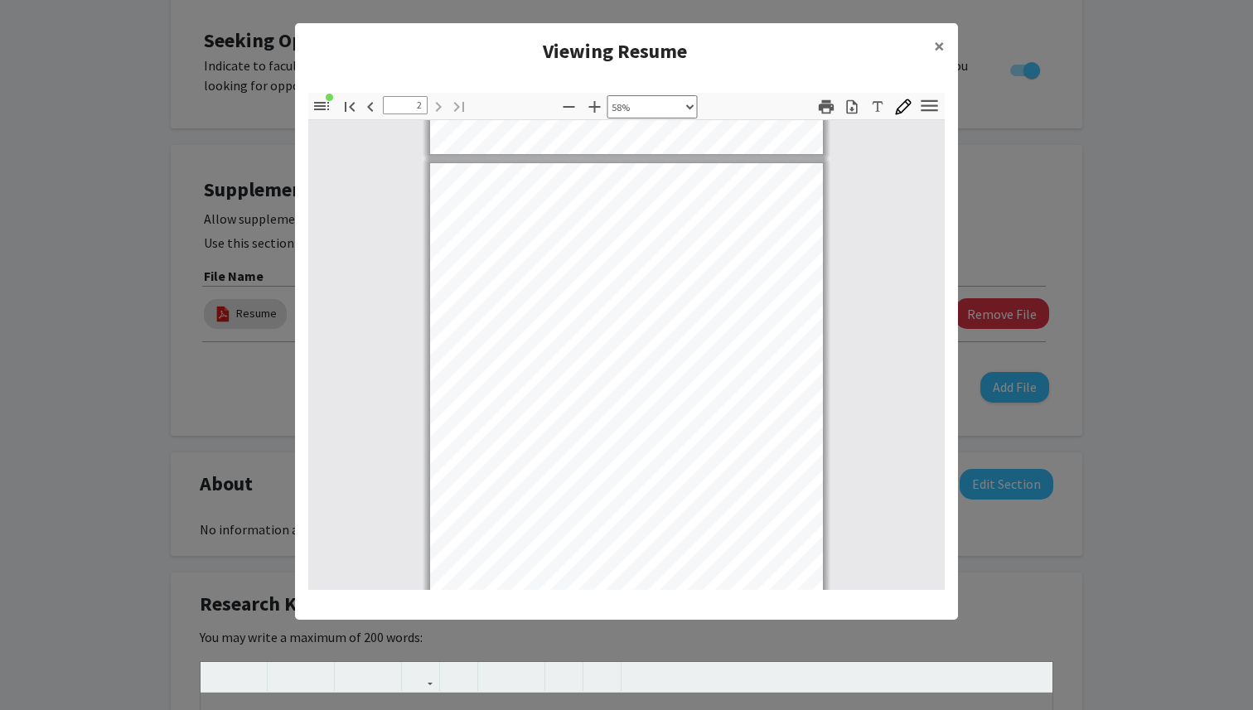
type input "2"
select select "custom"
type input "2"
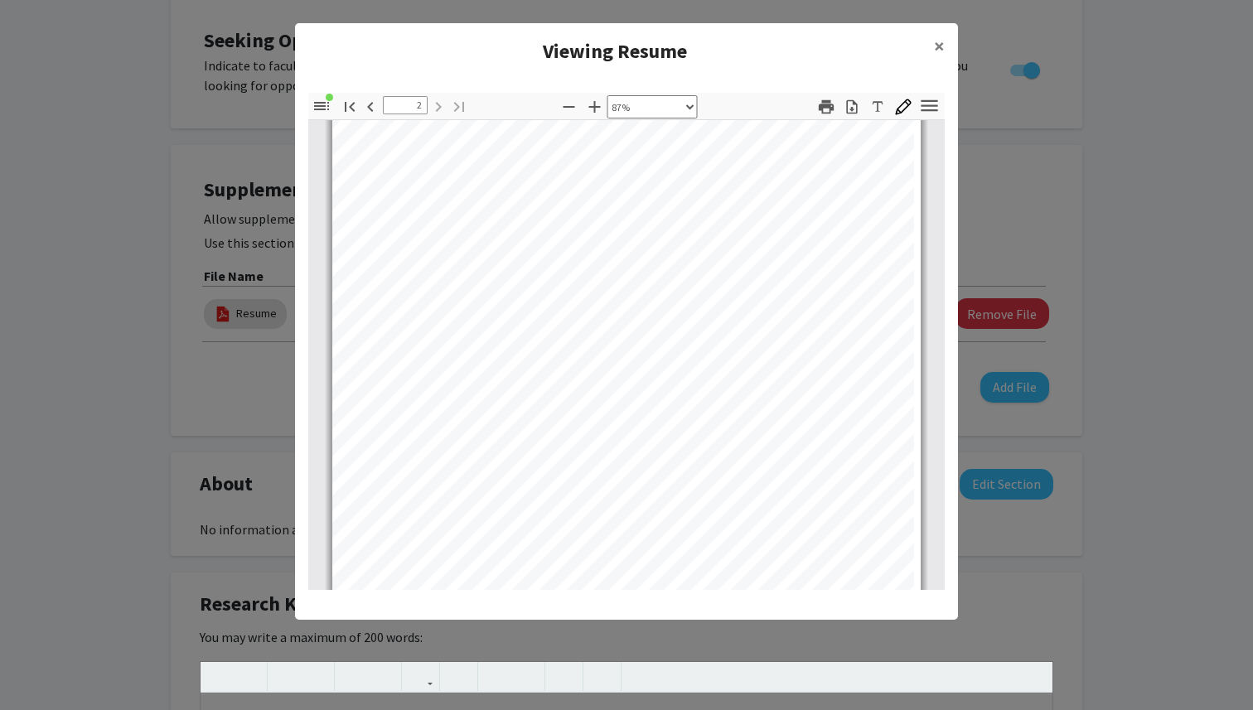
select select "custom"
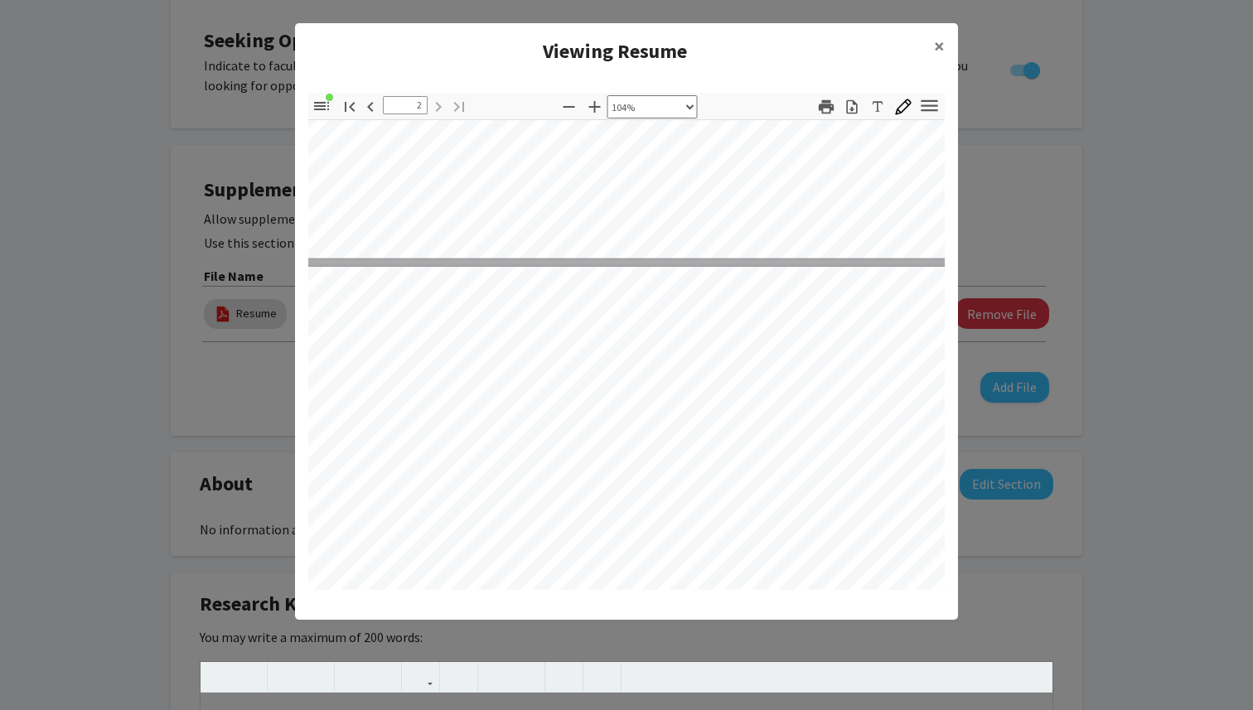
type input "1"
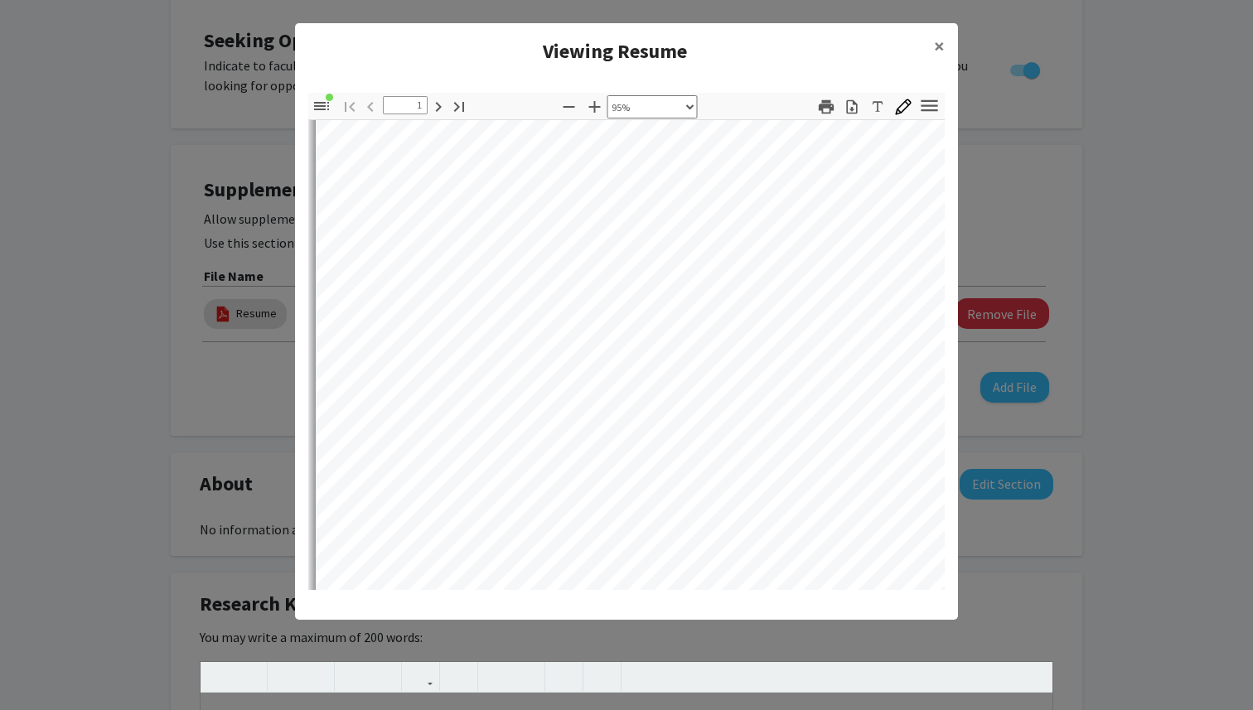
scroll to position [187, 0]
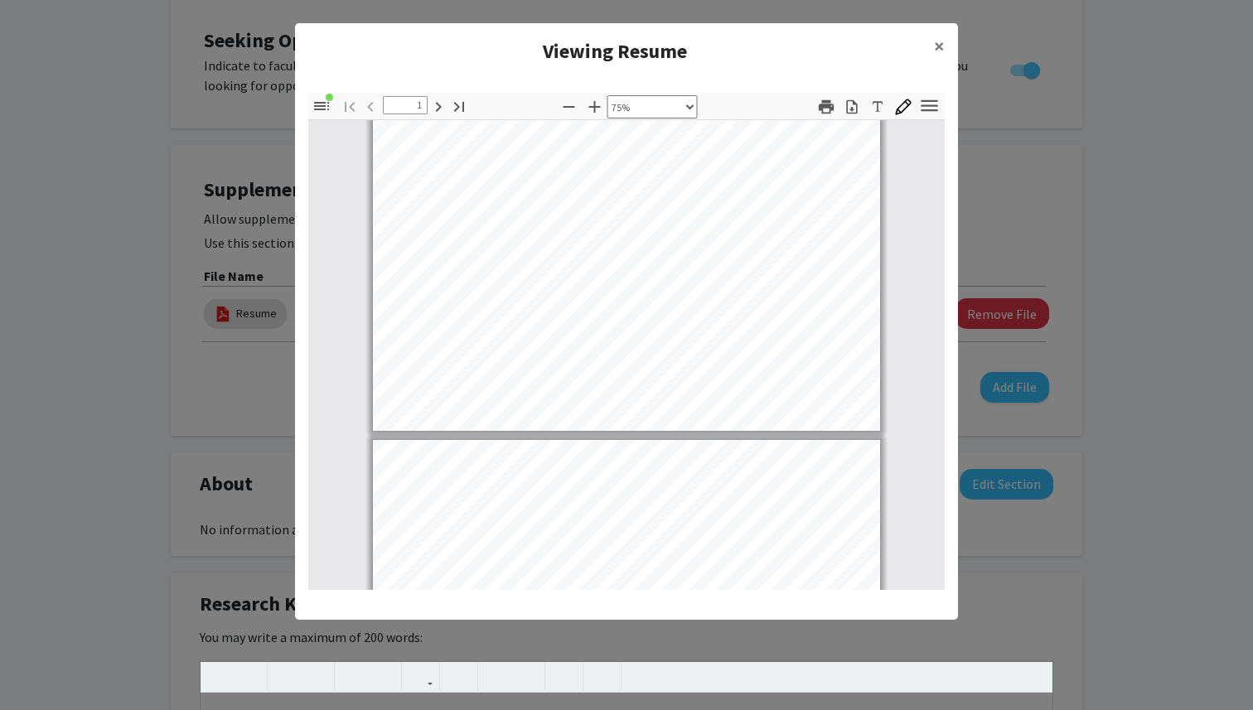
select select "custom"
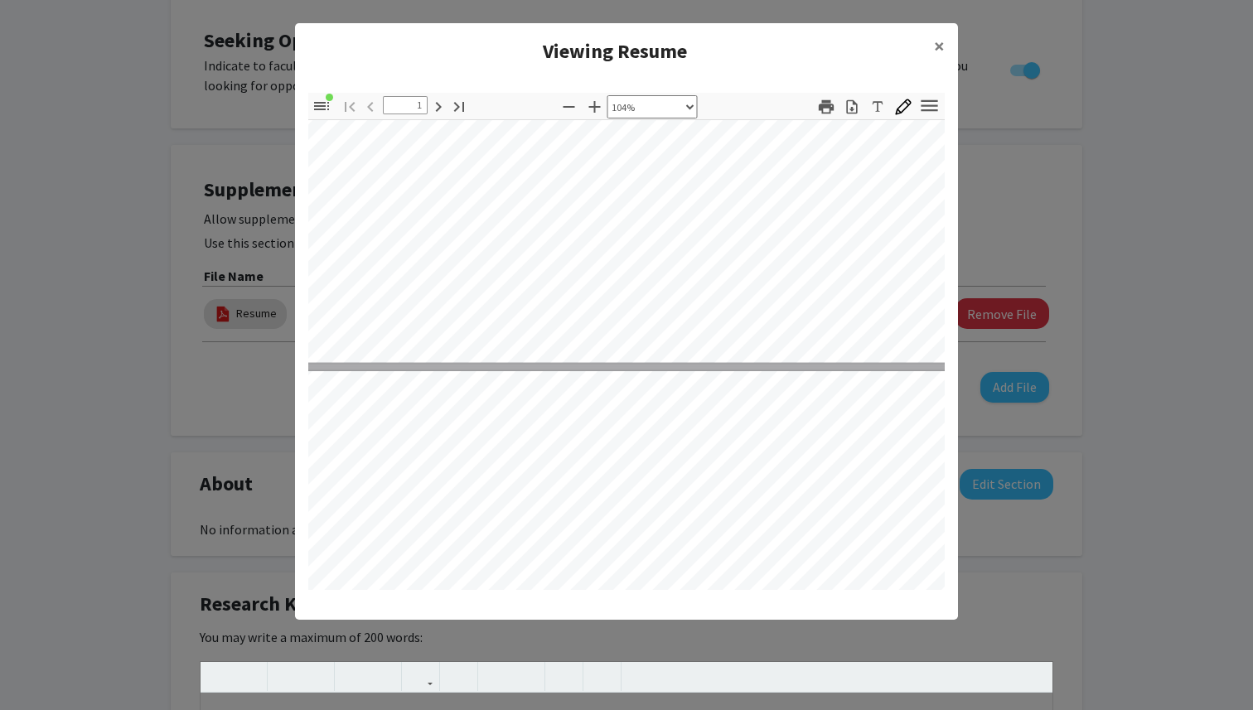
type input "2"
select select "custom"
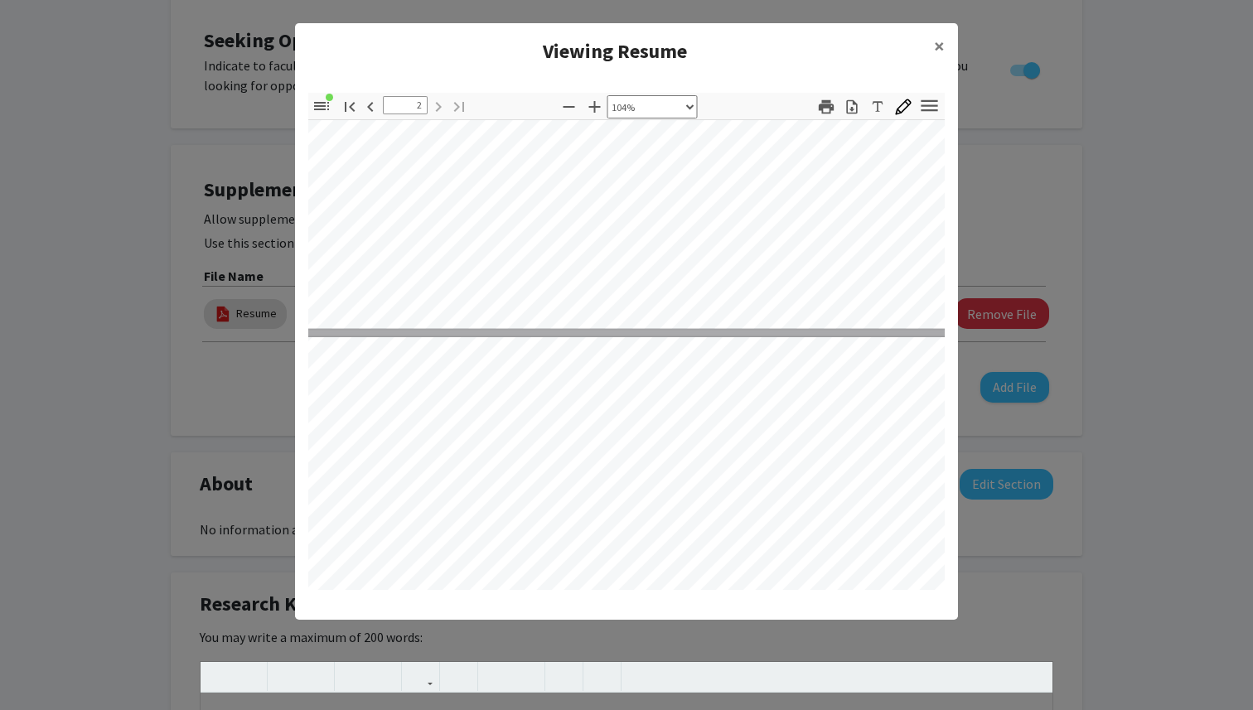
type input "1"
select select "custom"
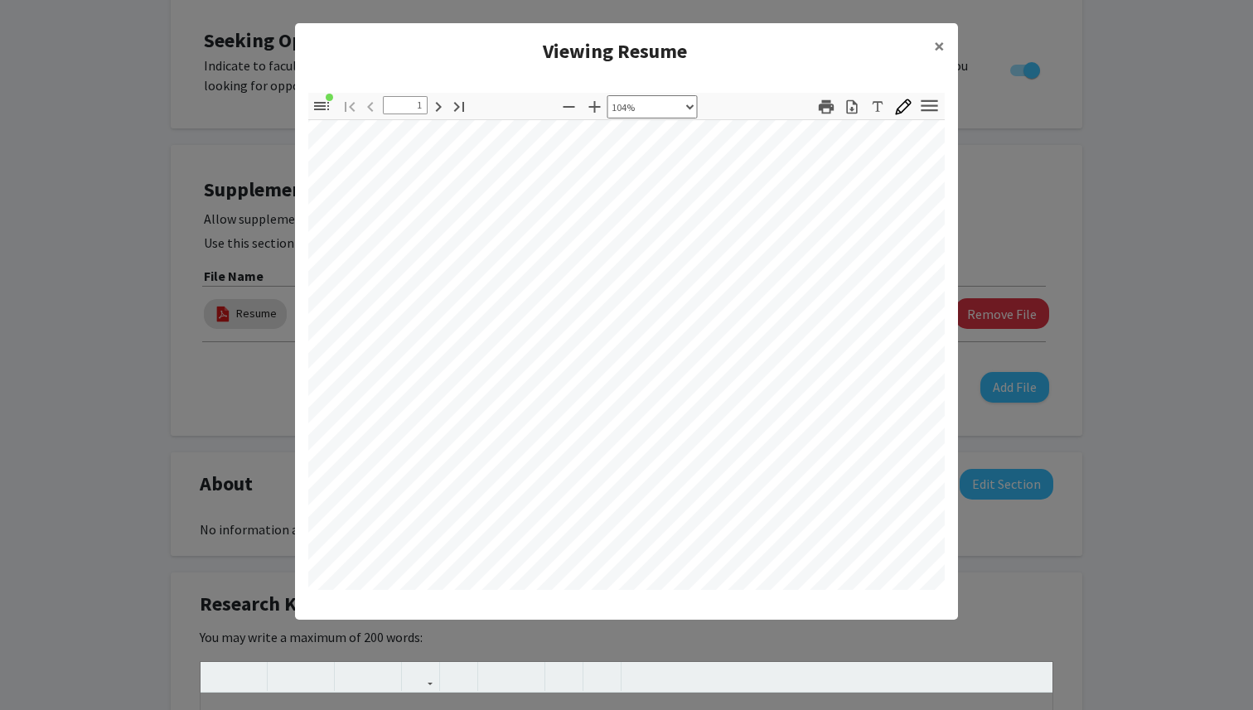
scroll to position [0, 19]
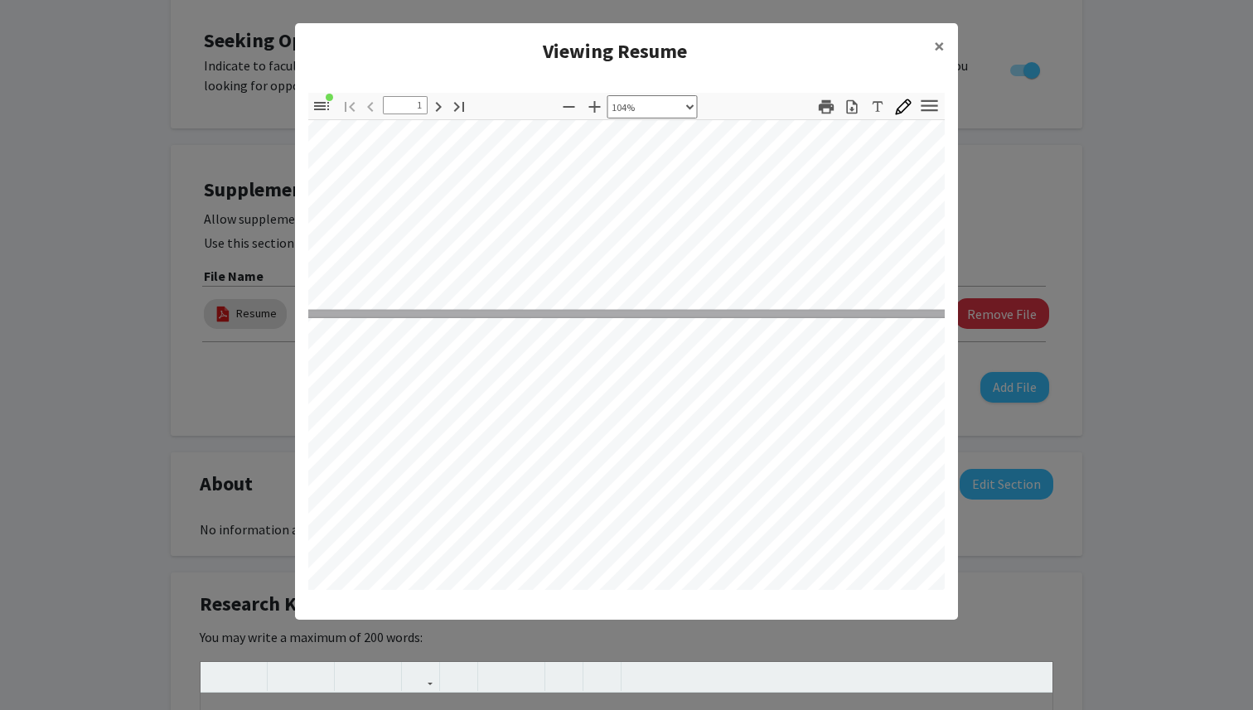
type input "2"
select select "custom"
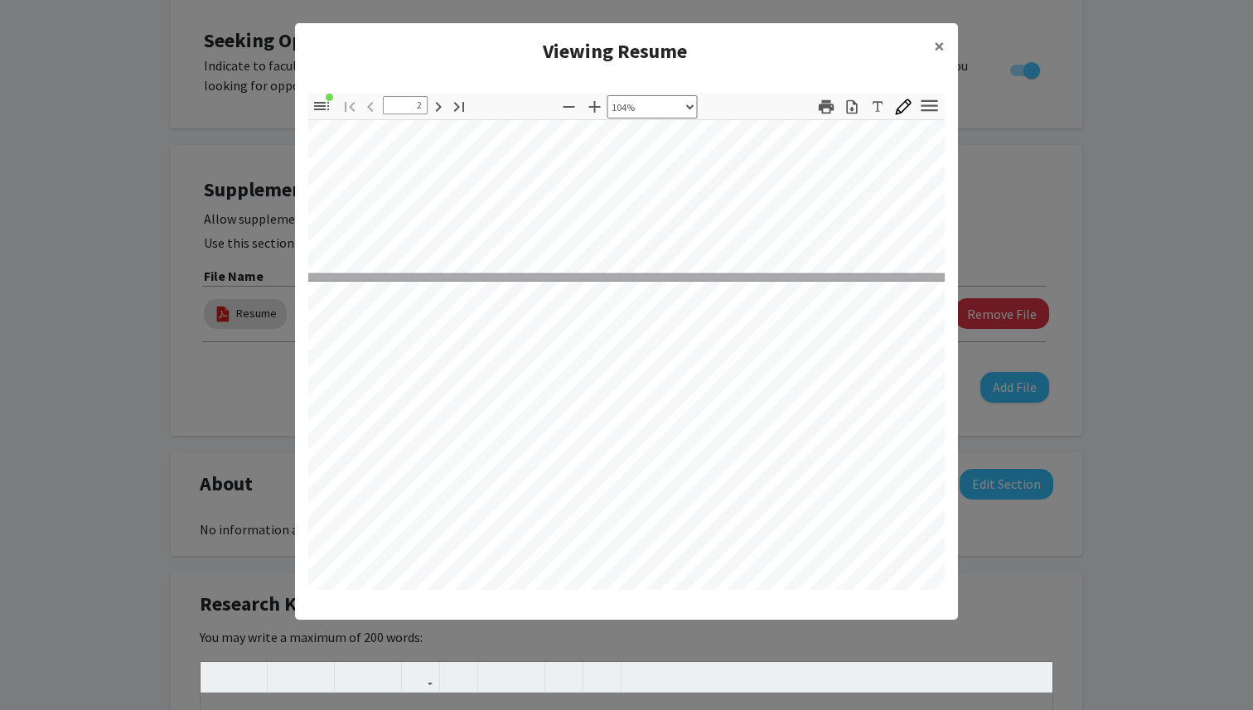
scroll to position [894, 19]
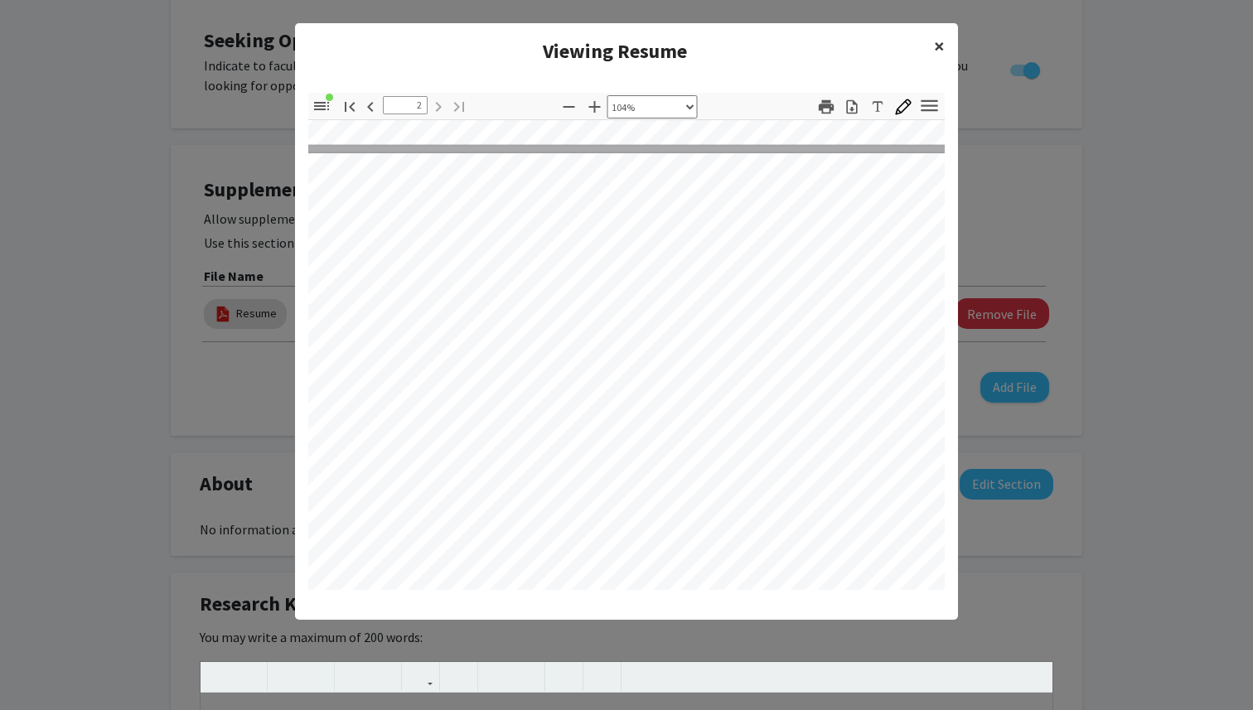
click at [938, 42] on span "×" at bounding box center [939, 46] width 11 height 26
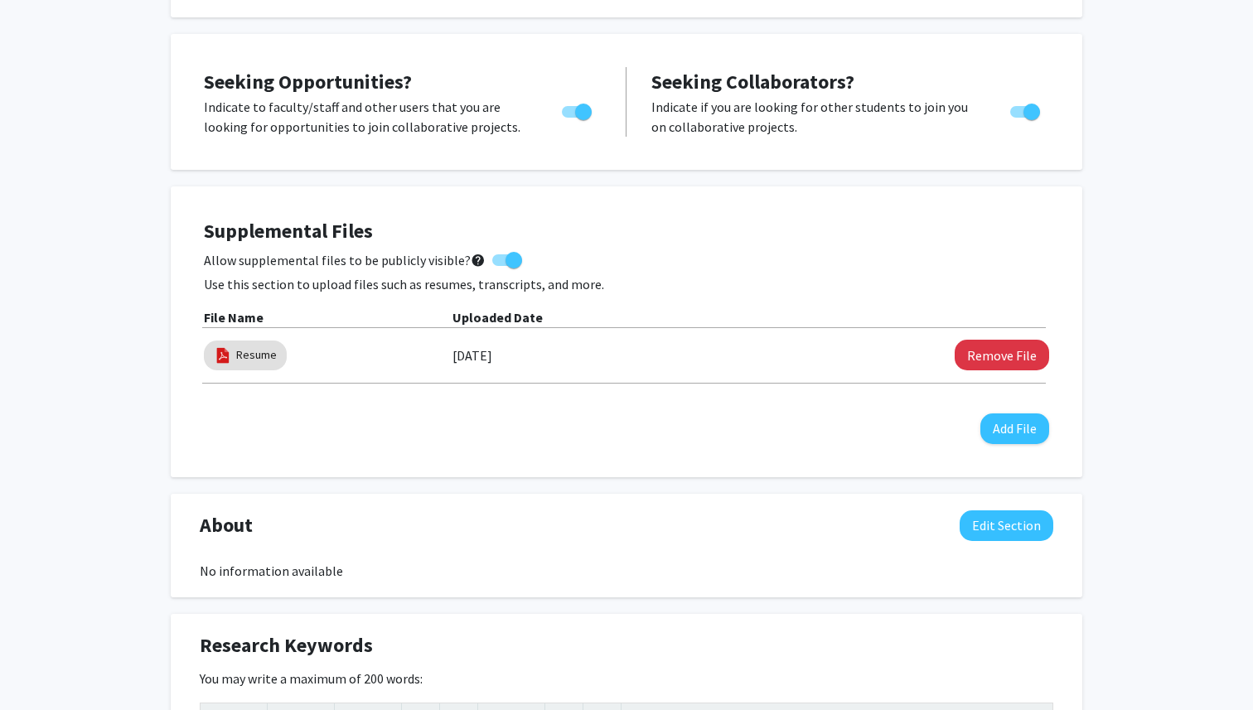
scroll to position [274, 0]
